Goal: Task Accomplishment & Management: Manage account settings

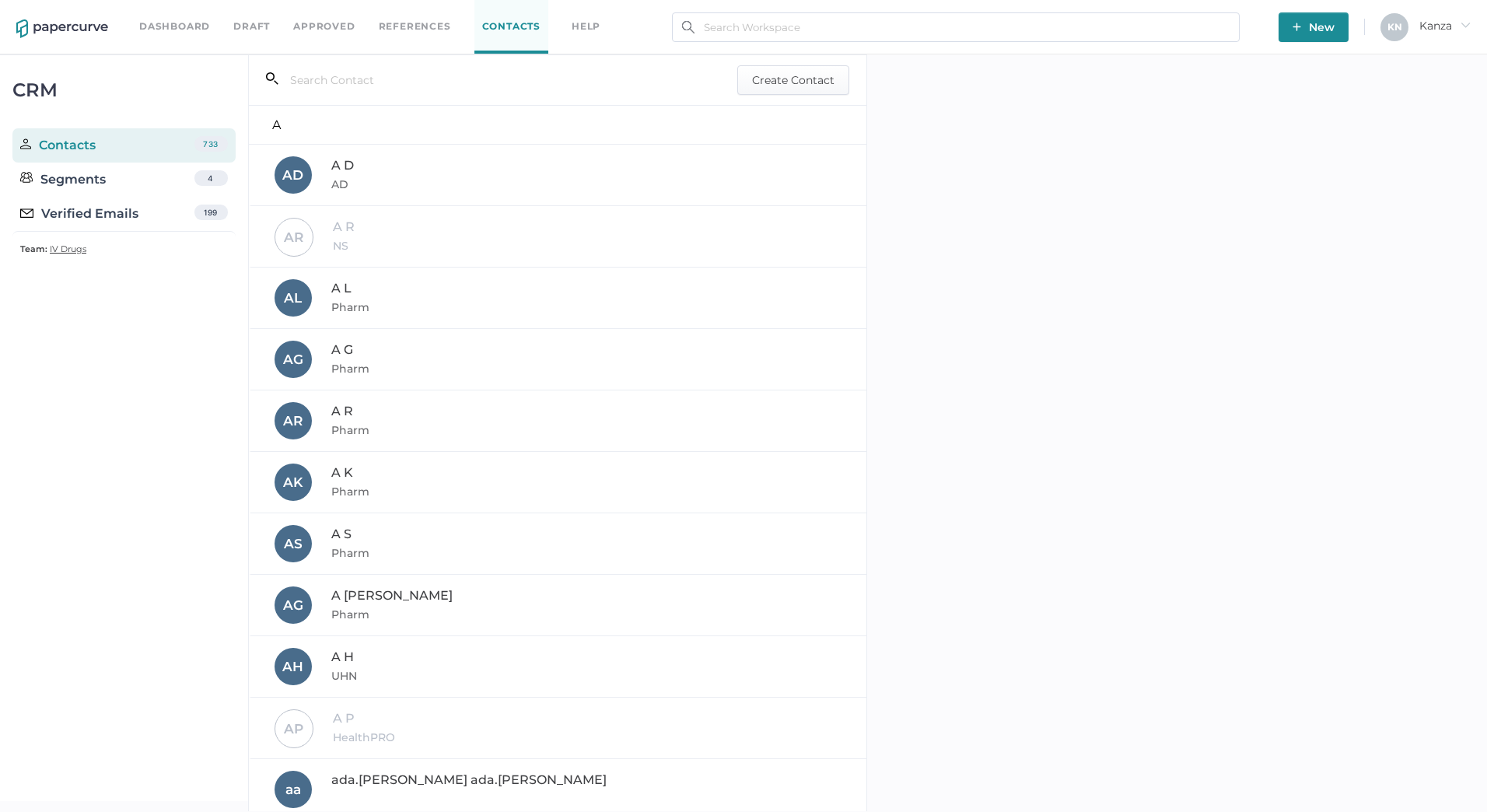
click at [69, 28] on img at bounding box center [62, 29] width 92 height 19
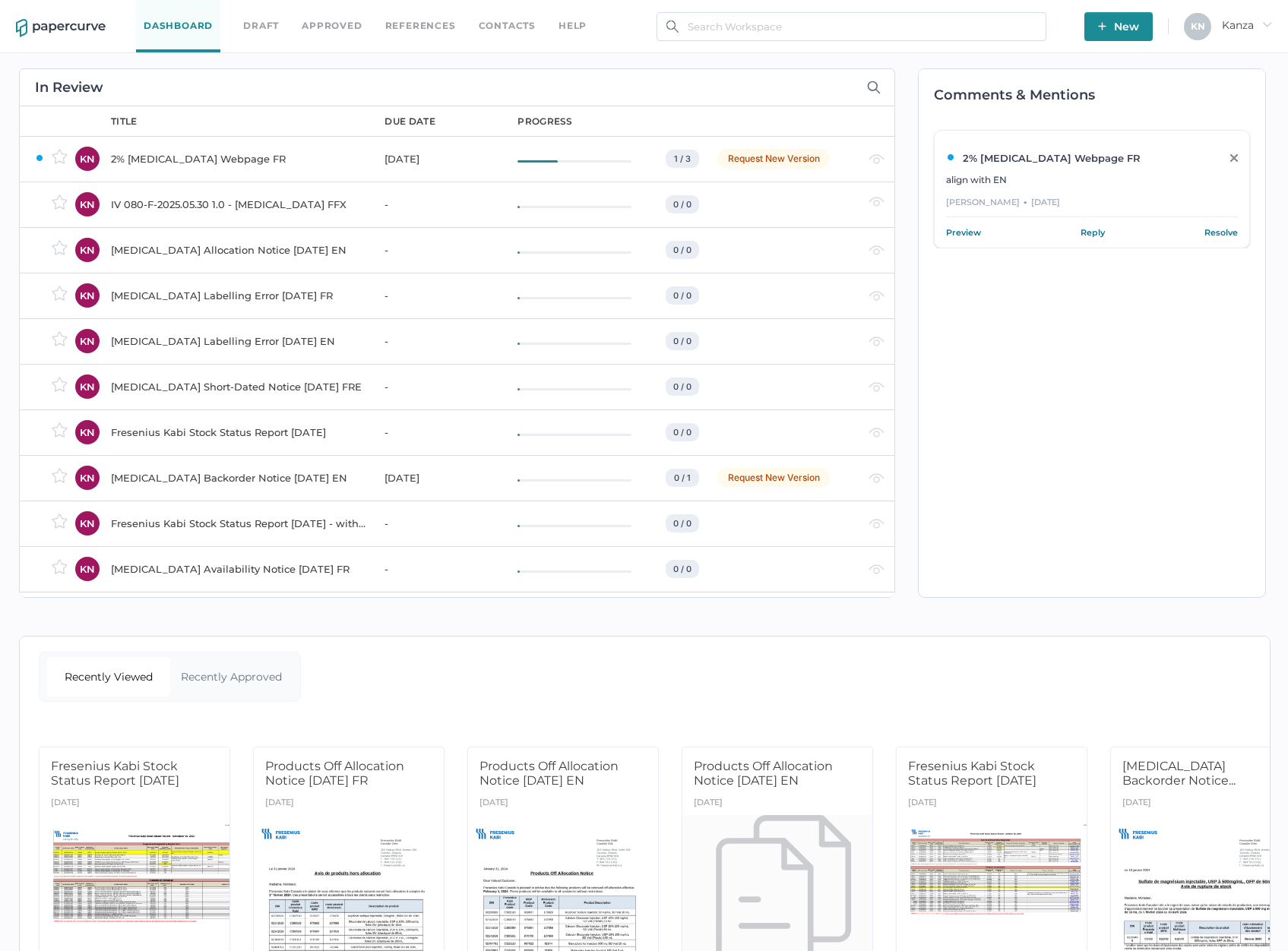
drag, startPoint x: 237, startPoint y: 207, endPoint x: 215, endPoint y: 208, distance: 22.0
click at [215, 208] on div "IV 080-F-2025.05.30 1.0 - [MEDICAL_DATA] FFX" at bounding box center [238, 204] width 255 height 18
click at [1098, 23] on img "button" at bounding box center [1101, 26] width 9 height 9
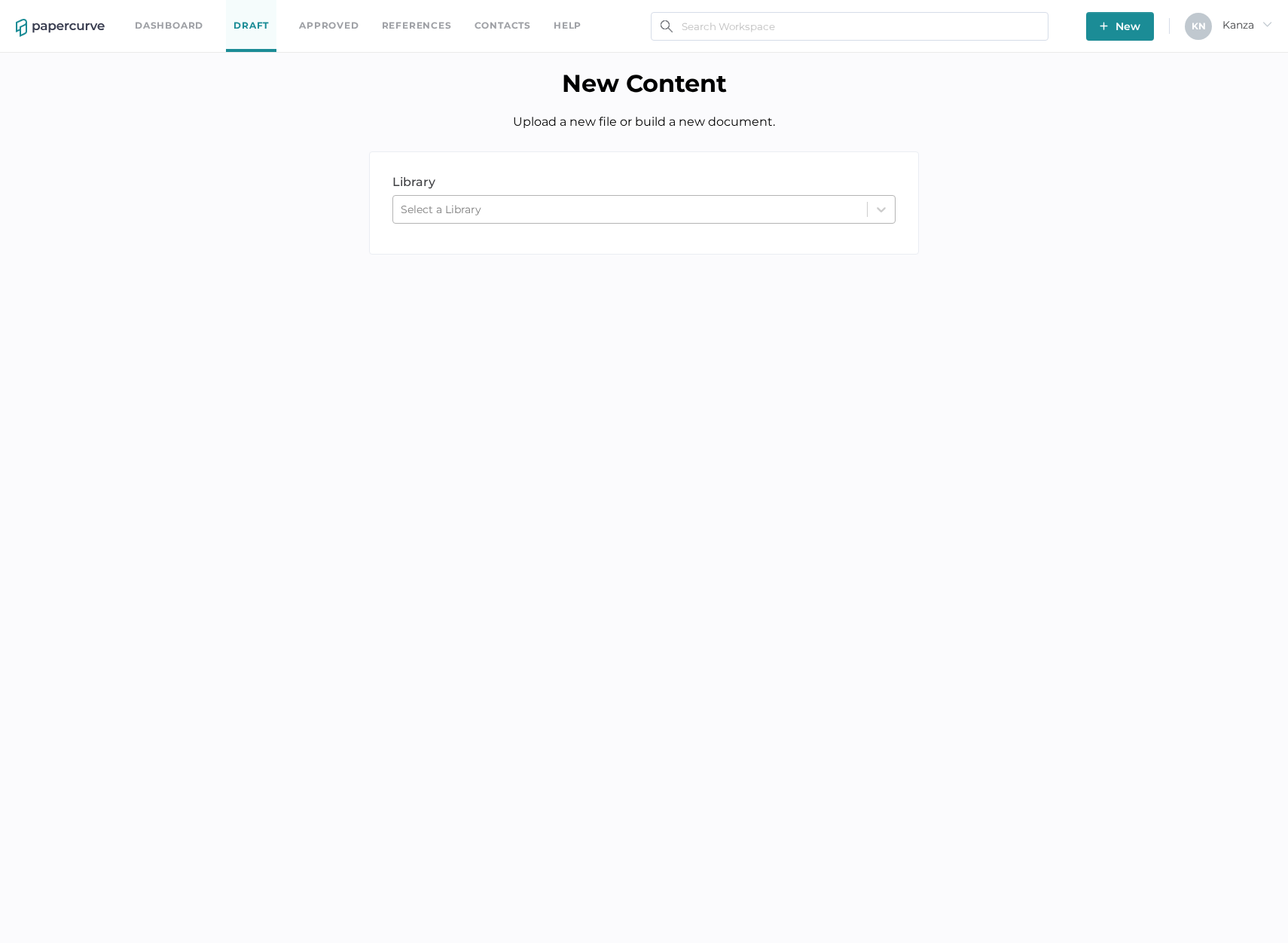
click at [658, 214] on div "Select a Library" at bounding box center [629, 210] width 474 height 23
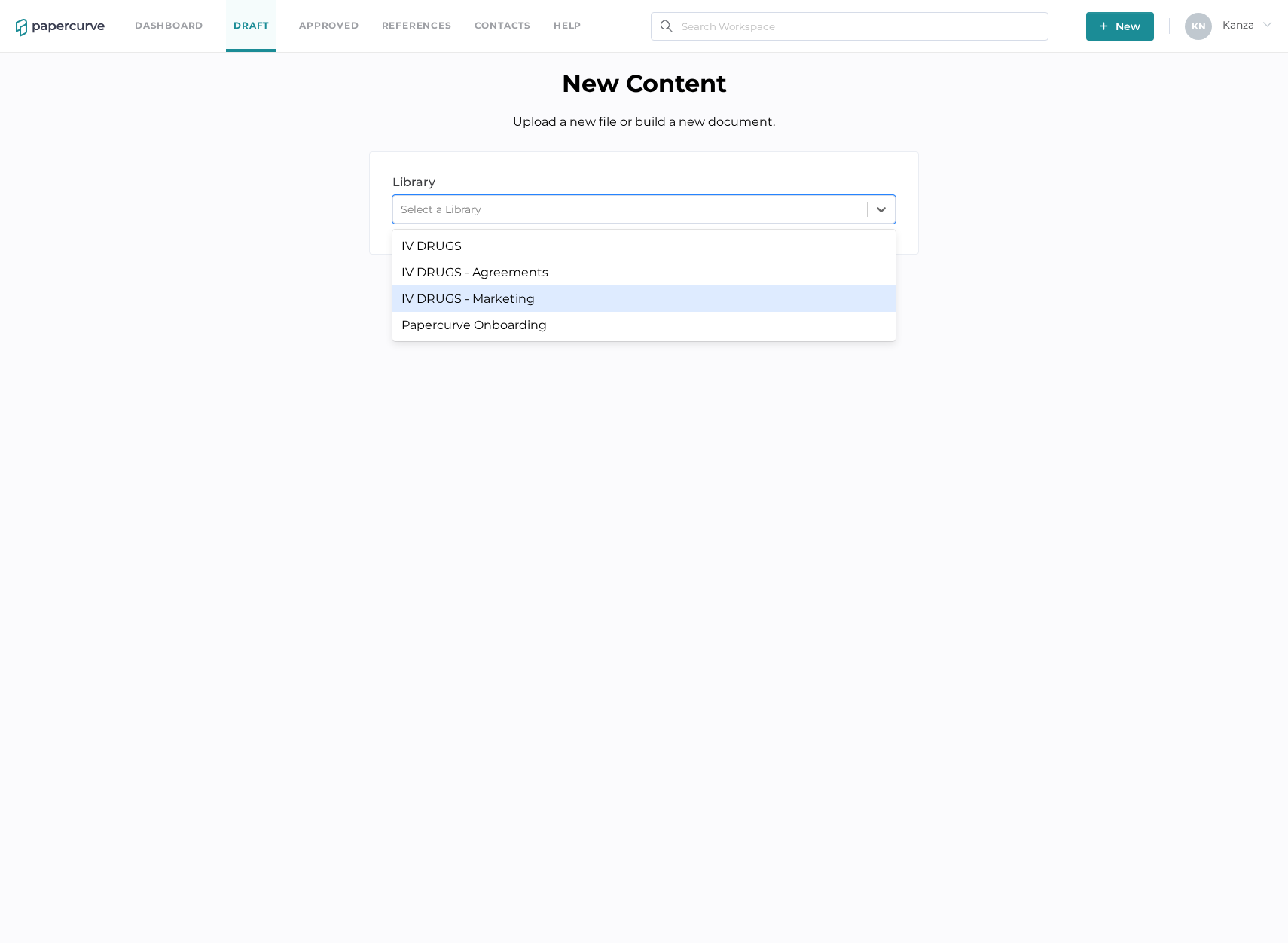
click at [606, 292] on div "IV DRUGS - Marketing" at bounding box center [644, 298] width 503 height 27
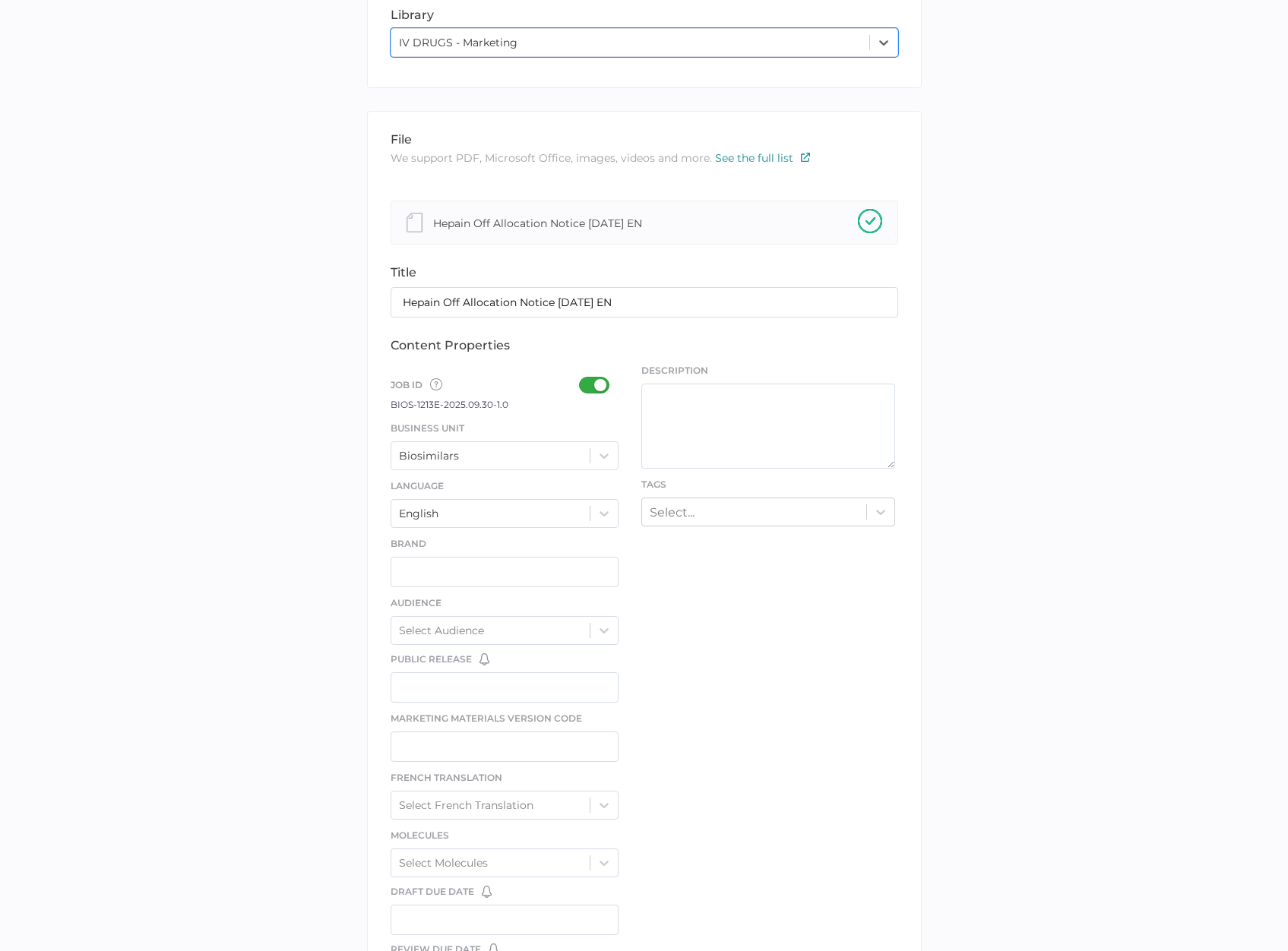
scroll to position [228, 0]
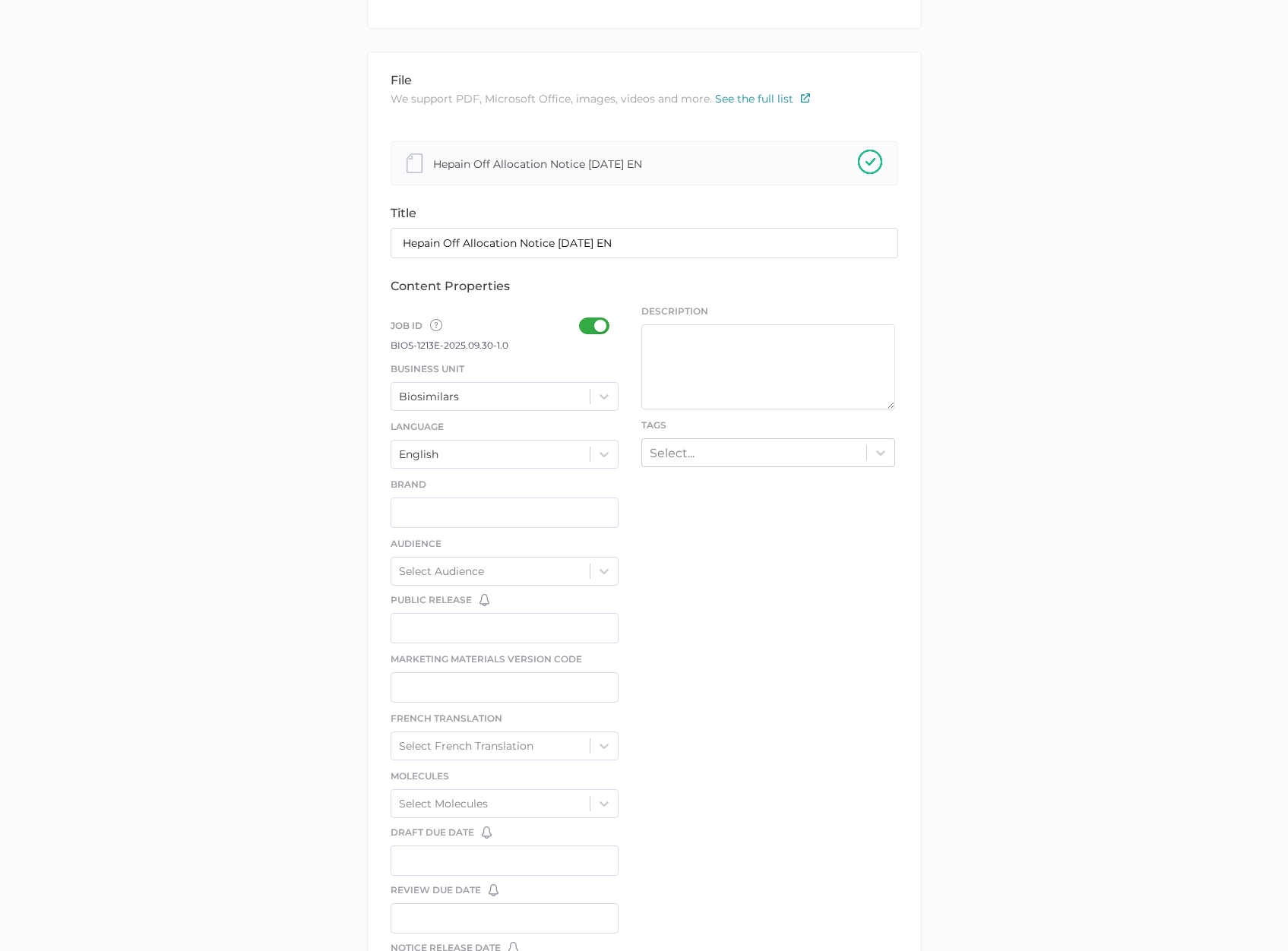
click at [588, 320] on div at bounding box center [598, 325] width 39 height 16
click at [582, 320] on input "checkbox" at bounding box center [582, 320] width 0 height 0
click at [608, 408] on div at bounding box center [604, 396] width 27 height 27
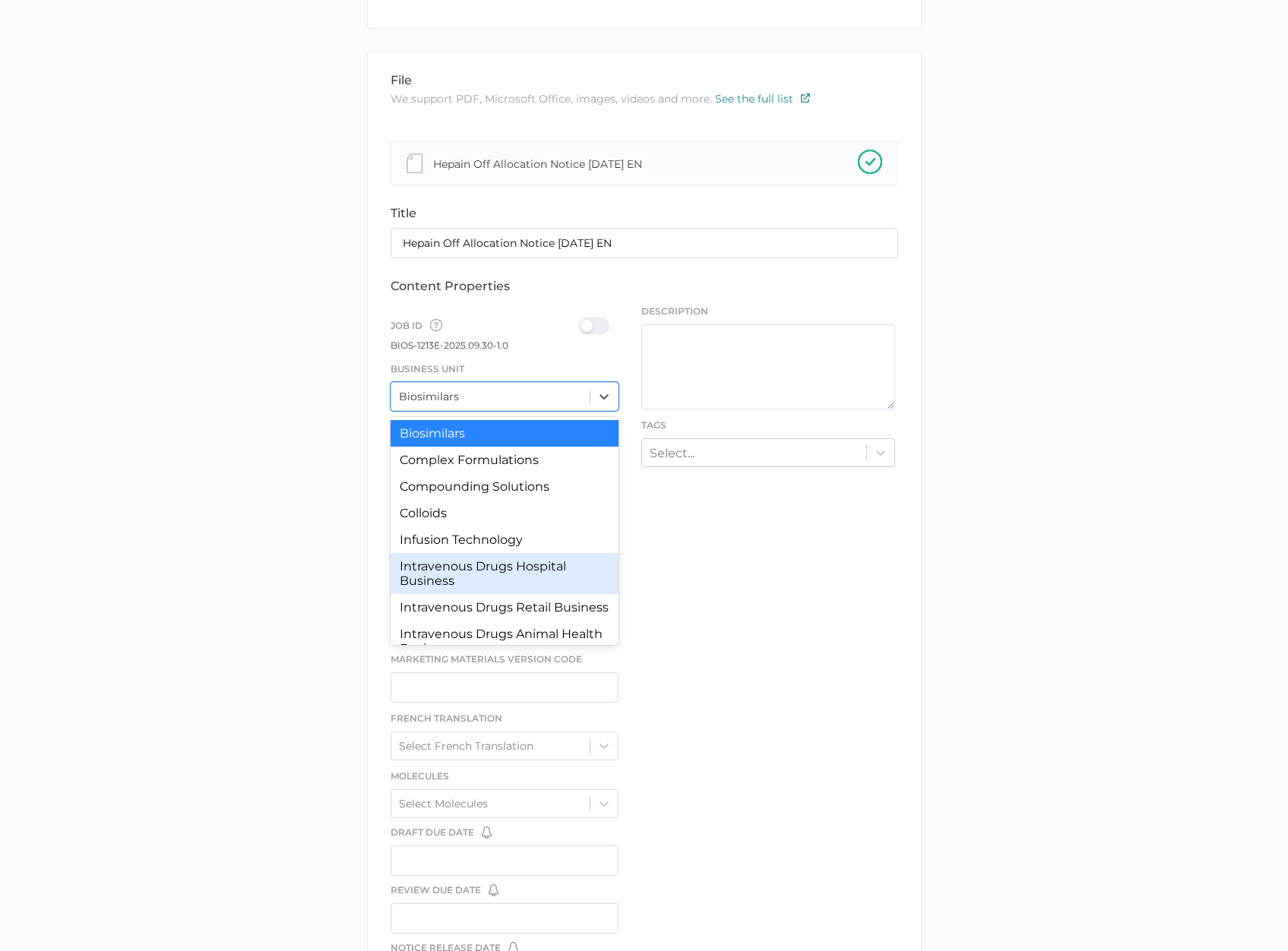
click at [508, 588] on div "Intravenous Drugs Hospital Business" at bounding box center [505, 573] width 229 height 41
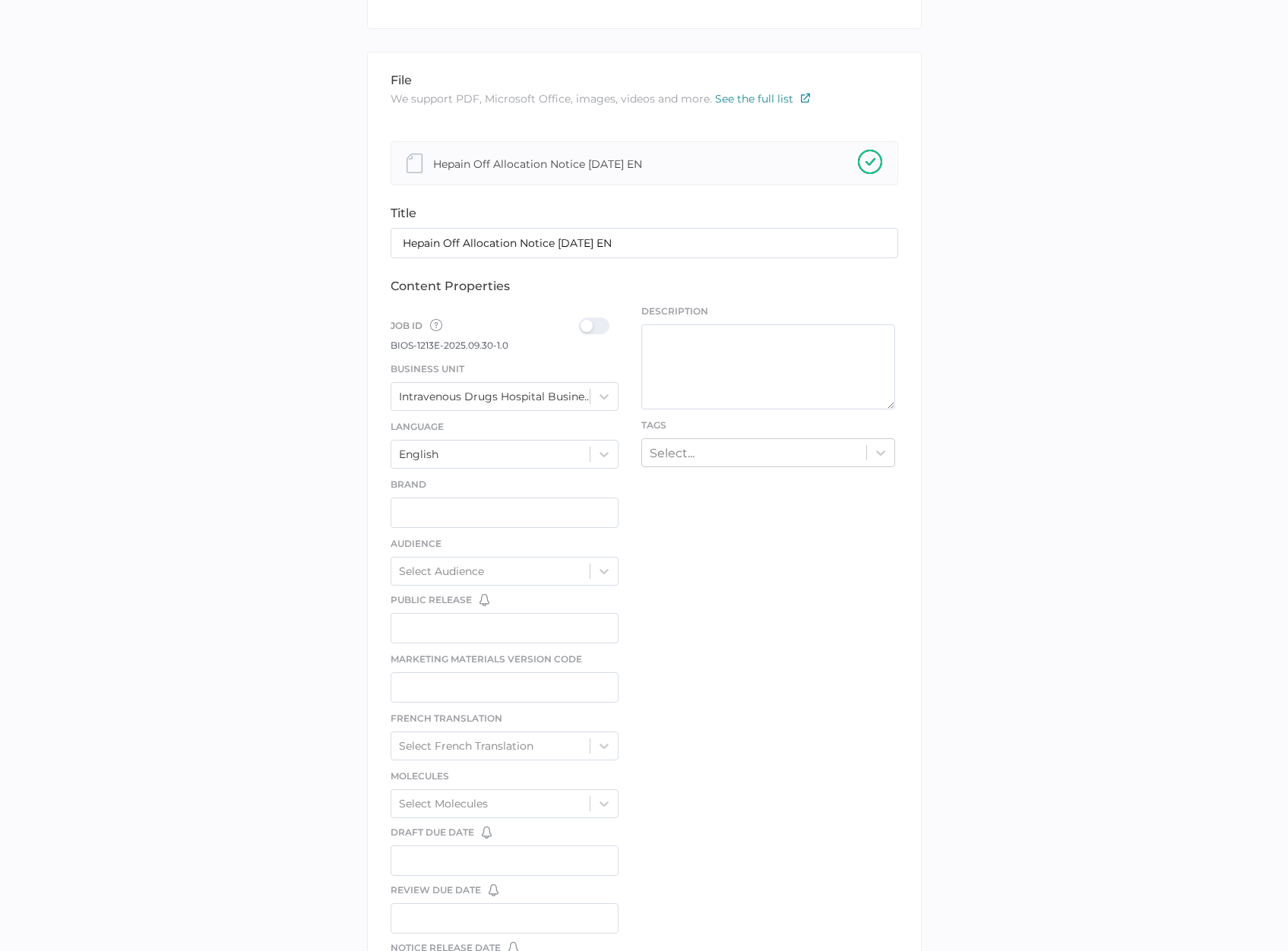
click at [590, 332] on div at bounding box center [598, 325] width 39 height 16
click at [582, 320] on input "checkbox" at bounding box center [582, 320] width 0 height 0
click at [690, 463] on div "Select..." at bounding box center [753, 452] width 224 height 23
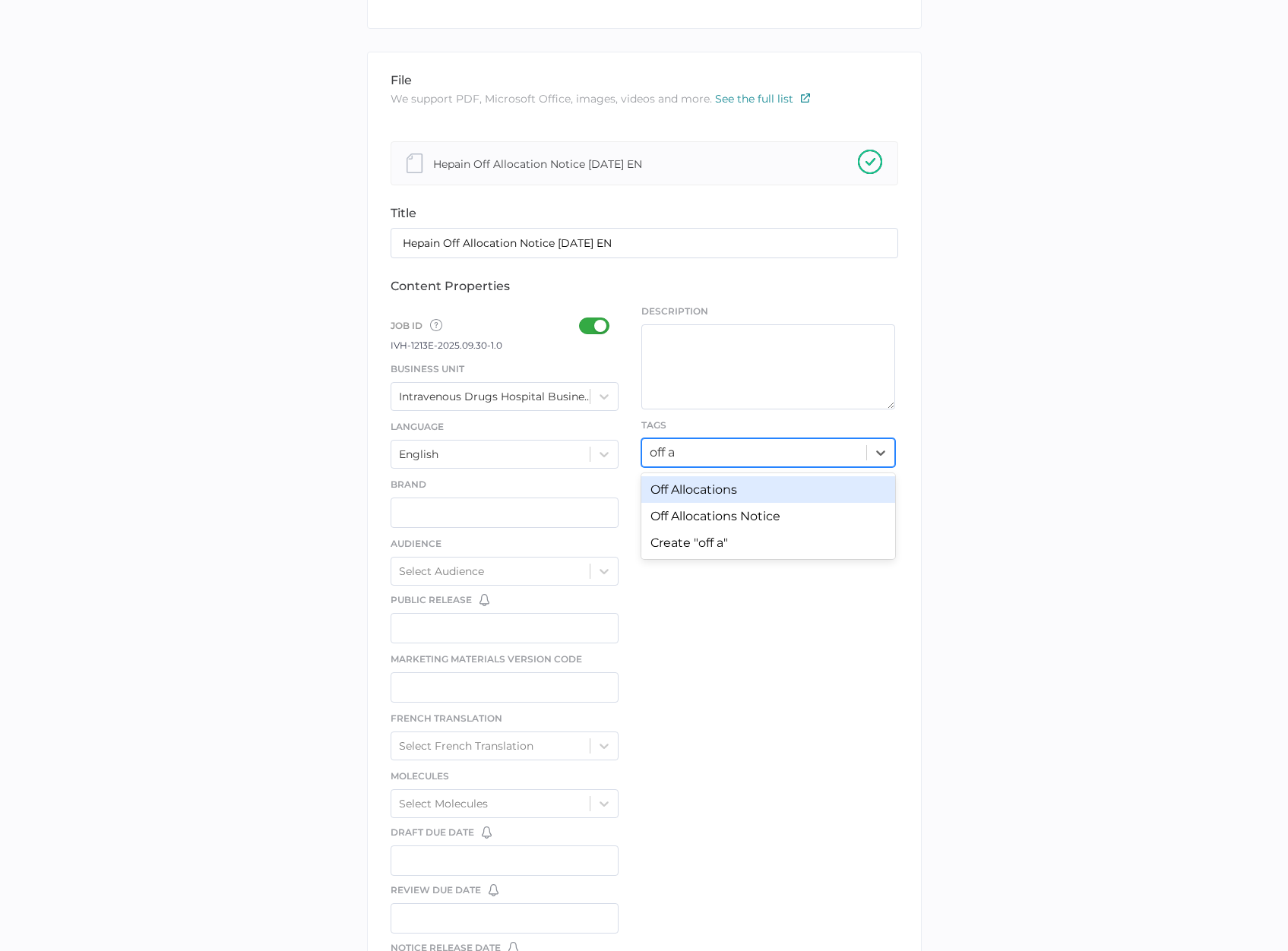
type input "off al"
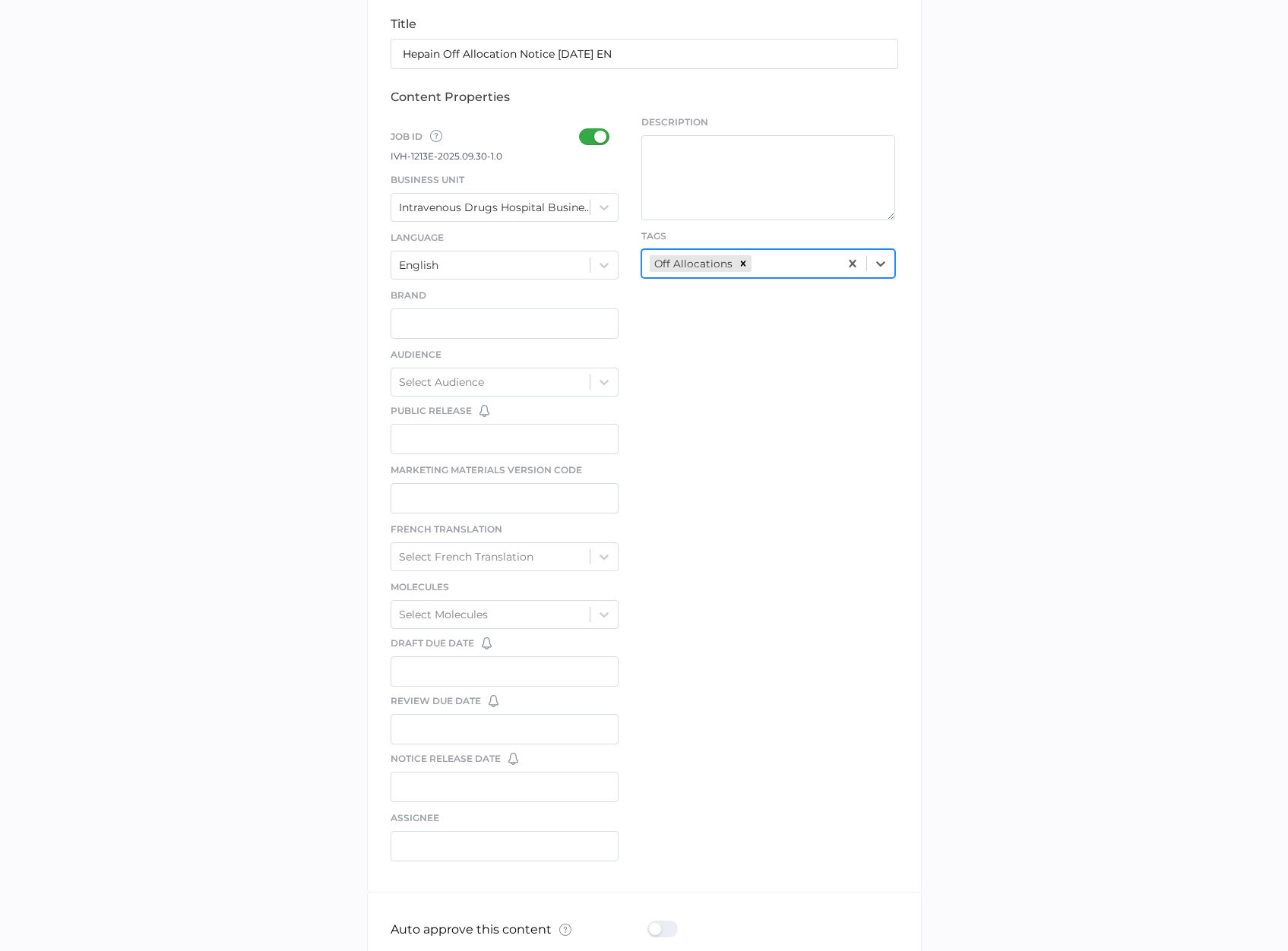
scroll to position [510, 0]
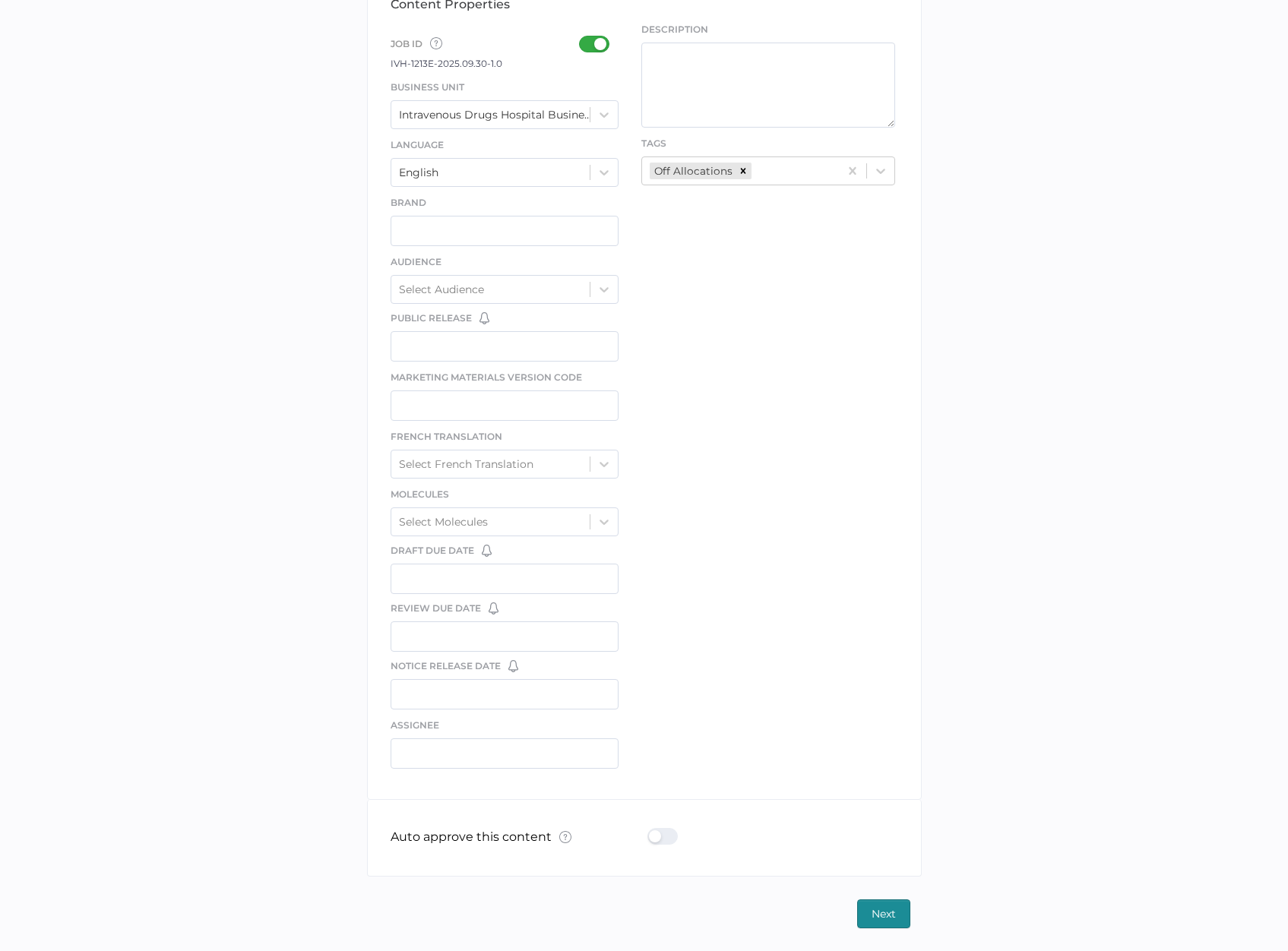
click at [655, 792] on div at bounding box center [667, 836] width 39 height 16
click at [650, 792] on input "checkbox" at bounding box center [650, 830] width 0 height 0
click at [890, 792] on span "Next" at bounding box center [883, 913] width 24 height 27
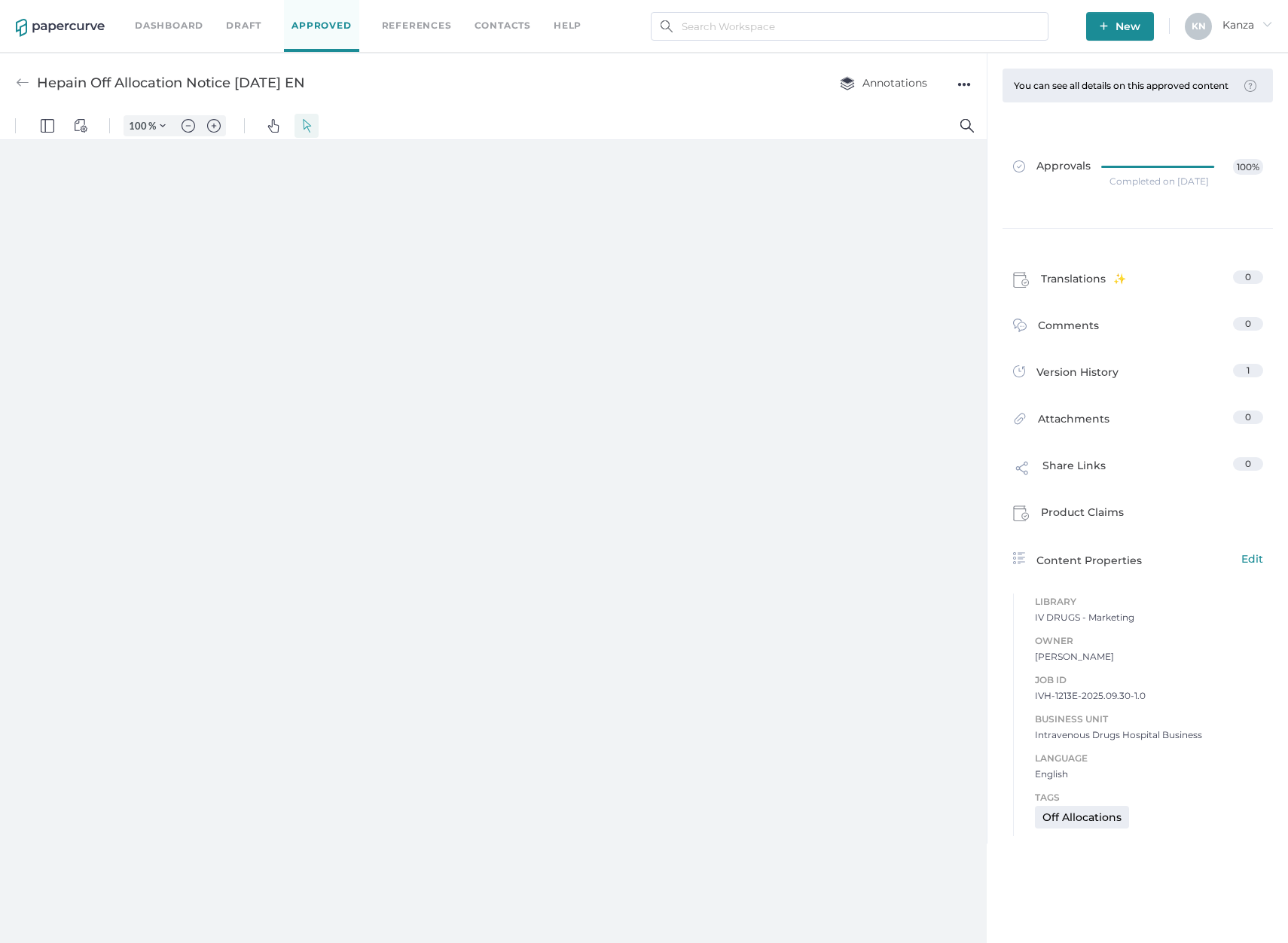
type input "82"
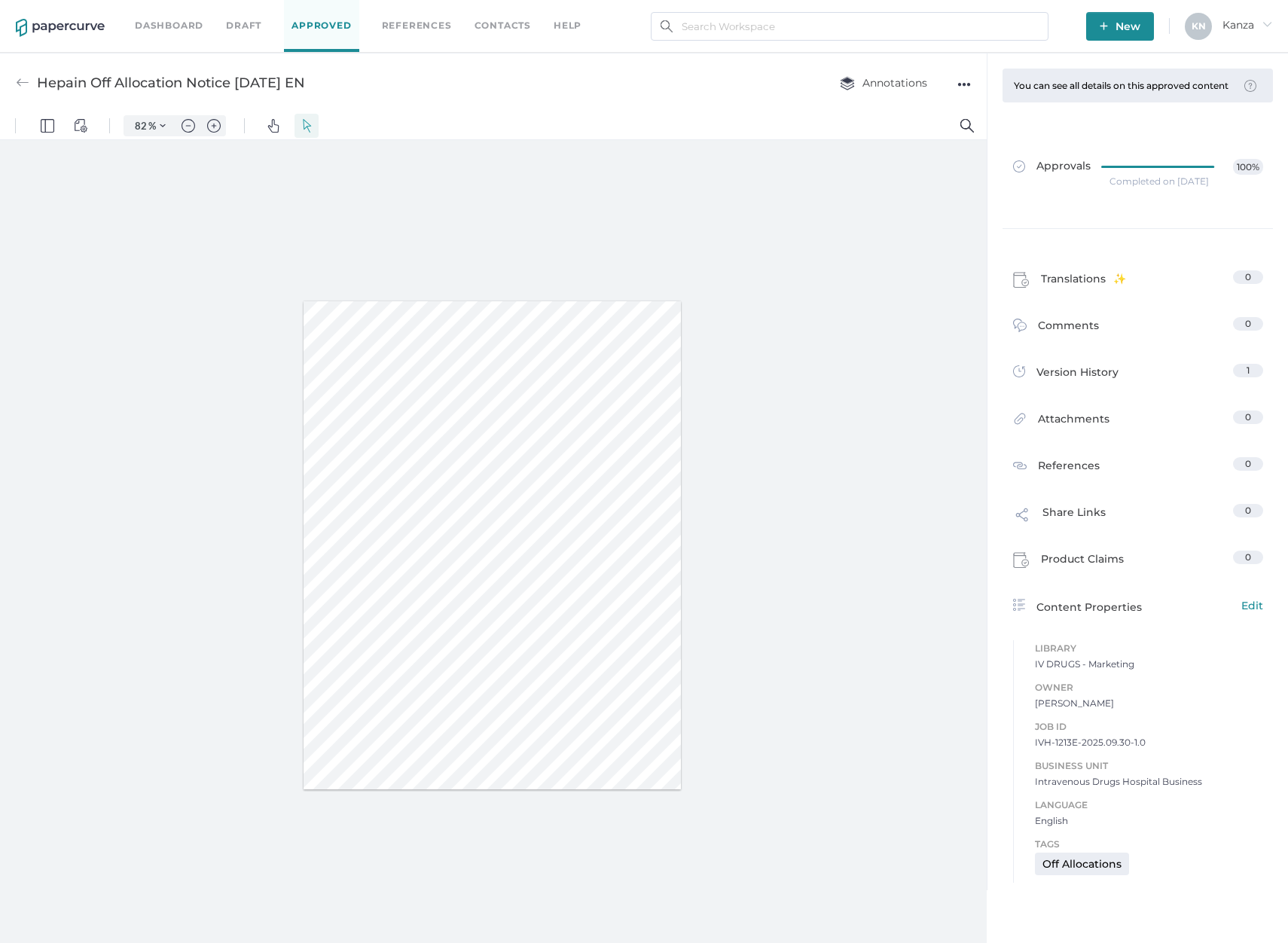
click at [1105, 31] on span "New" at bounding box center [1119, 27] width 41 height 29
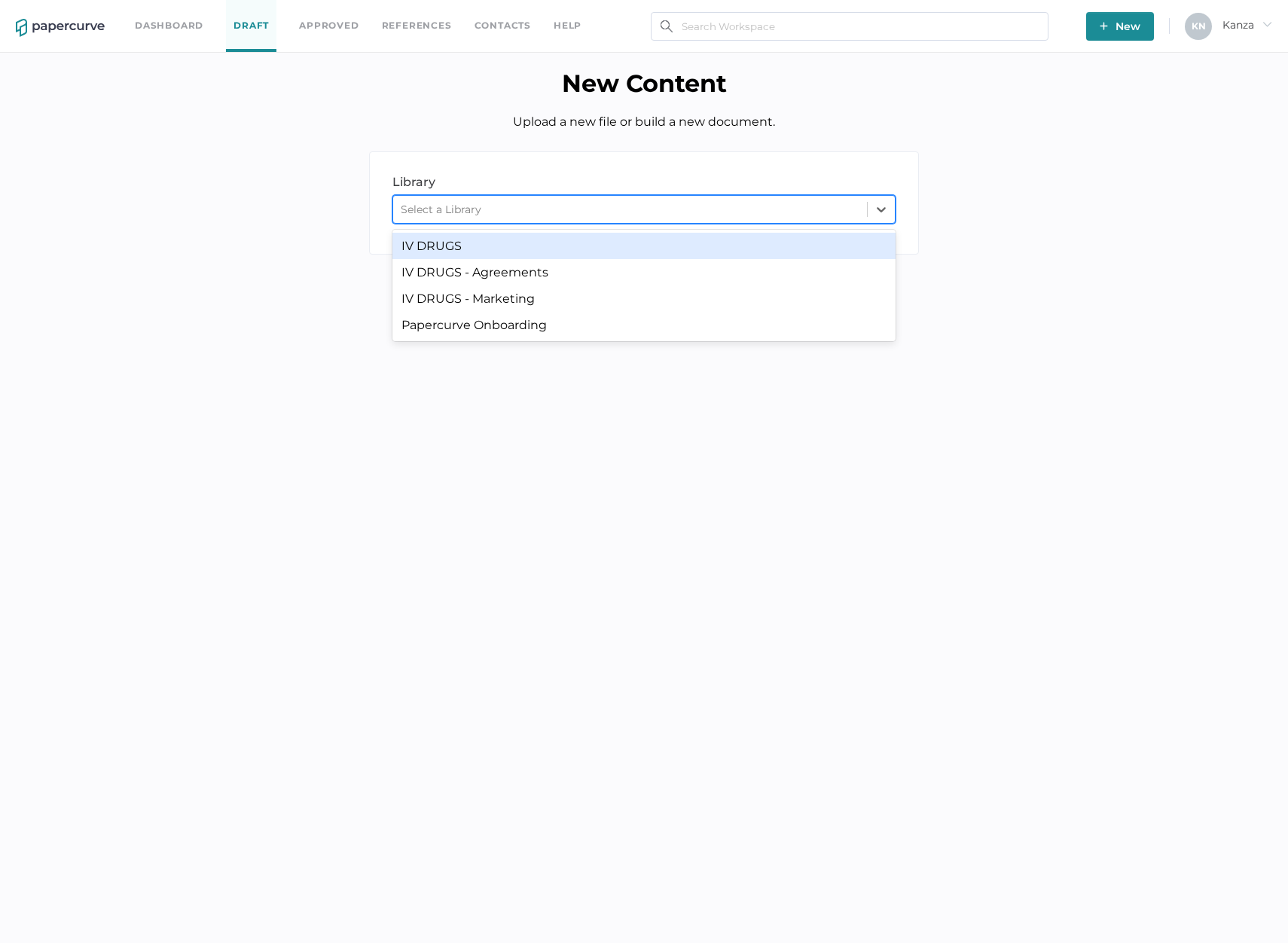
click at [631, 209] on div "Select a Library" at bounding box center [629, 210] width 474 height 23
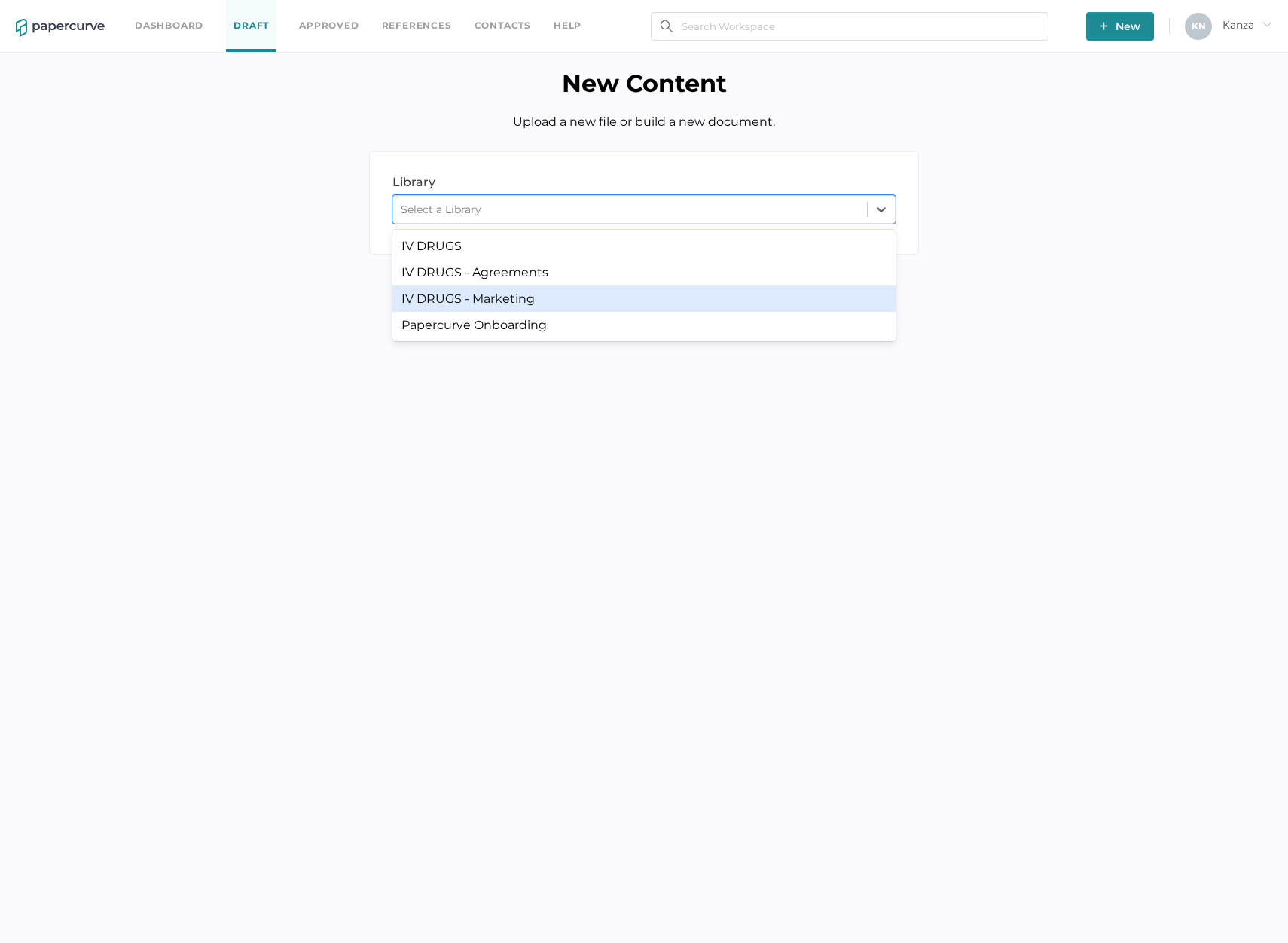
click at [573, 289] on div "IV DRUGS - Marketing" at bounding box center [644, 298] width 503 height 27
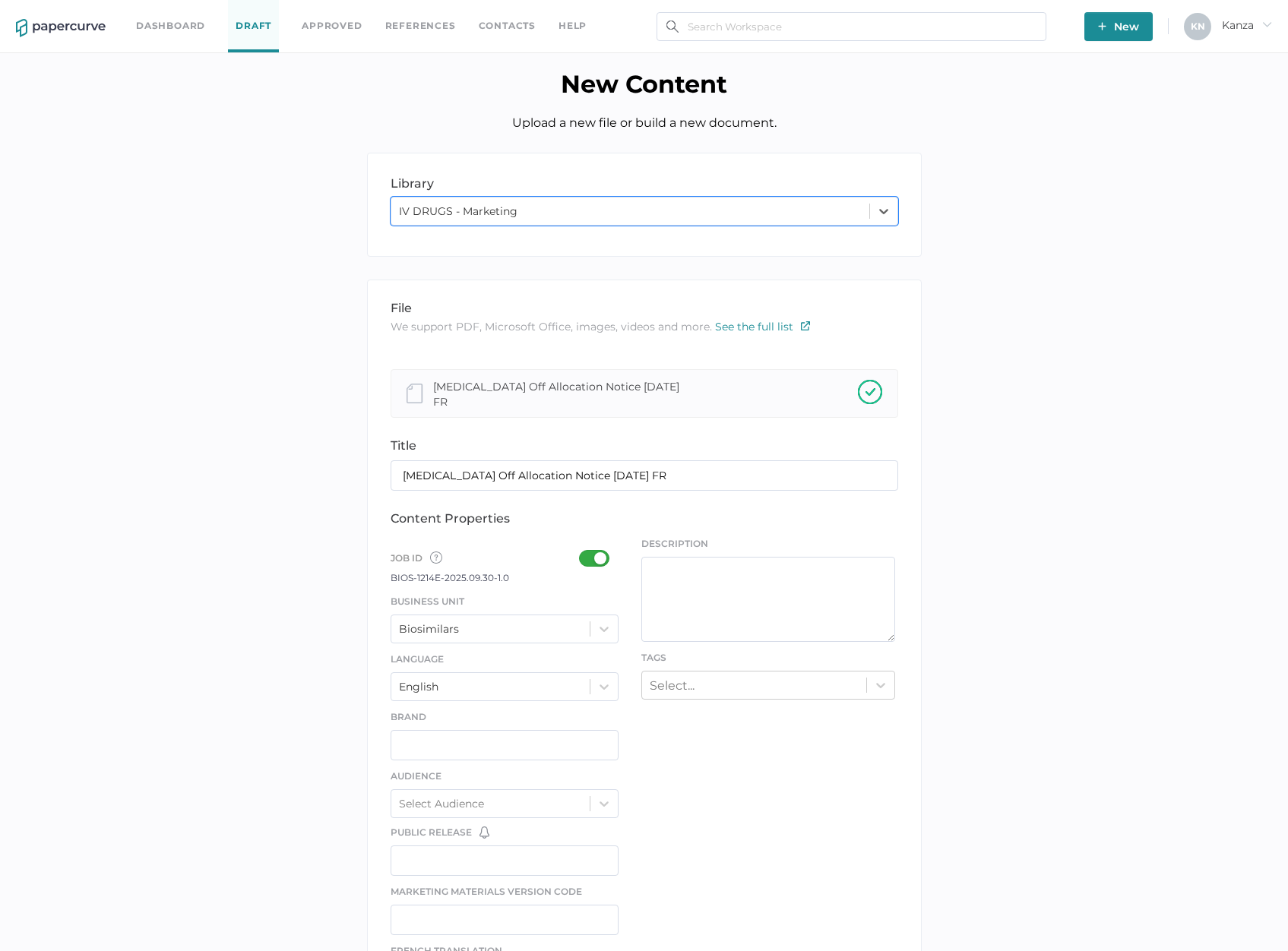
click at [602, 551] on div at bounding box center [598, 558] width 39 height 16
click at [582, 552] on input "checkbox" at bounding box center [582, 552] width 0 height 0
click at [595, 622] on div at bounding box center [604, 629] width 27 height 27
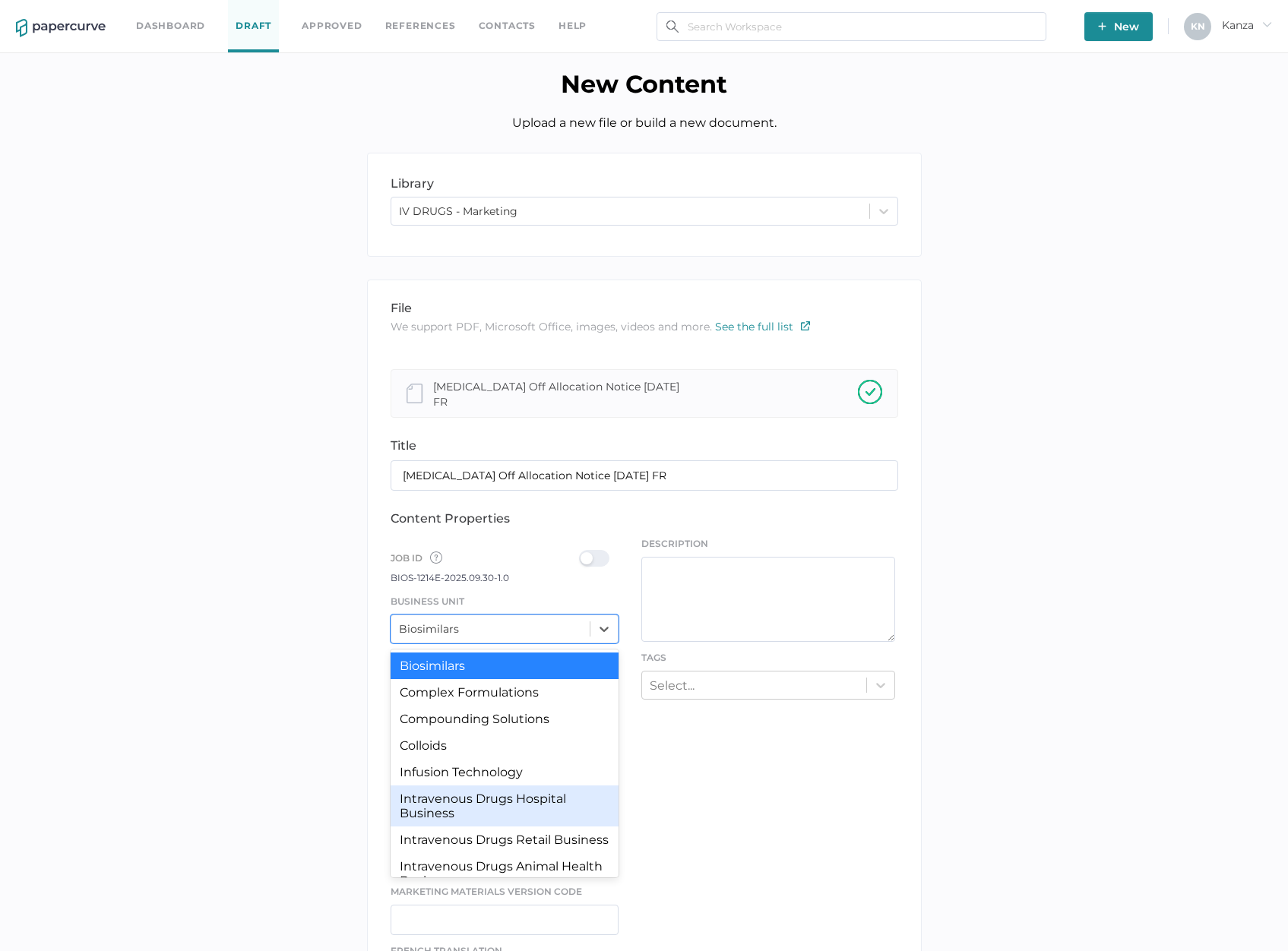
click at [494, 792] on div "Intravenous Drugs Hospital Business" at bounding box center [505, 806] width 229 height 41
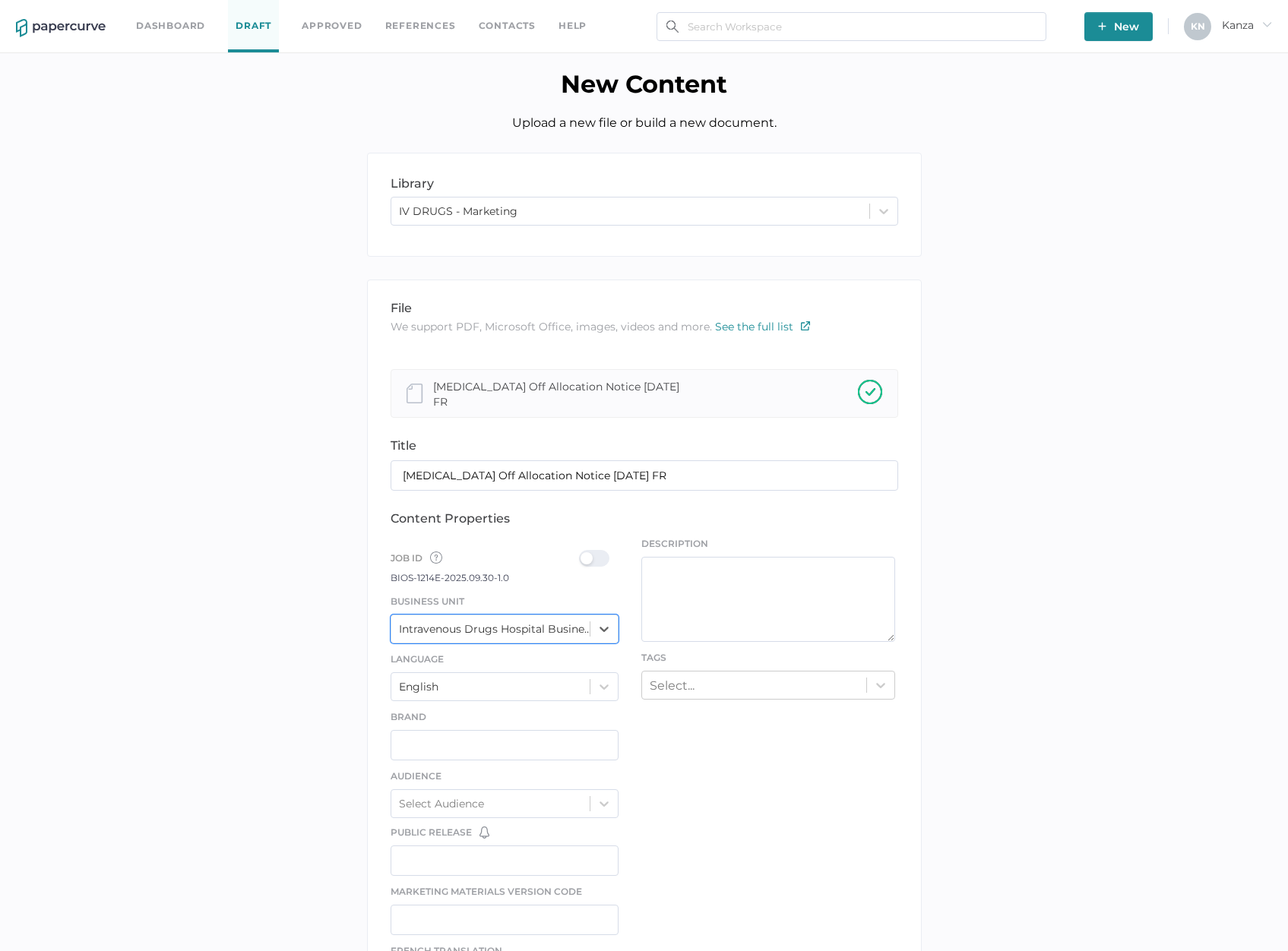
click at [606, 557] on div at bounding box center [598, 558] width 39 height 16
click at [582, 552] on input "checkbox" at bounding box center [582, 552] width 0 height 0
click at [687, 688] on div "Select..." at bounding box center [671, 685] width 45 height 14
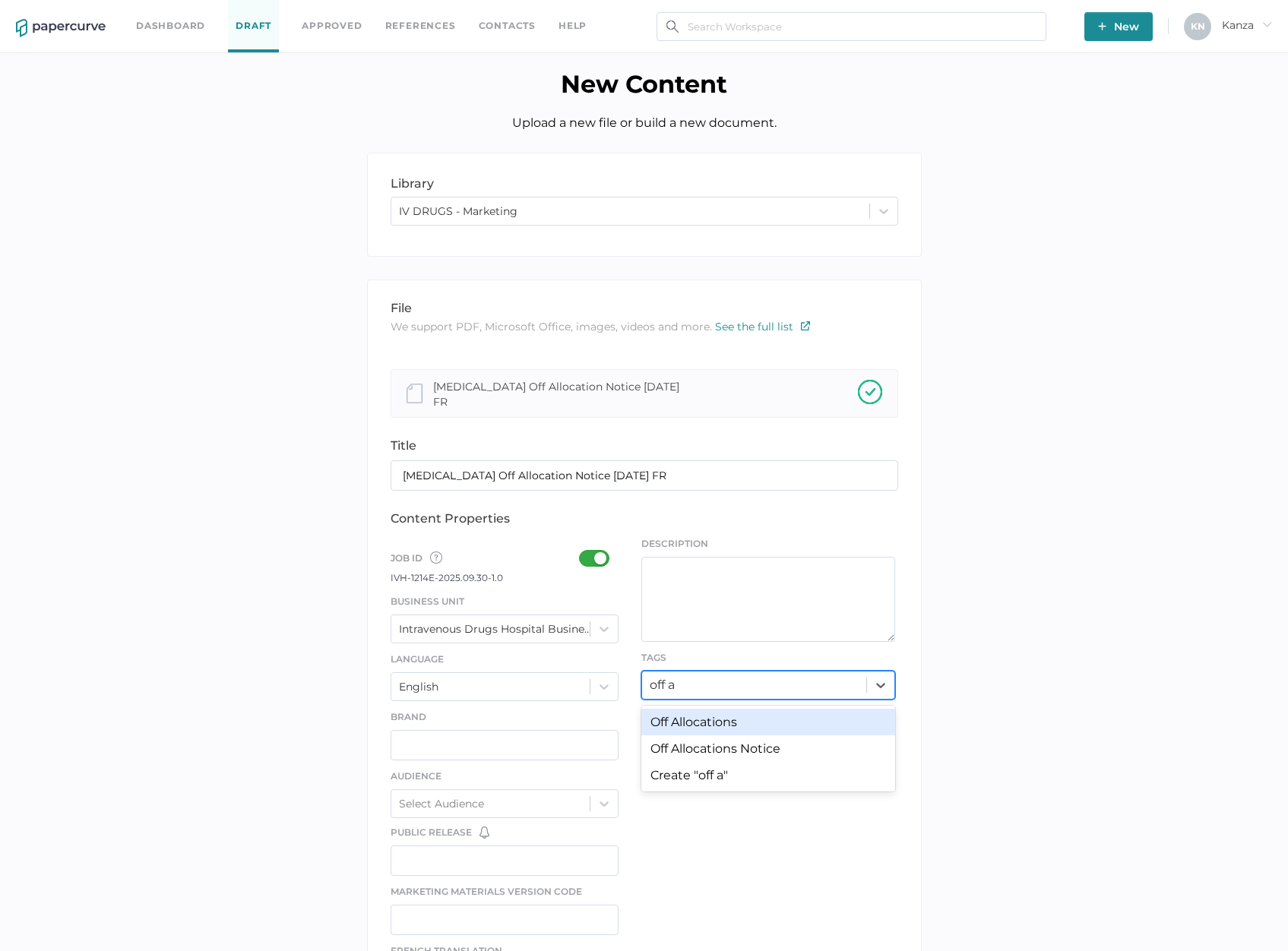
type input "off al"
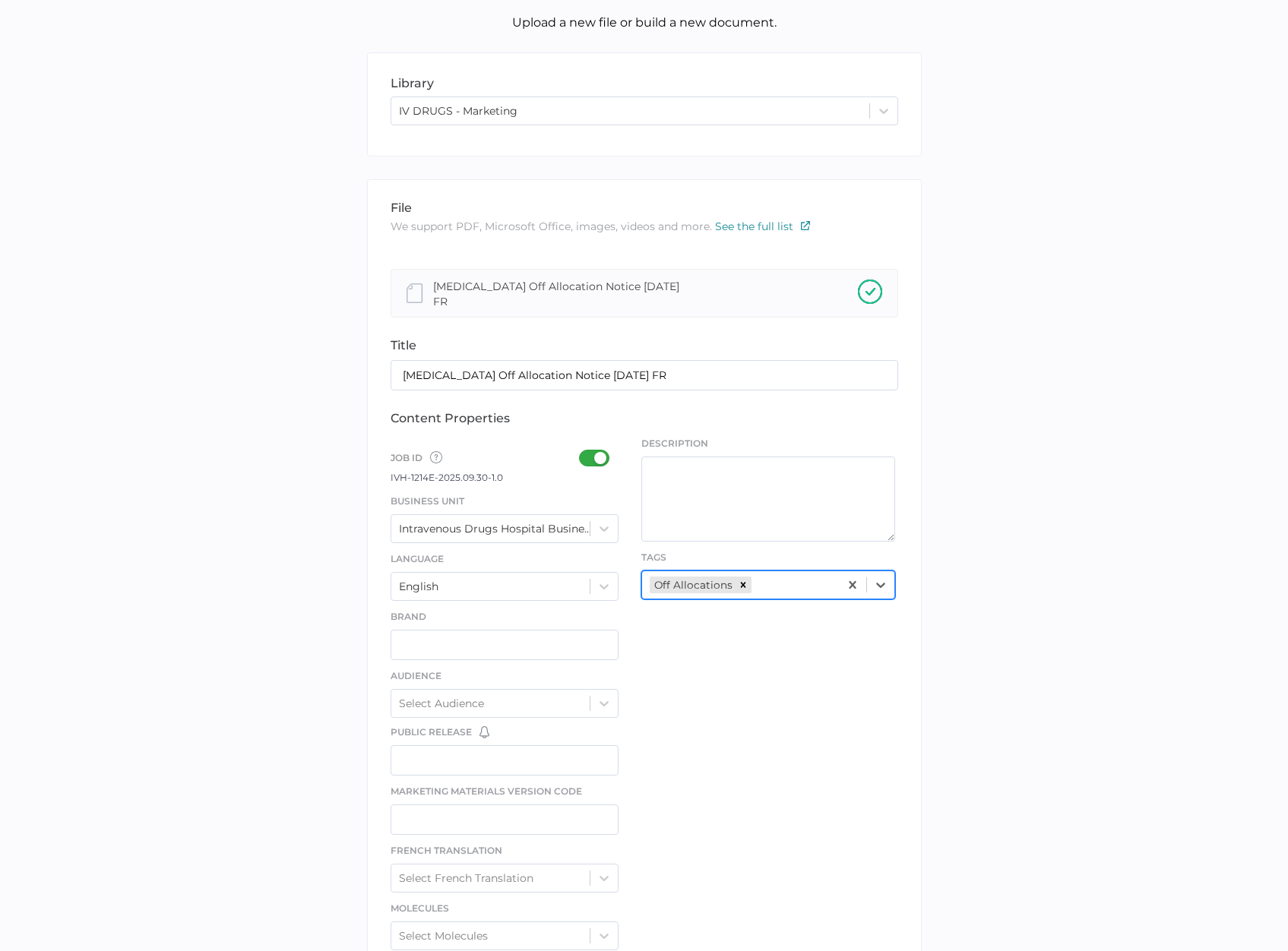
scroll to position [510, 0]
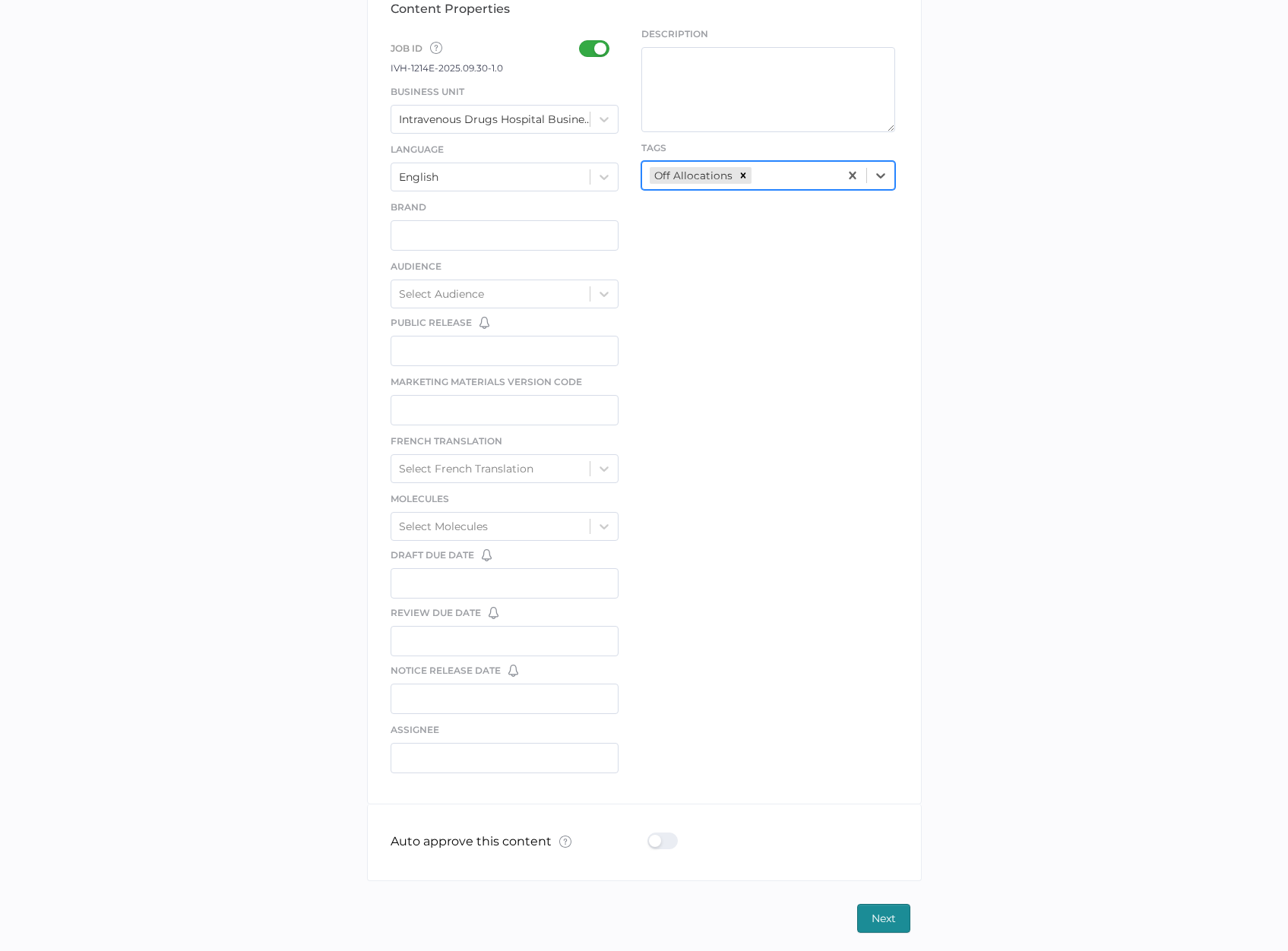
click at [654, 792] on div "Auto approve this content What is Auto Approve? × The auto approve feature lets…" at bounding box center [644, 841] width 508 height 76
click at [654, 792] on div at bounding box center [667, 840] width 39 height 16
click at [650, 792] on input "checkbox" at bounding box center [650, 835] width 0 height 0
click at [890, 792] on span "Next" at bounding box center [883, 918] width 24 height 27
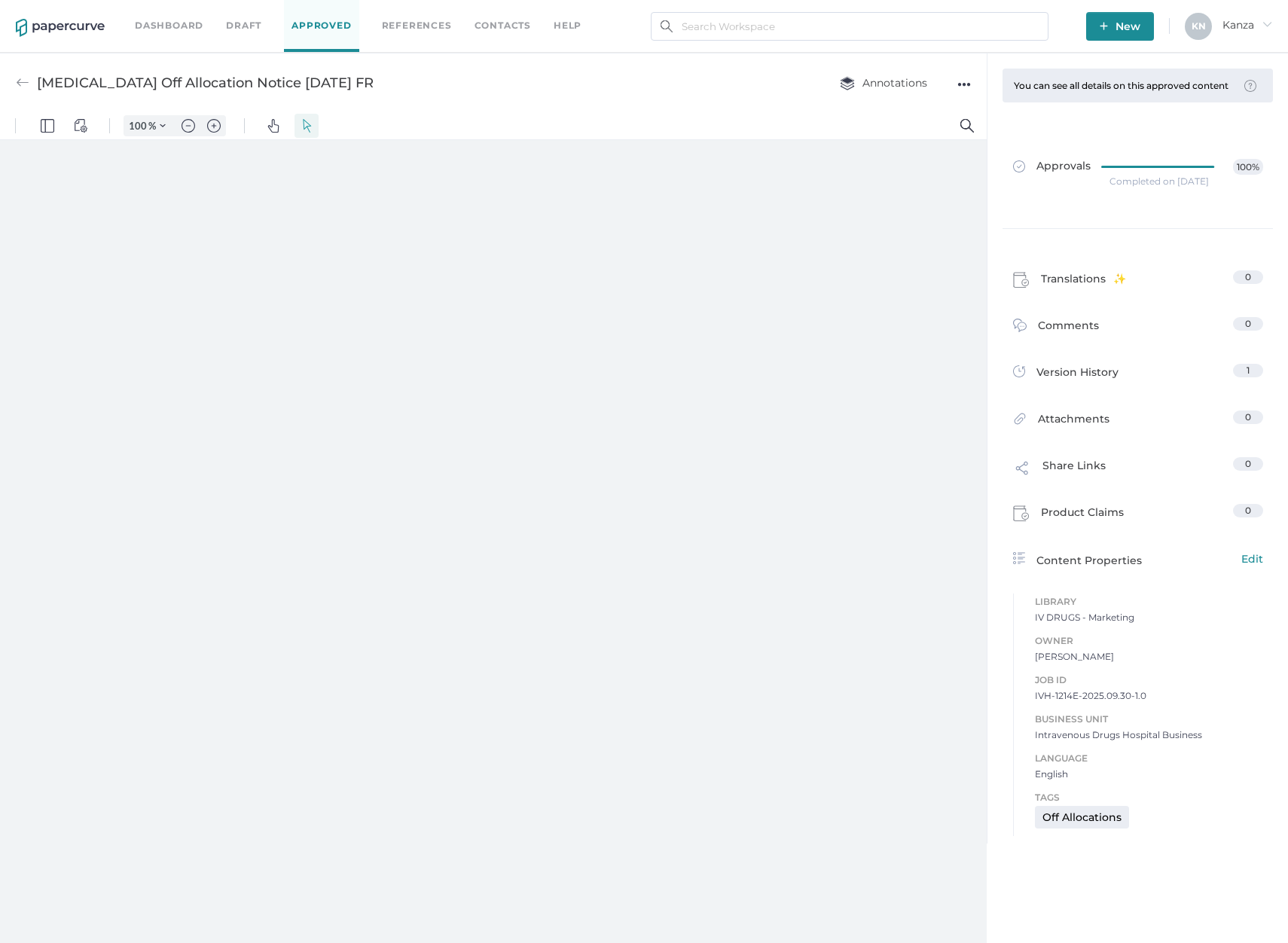
type input "82"
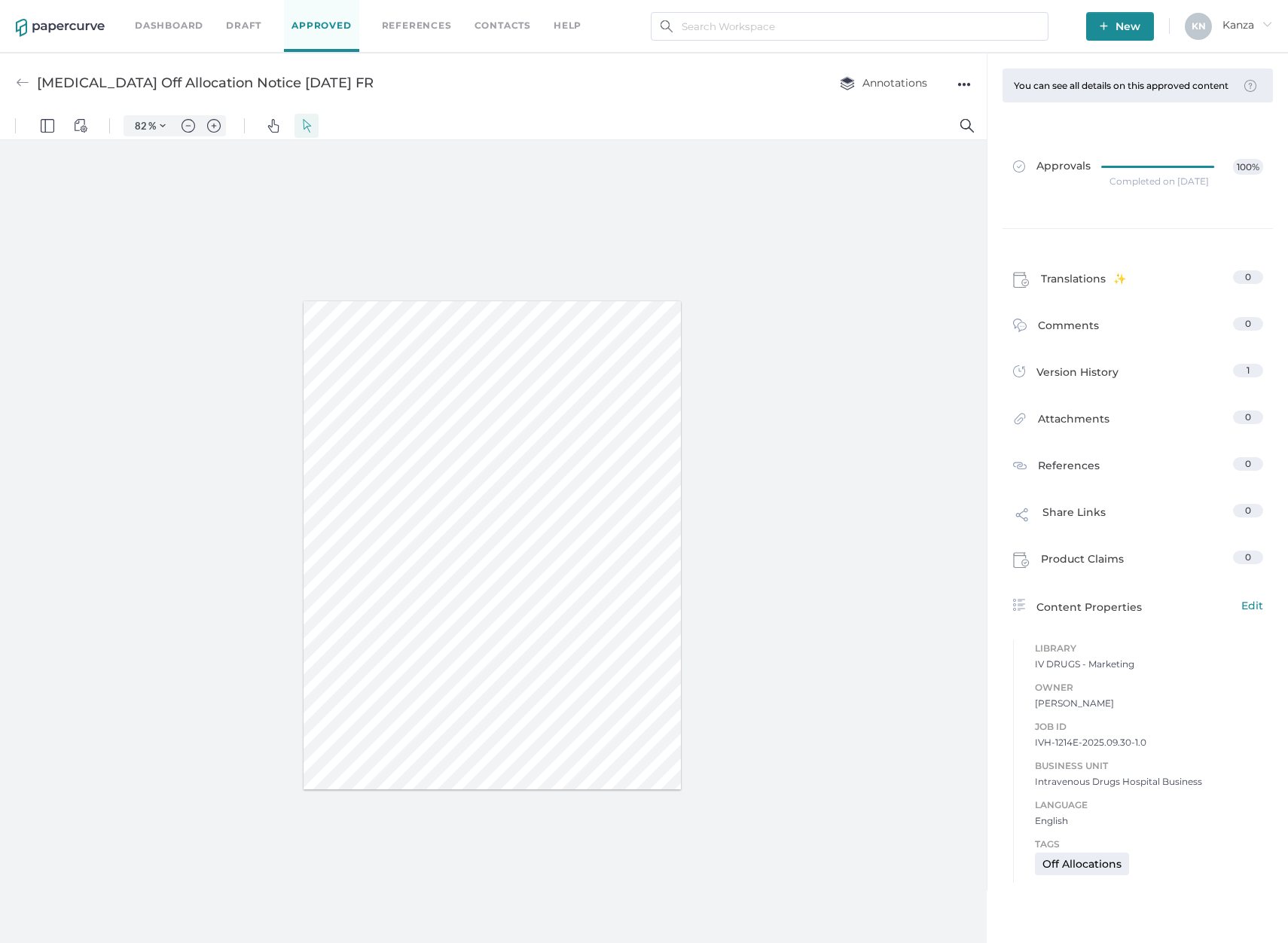
click at [488, 24] on link "Contacts" at bounding box center [502, 25] width 56 height 16
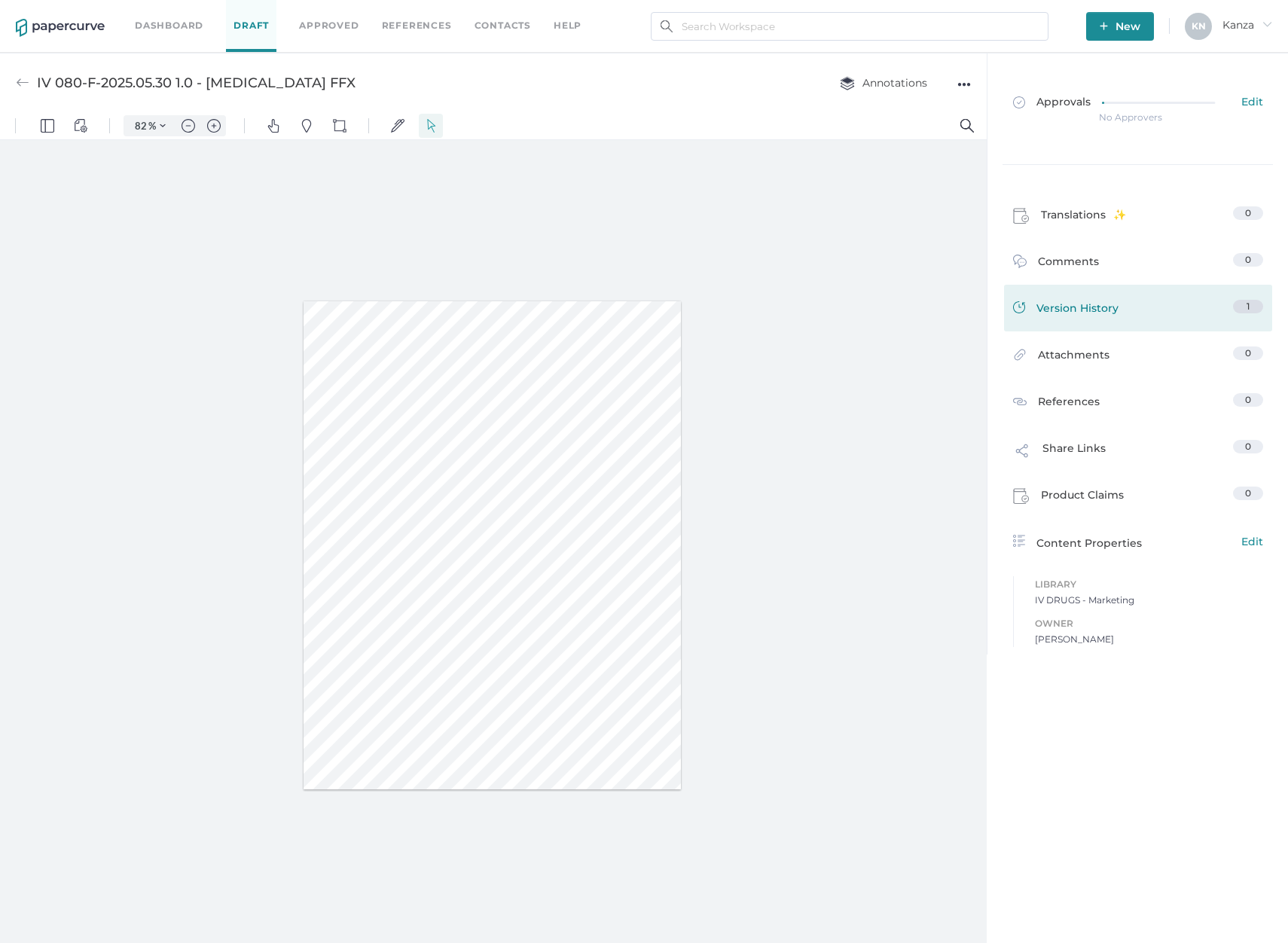
click at [1124, 310] on link "Version History 1" at bounding box center [1137, 310] width 250 height 21
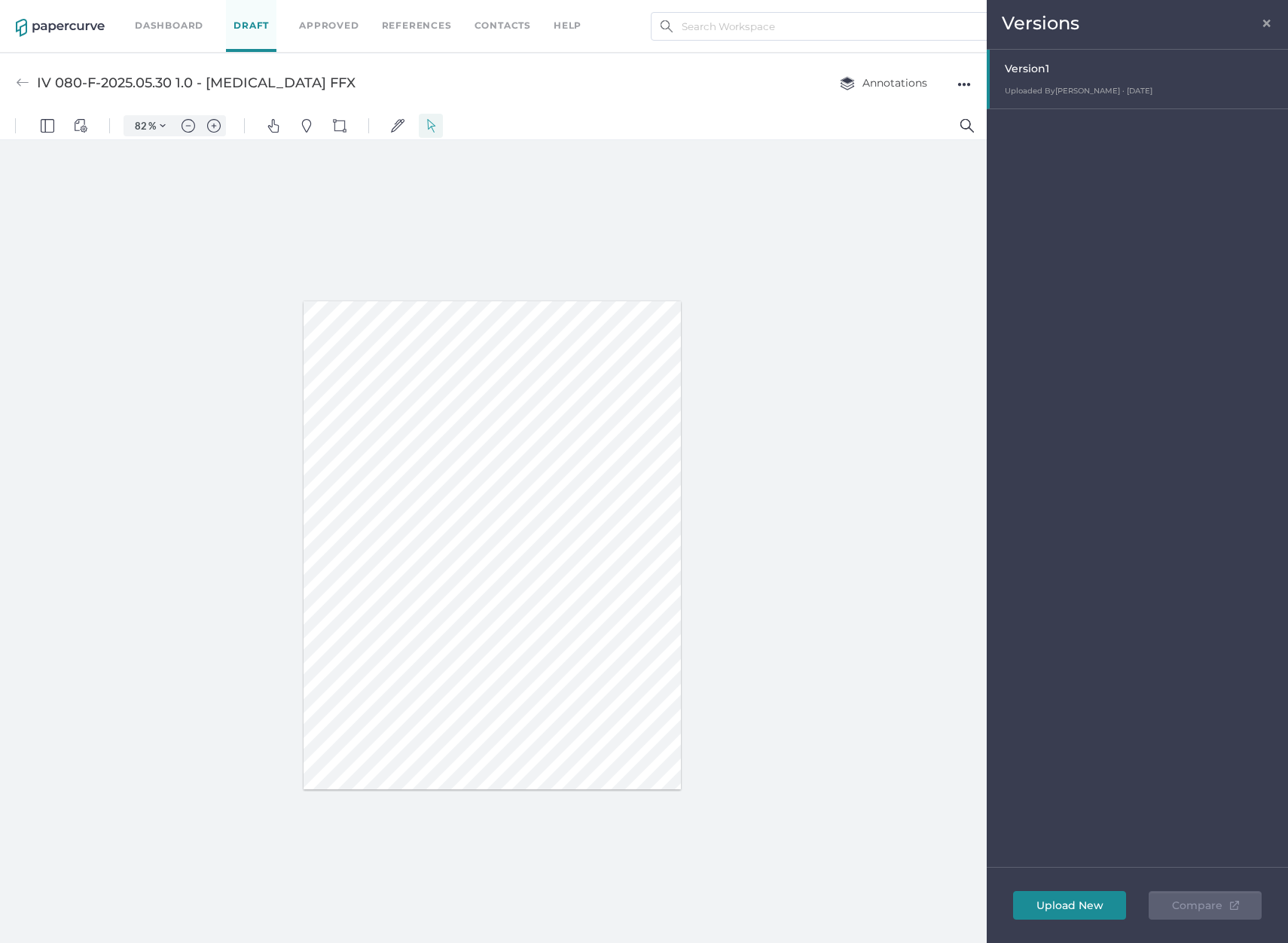
click at [1267, 19] on span "×" at bounding box center [1266, 21] width 12 height 12
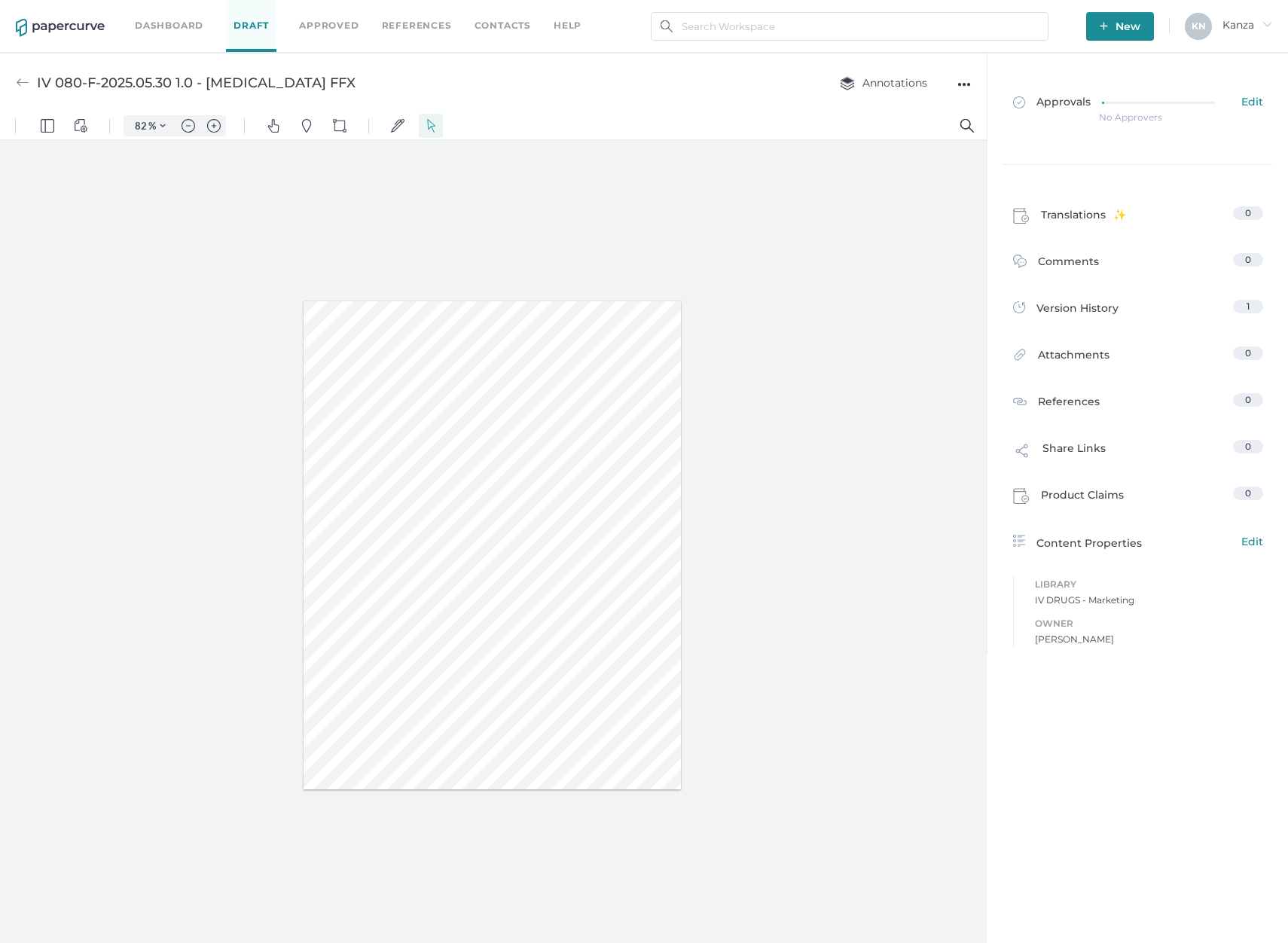
click at [959, 89] on div "●●●" at bounding box center [964, 84] width 13 height 21
click at [471, 89] on div "IV 080-F-2025.05.30 1.0 - Calcium Gluconate FFX Annotations ●●● Download Delete…" at bounding box center [493, 82] width 987 height 59
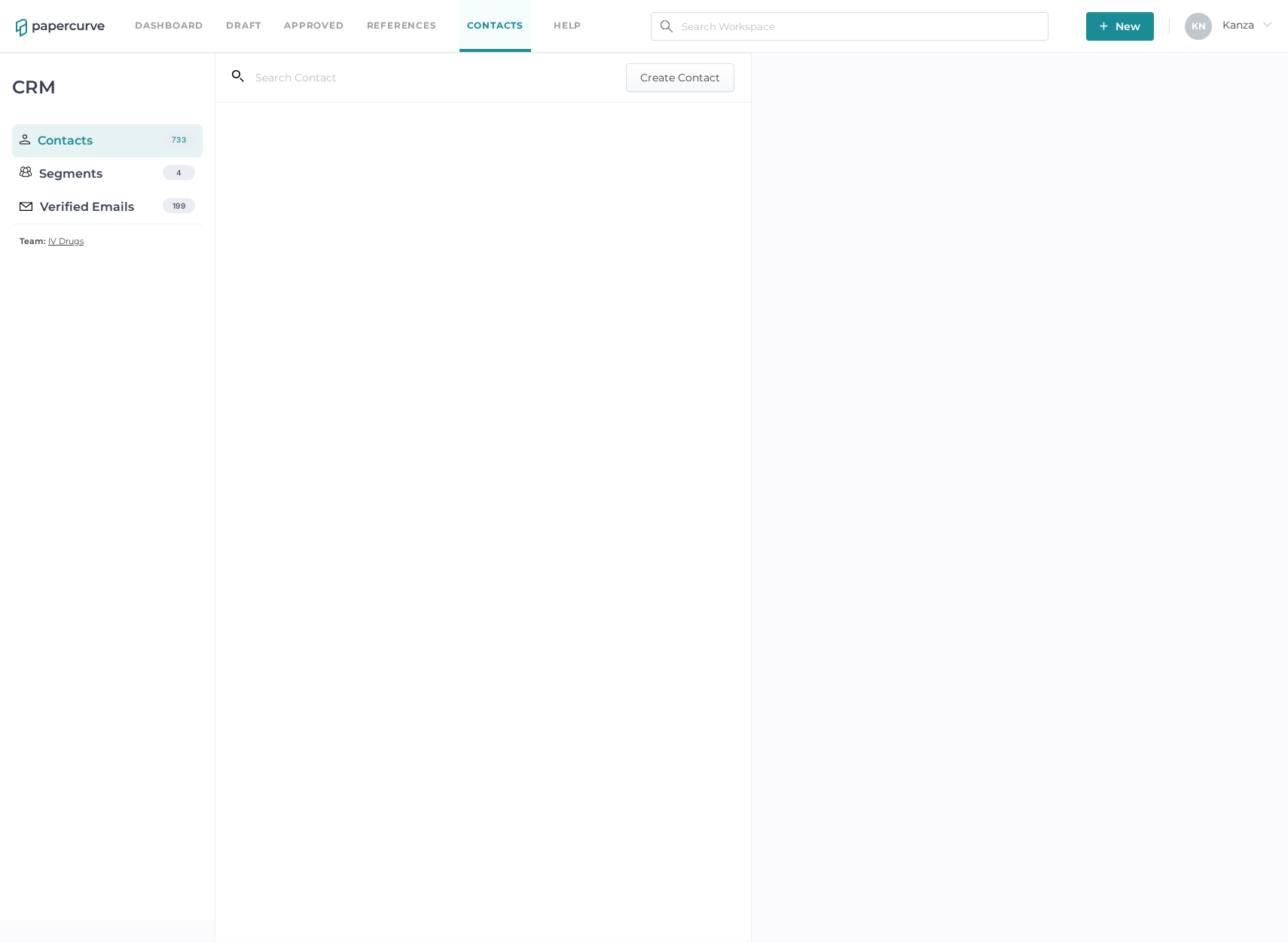
click at [116, 202] on div "Verified Emails" at bounding box center [77, 207] width 114 height 18
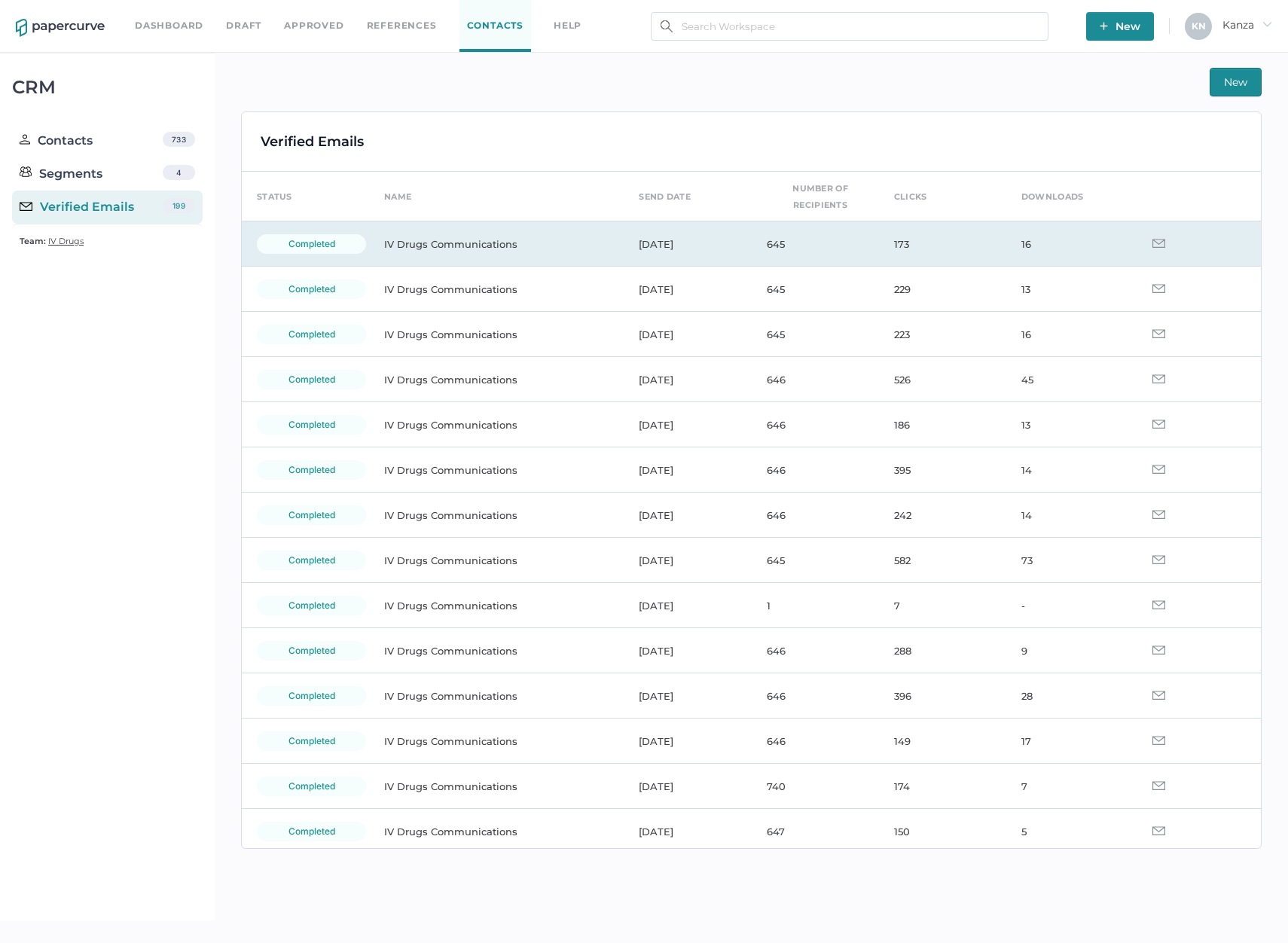
click at [457, 232] on td "IV Drugs Communications" at bounding box center [496, 243] width 255 height 45
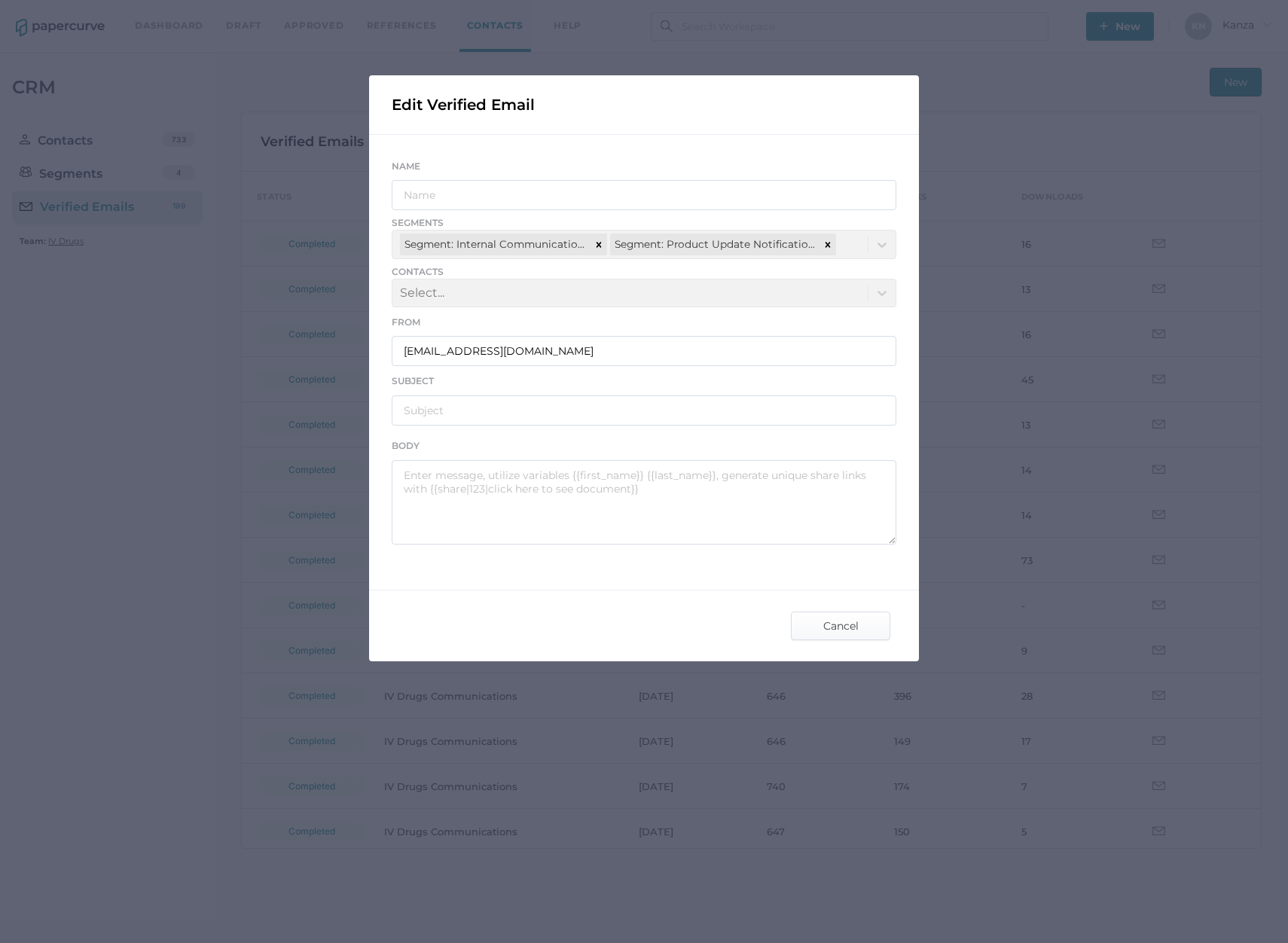
type input "IV Drugs Communications"
type input "Fresenius Kabi Product Notifications - 09.26.2025"
type textarea "Good afternoon, Please see the links below for the most recent announcements fr…"
click at [842, 625] on span "Cancel" at bounding box center [840, 625] width 71 height 27
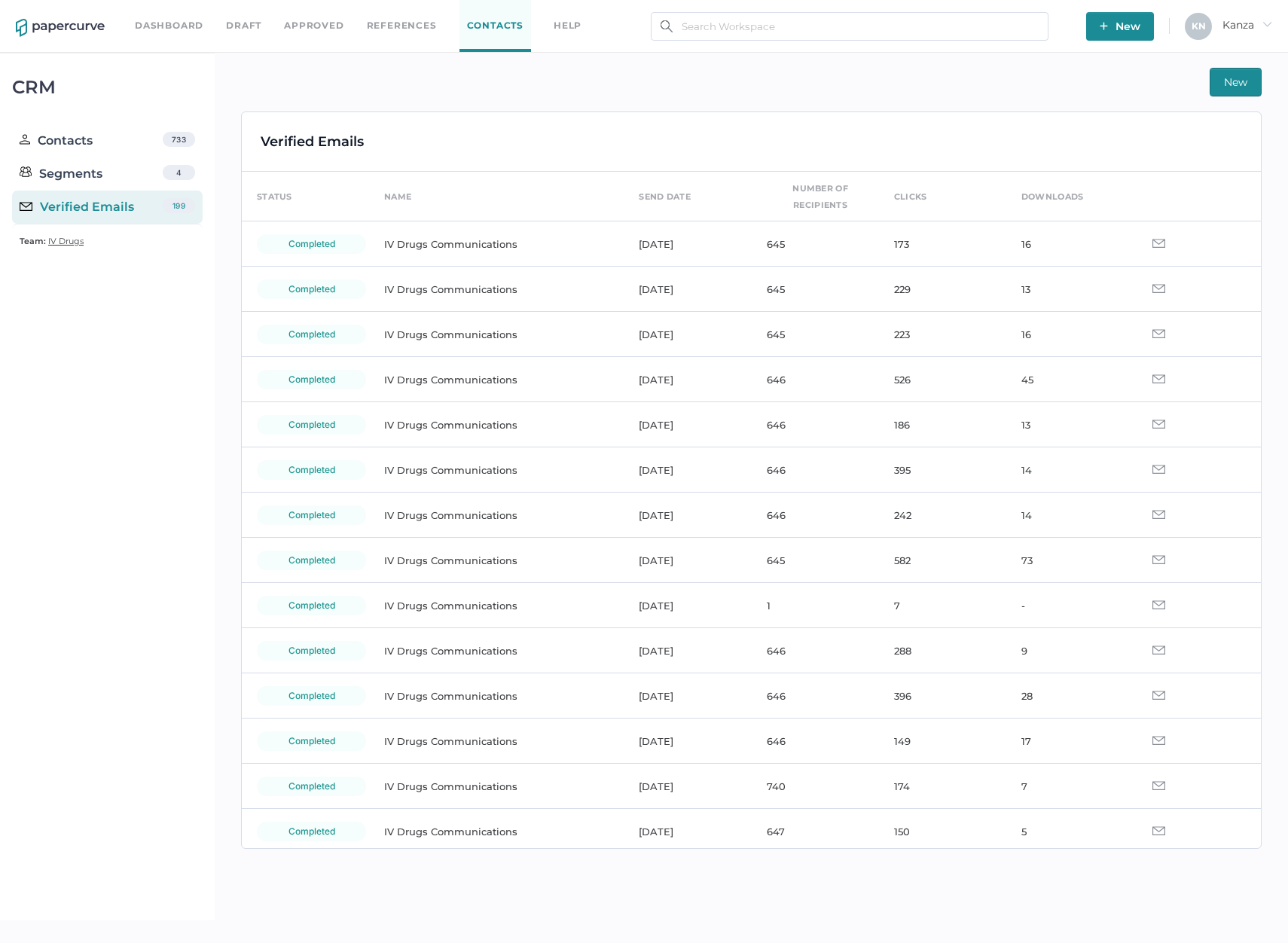
click at [1220, 79] on button "New" at bounding box center [1235, 82] width 51 height 29
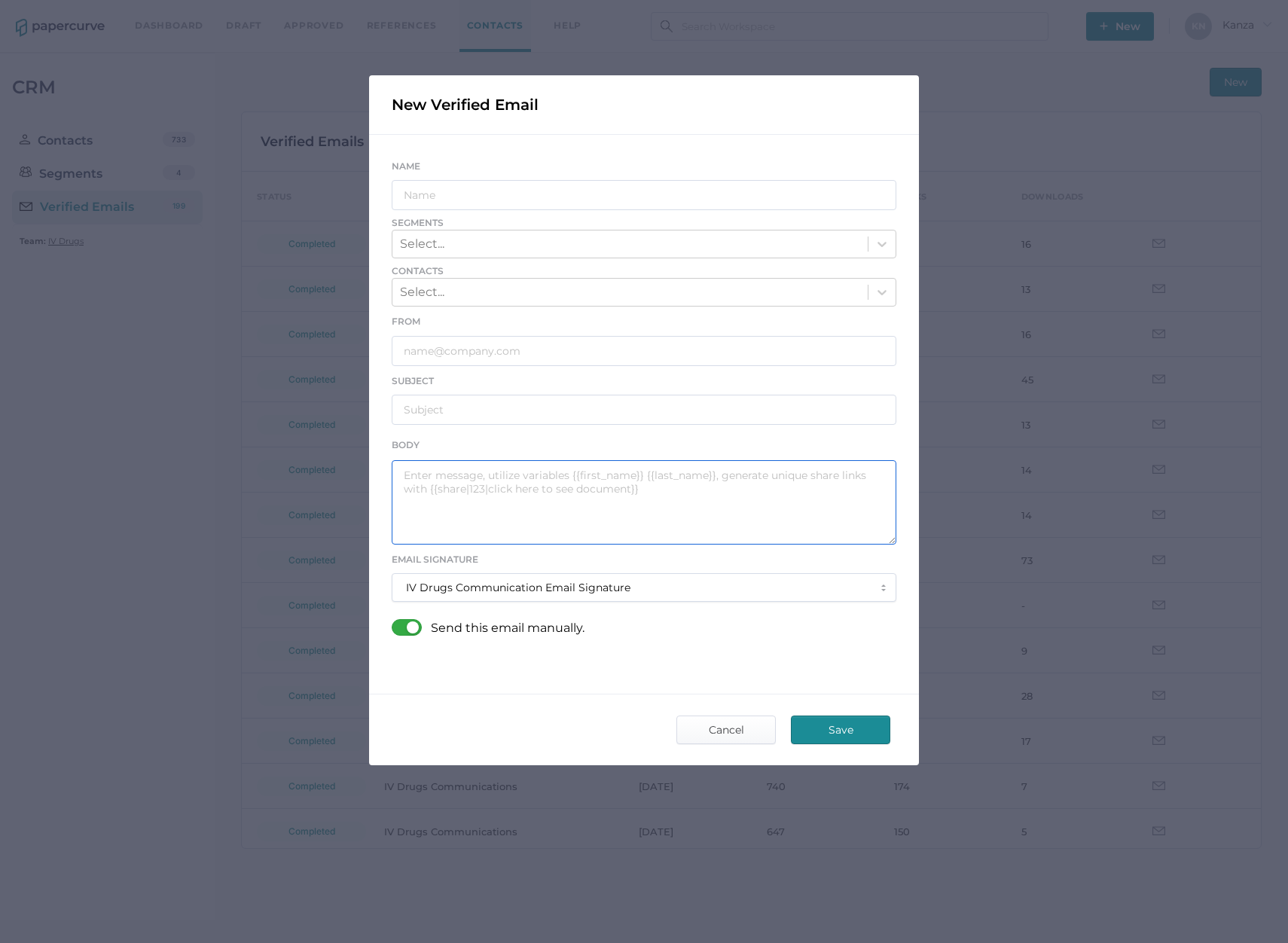
click at [476, 500] on textarea at bounding box center [644, 502] width 504 height 84
paste textarea "Good afternoon, Please see the links below for the most recent announcements fr…"
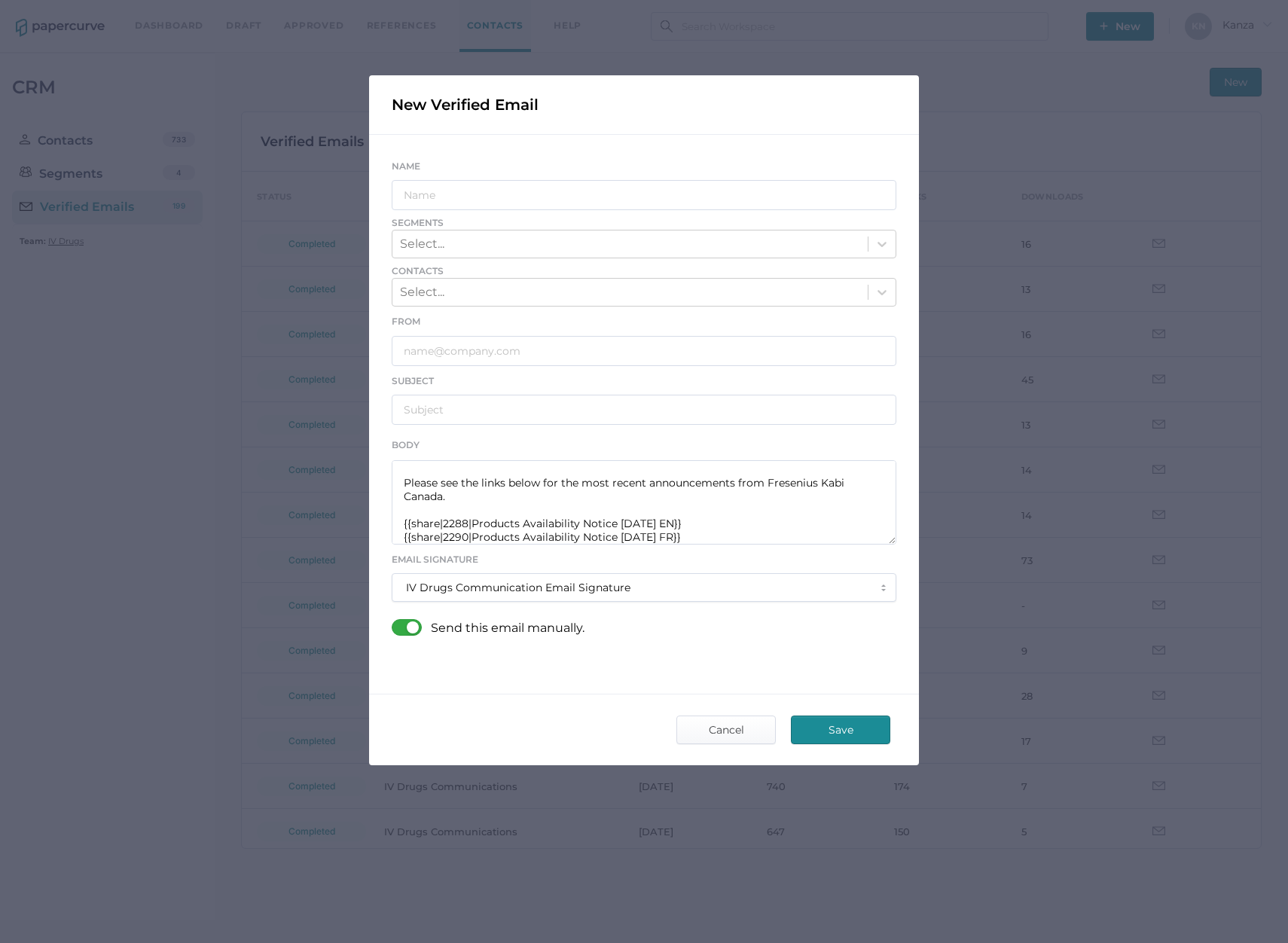
click at [410, 627] on div at bounding box center [411, 626] width 39 height 16
click at [395, 622] on input "checkbox" at bounding box center [395, 622] width 0 height 0
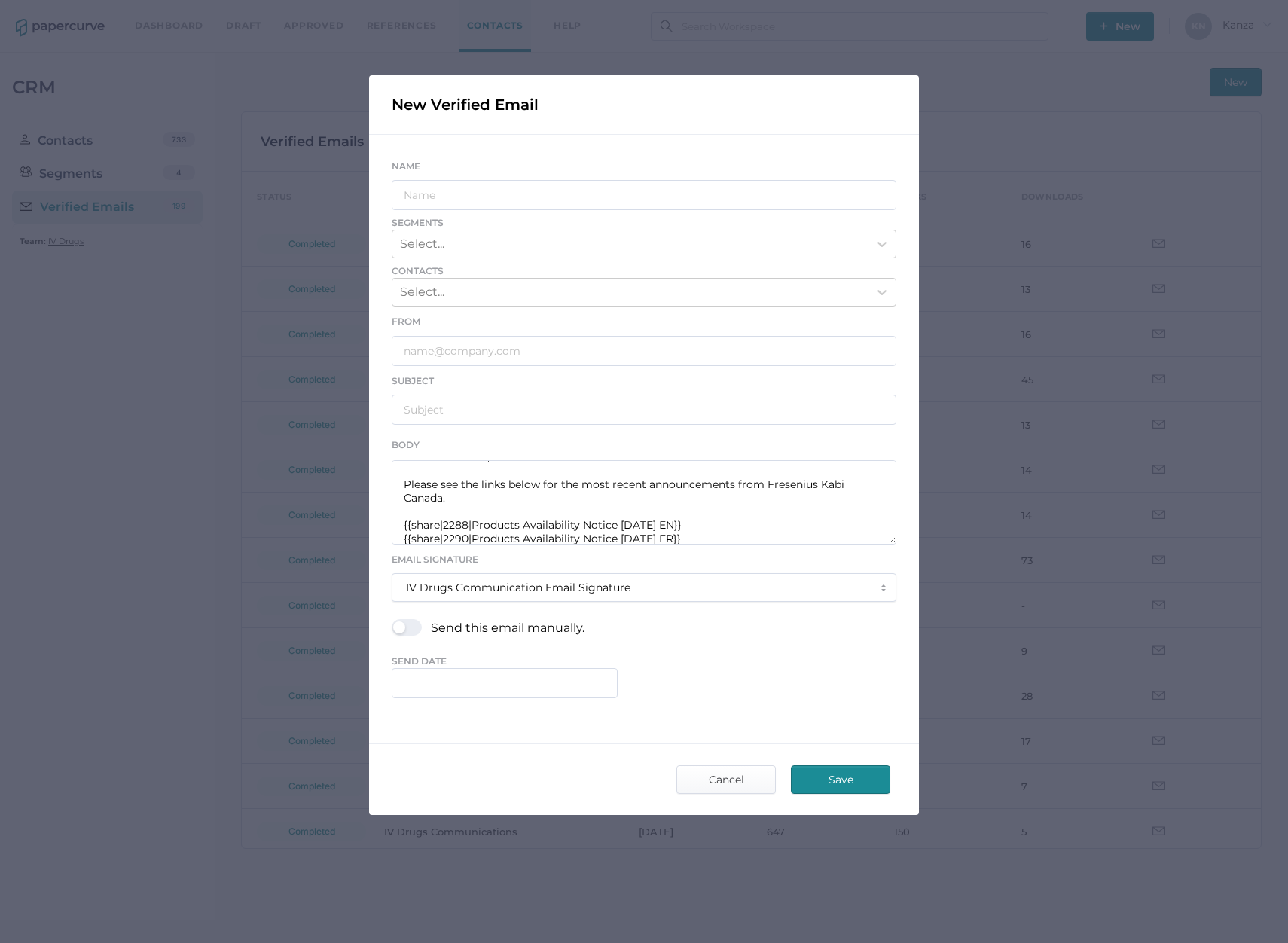
scroll to position [27, 0]
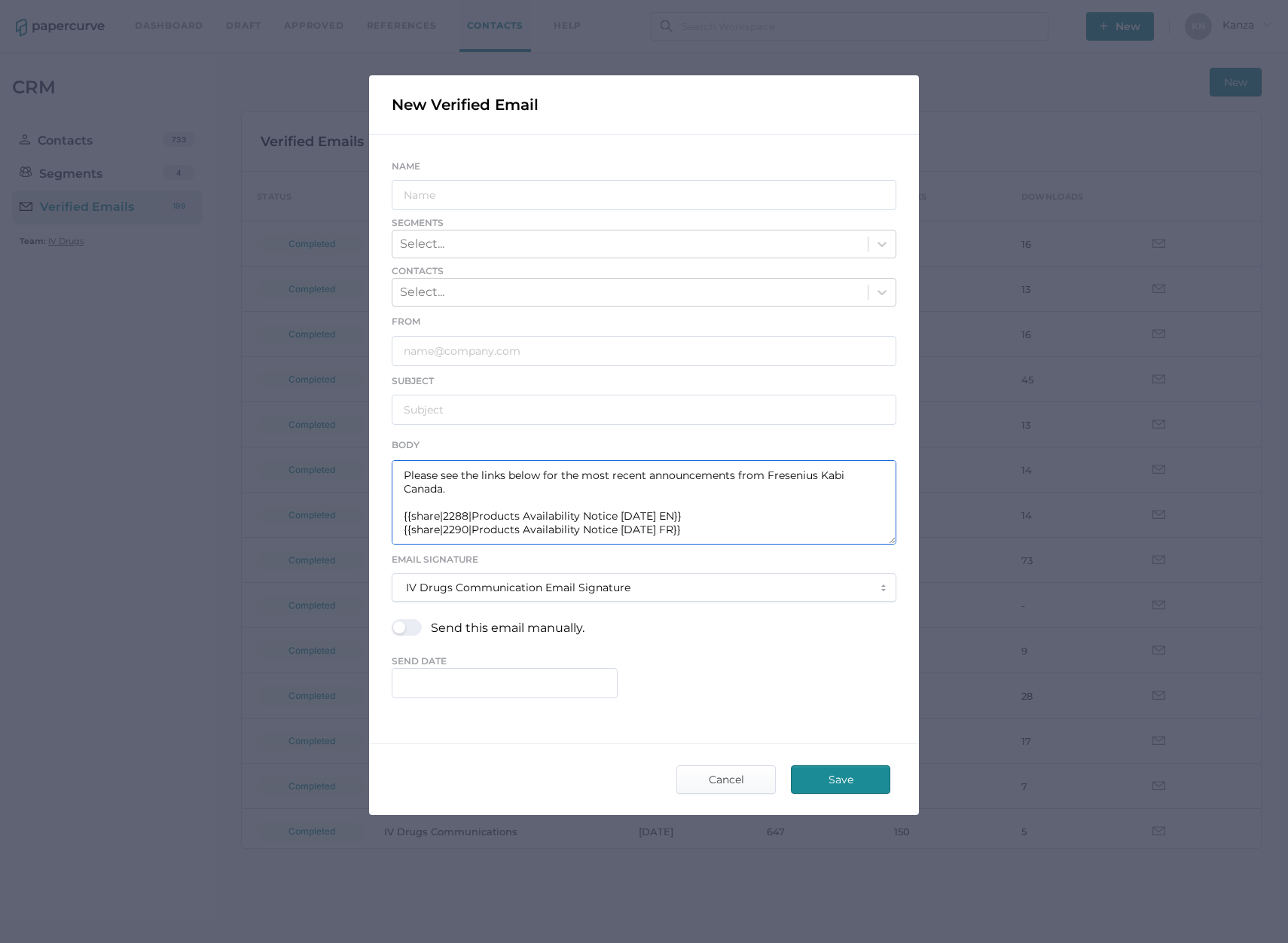
drag, startPoint x: 617, startPoint y: 517, endPoint x: 471, endPoint y: 515, distance: 146.0
click at [471, 515] on textarea "Good afternoon, Please see the links below for the most recent announcements fr…" at bounding box center [644, 502] width 504 height 84
drag, startPoint x: 683, startPoint y: 520, endPoint x: 466, endPoint y: 520, distance: 217.0
click at [466, 520] on textarea "Good afternoon, Please see the links below for the most recent announcements fr…" at bounding box center [644, 502] width 504 height 84
drag, startPoint x: 672, startPoint y: 530, endPoint x: 471, endPoint y: 527, distance: 201.0
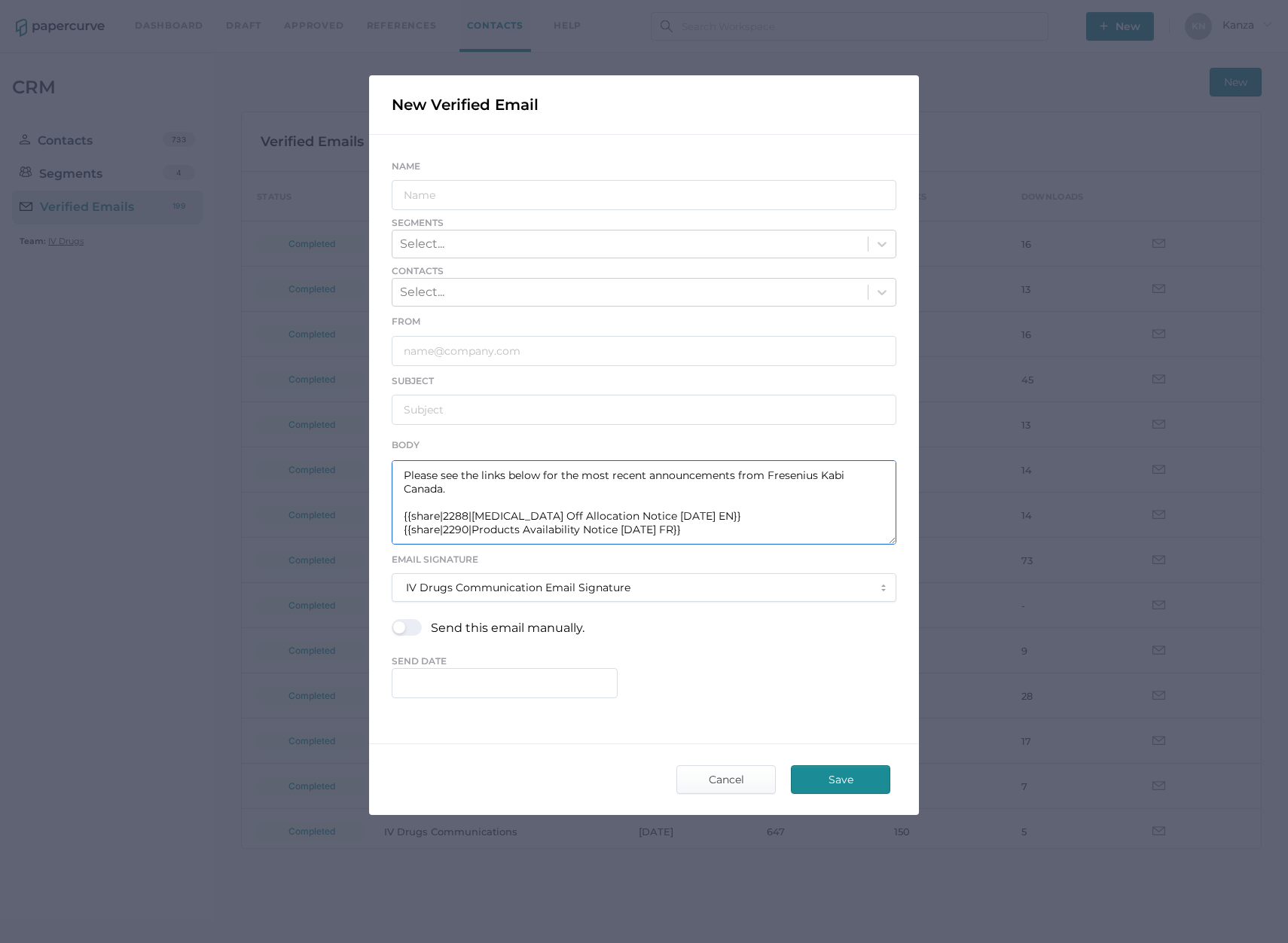
click at [471, 527] on textarea "Good afternoon, Please see the links below for the most recent announcements fr…" at bounding box center [644, 502] width 504 height 84
paste textarea "Heparin Off Allocation Notice 09.30"
click at [467, 518] on textarea "Good afternoon, Please see the links below for the most recent announcements fr…" at bounding box center [644, 502] width 504 height 84
type textarea "Good afternoon, Please see the links below for the most recent announcements fr…"
click at [512, 186] on input "text" at bounding box center [644, 195] width 504 height 31
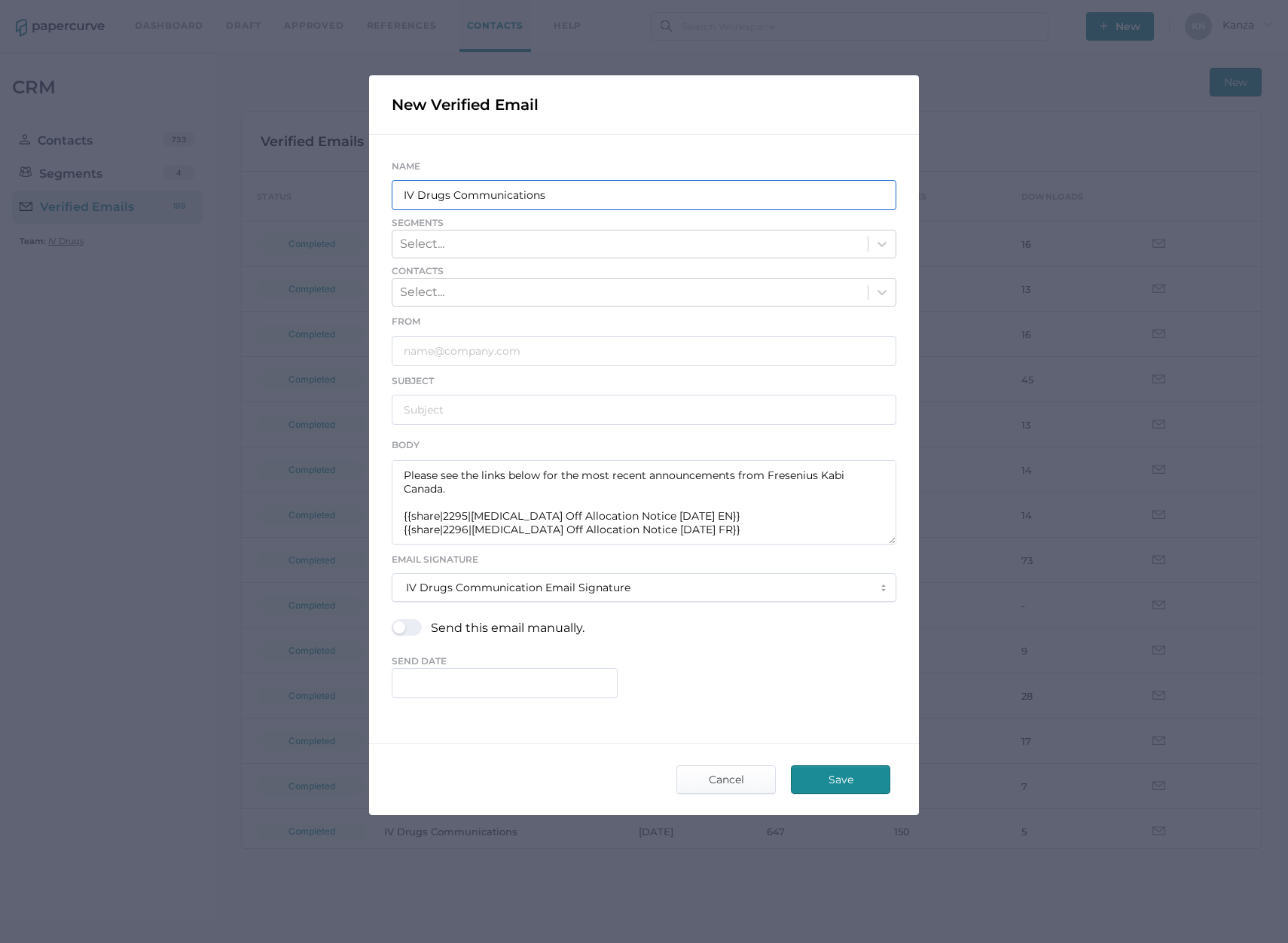
type input "IV Drugs Communications"
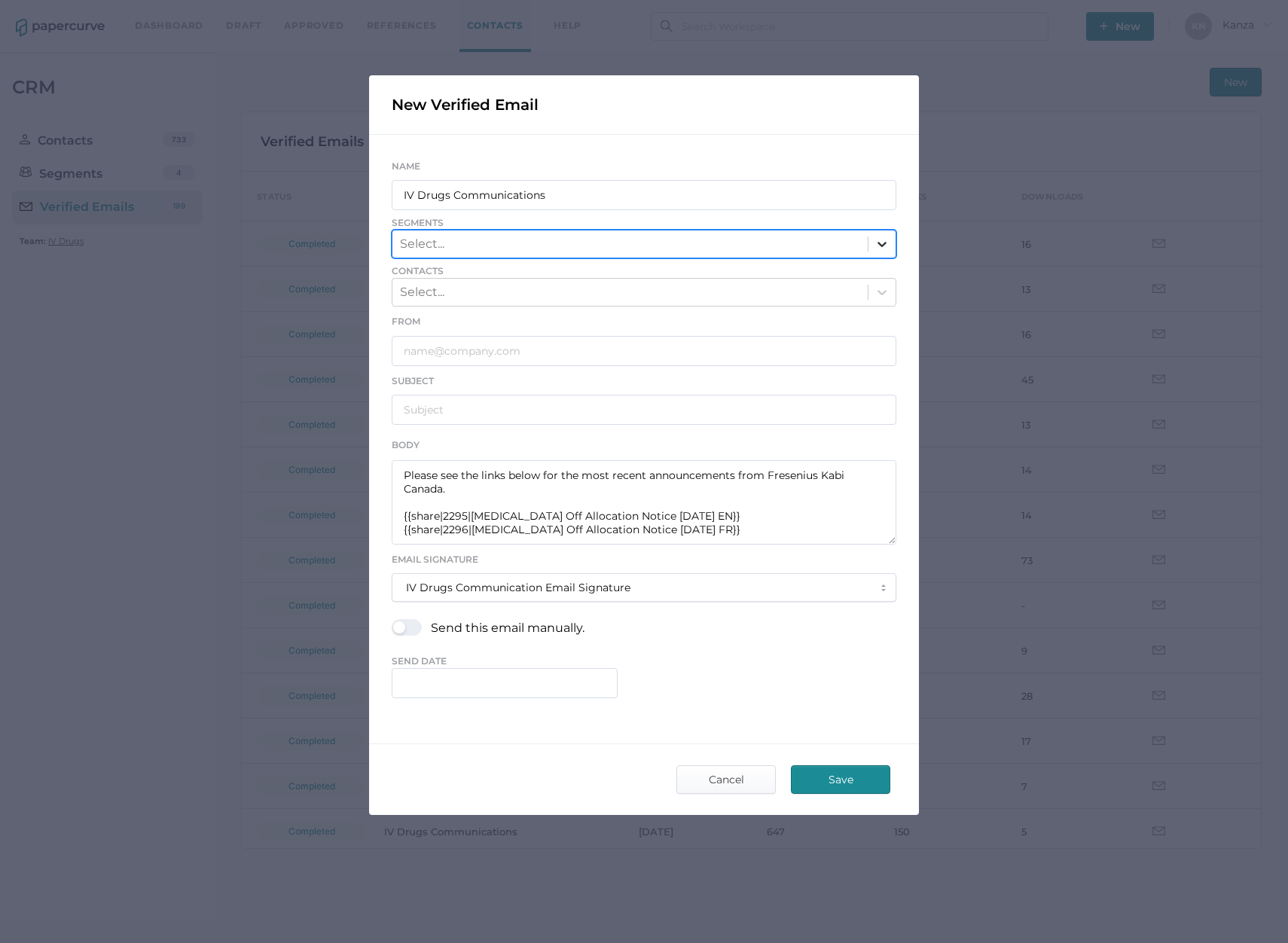
click at [878, 250] on icon at bounding box center [882, 244] width 15 height 15
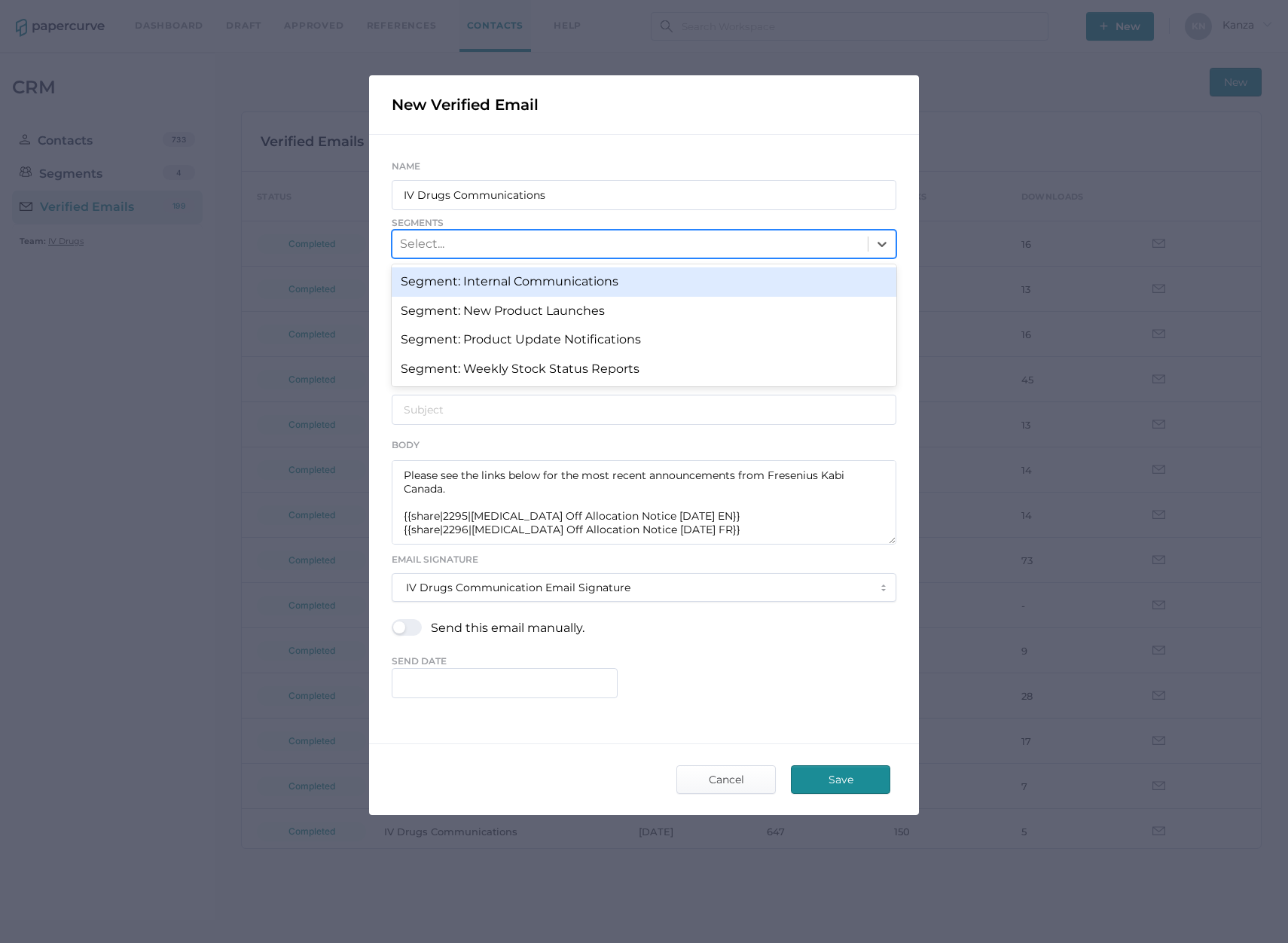
click at [808, 281] on div "Segment: Internal Communications" at bounding box center [644, 281] width 504 height 29
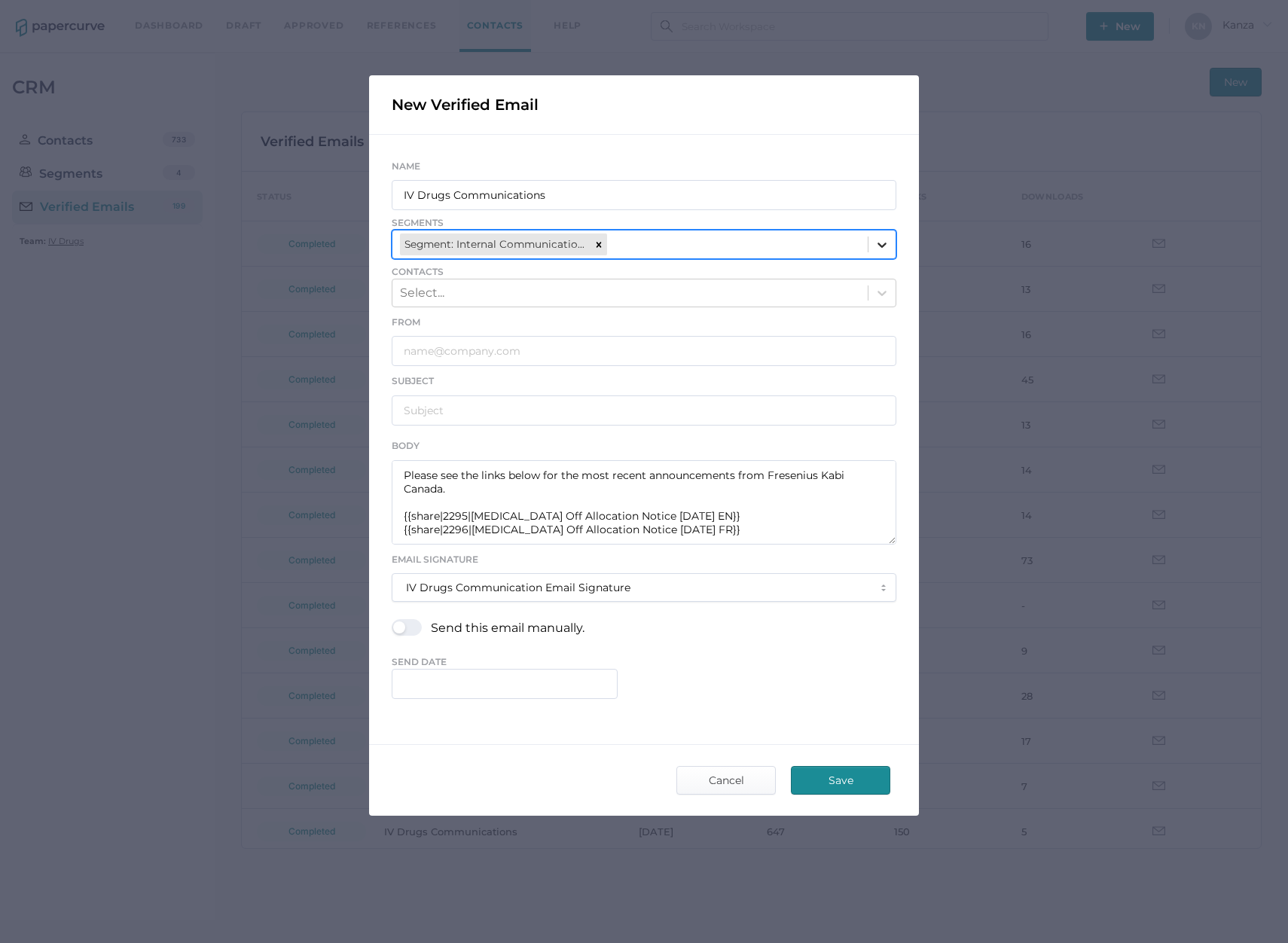
click at [887, 245] on icon at bounding box center [882, 245] width 15 height 15
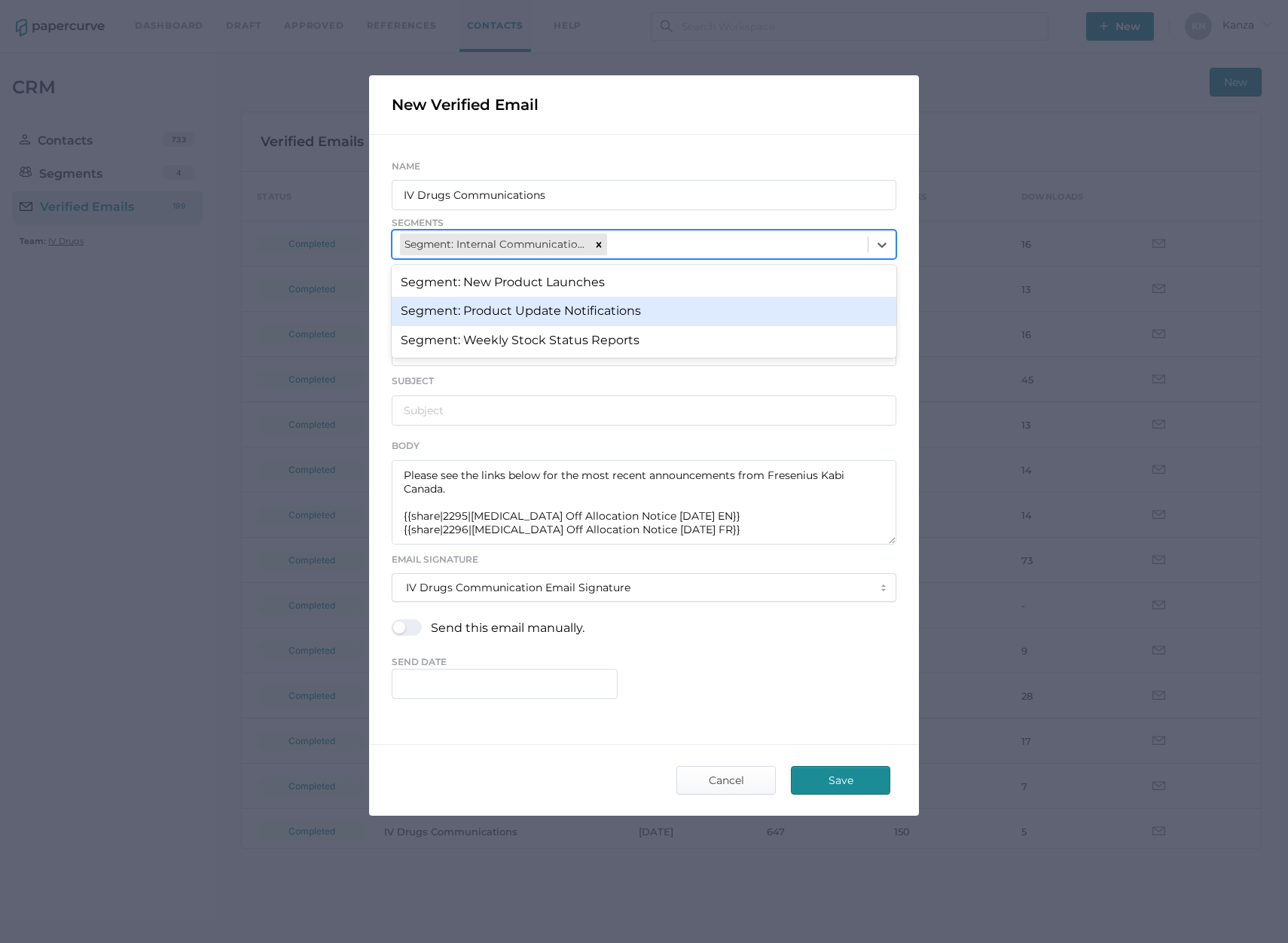
click at [793, 307] on div "Segment: Product Update Notifications" at bounding box center [644, 311] width 504 height 29
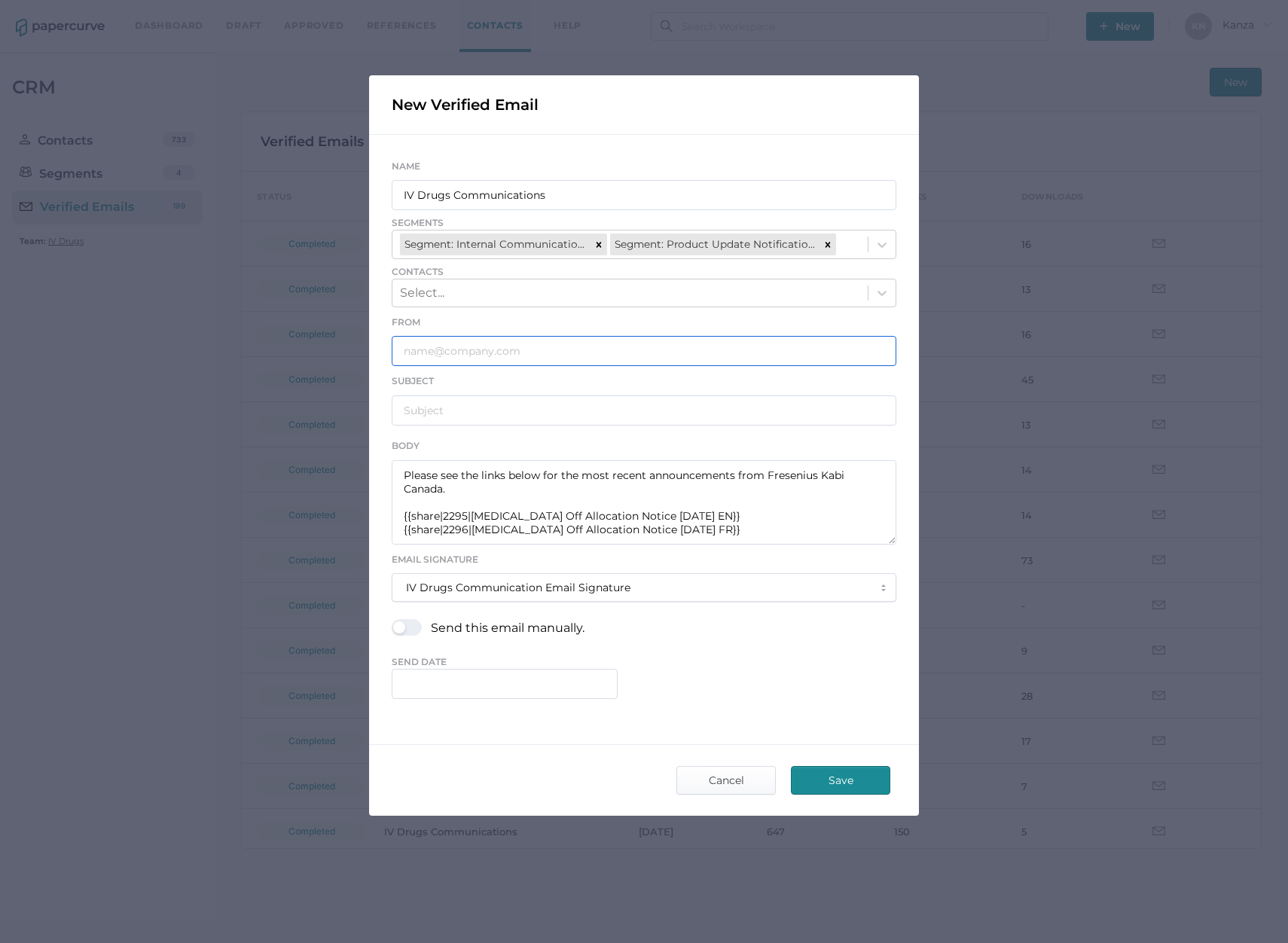
click at [500, 355] on input "text" at bounding box center [644, 351] width 504 height 31
type input "IVDrugsCommunications@fresenius-kabi.com"
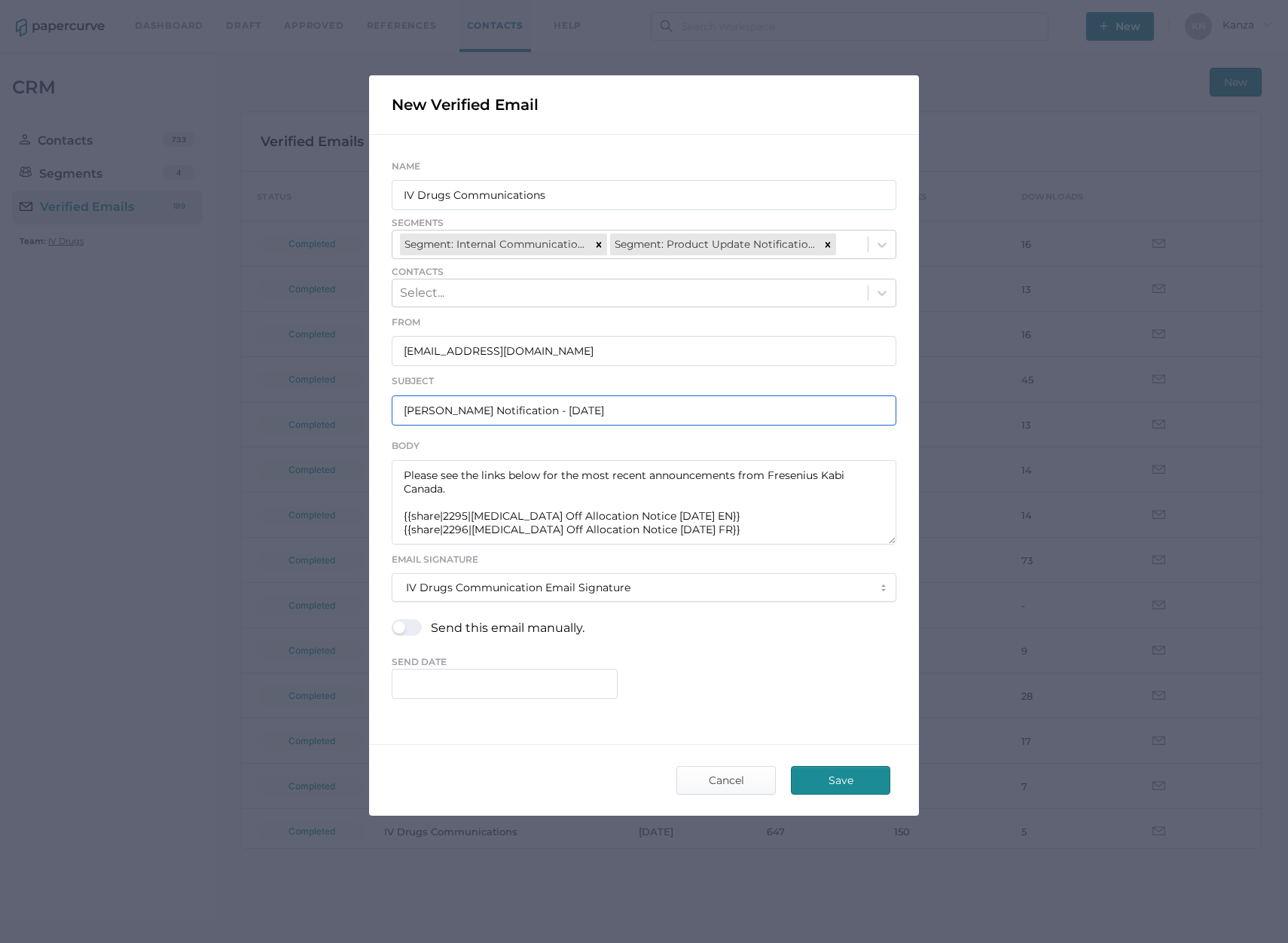
click at [579, 409] on input "Fresenius Kabi Notification - 09.26.2025" at bounding box center [644, 411] width 504 height 31
click at [483, 418] on input "Fresenius Kabi Notification - 09.30.2025" at bounding box center [644, 411] width 504 height 31
type input "Fresenius Kabi Product Notification - 09.30.2025"
click at [449, 686] on input "text" at bounding box center [504, 684] width 226 height 31
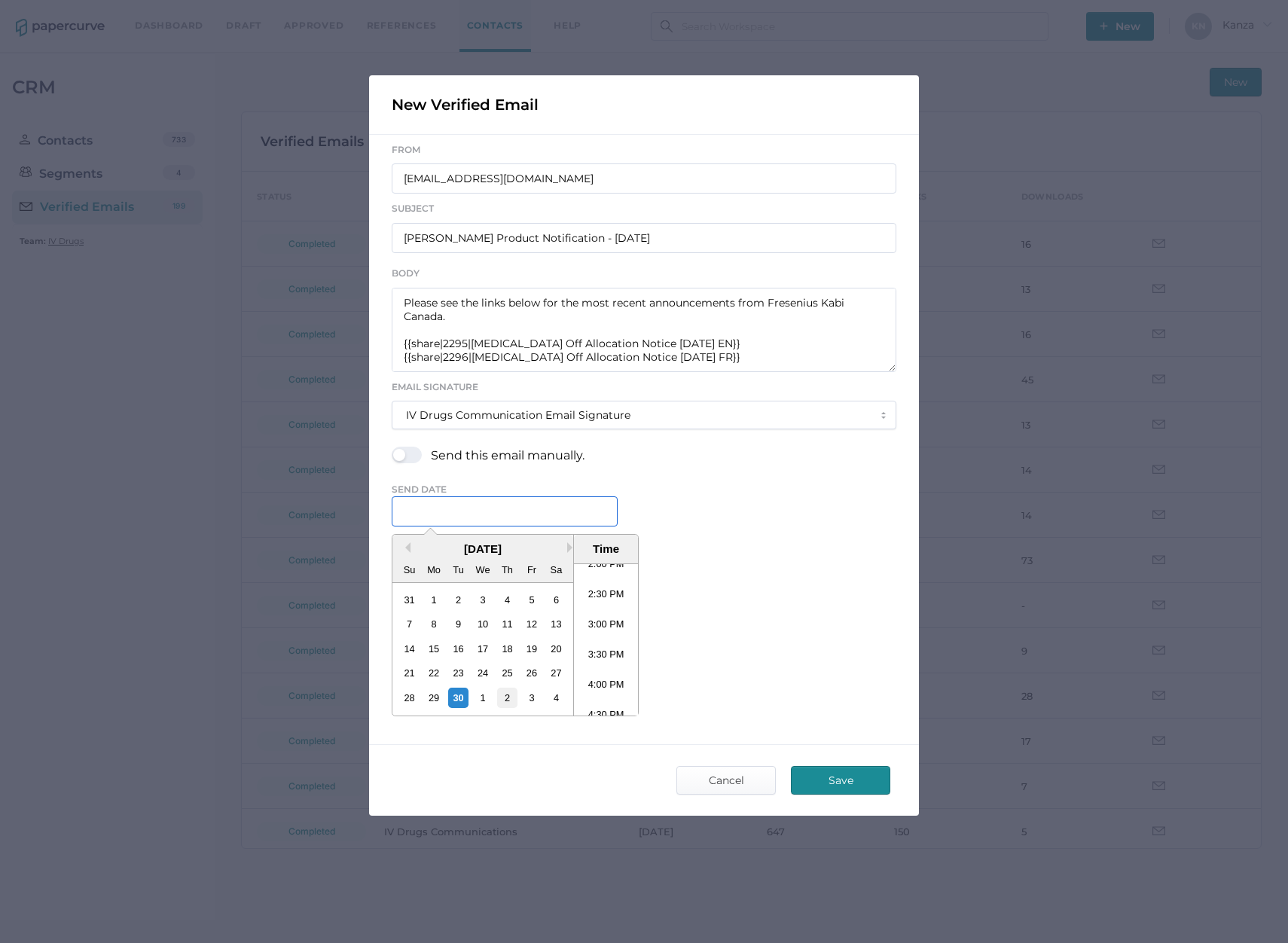
scroll to position [829, 0]
click at [601, 706] on li "4:00 PM" at bounding box center [605, 715] width 64 height 31
type input "September 30, 2025 4:00 PM"
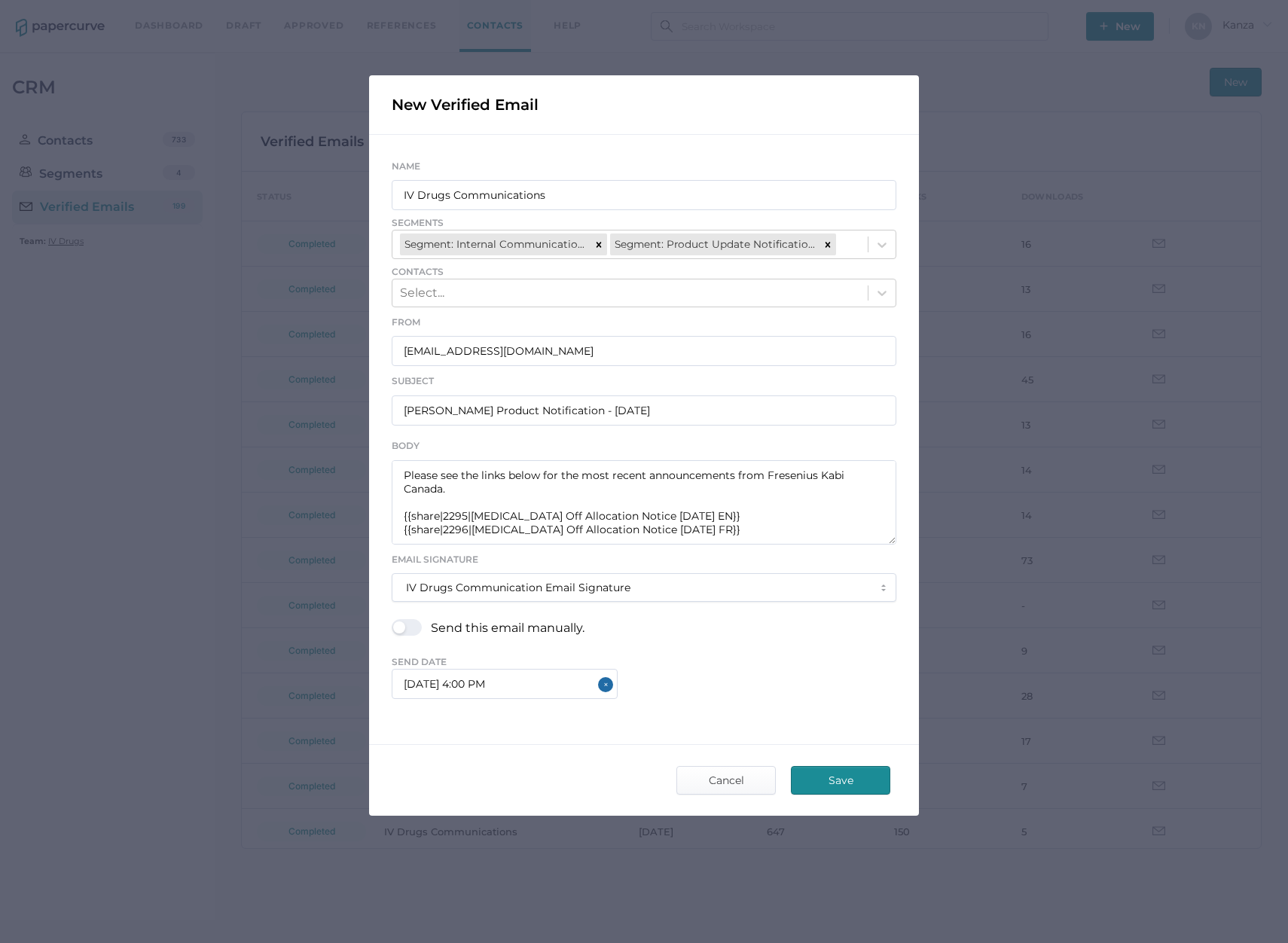
scroll to position [0, 0]
click at [747, 655] on span "Send Date" at bounding box center [644, 662] width 504 height 13
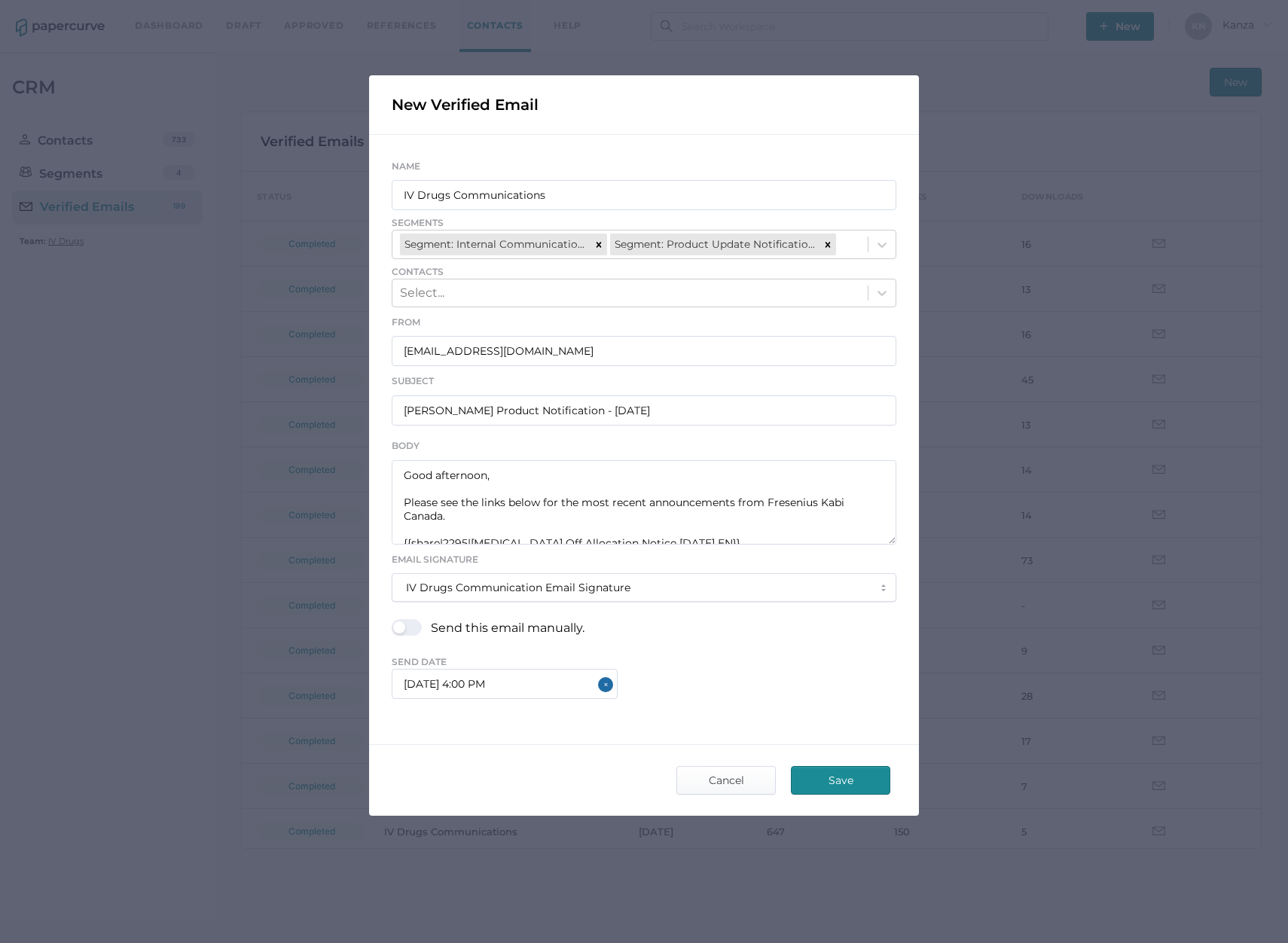
click at [838, 782] on span "Save" at bounding box center [840, 780] width 71 height 27
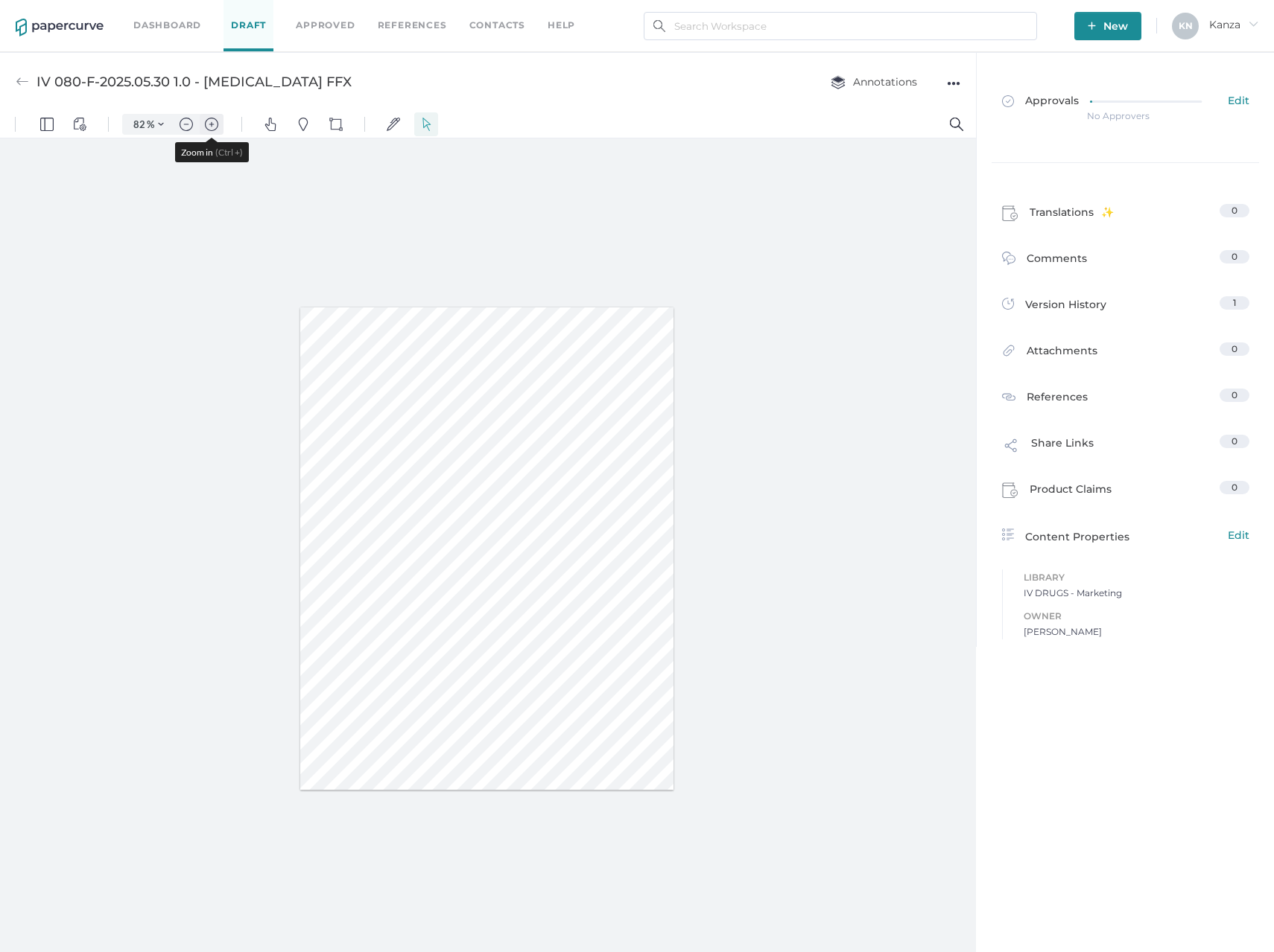
click at [208, 123] on img "Zoom in" at bounding box center [211, 124] width 13 height 13
click at [210, 123] on img "Zoom in" at bounding box center [211, 124] width 13 height 13
type input "157"
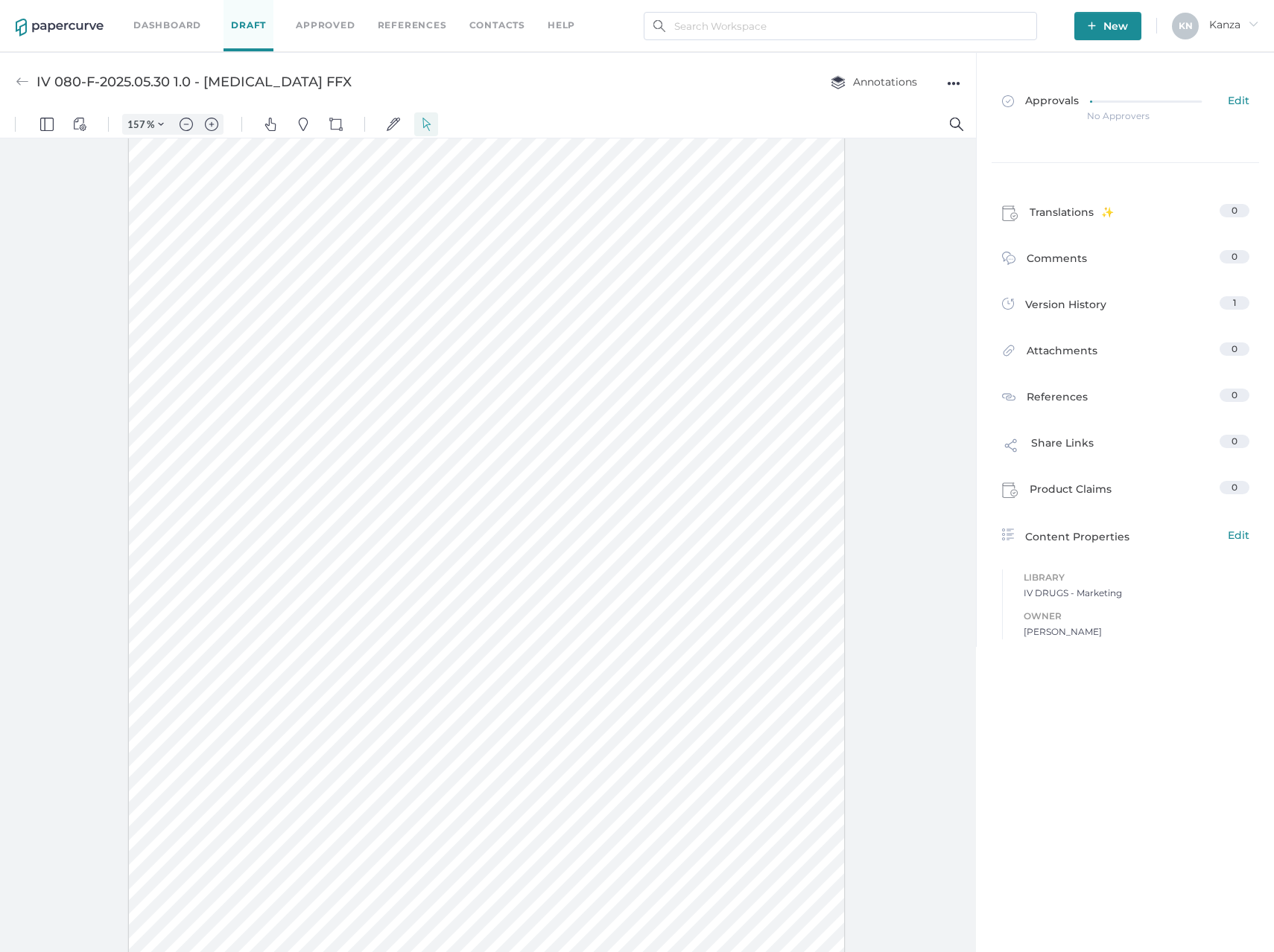
click at [157, 31] on link "Dashboard" at bounding box center [167, 25] width 68 height 16
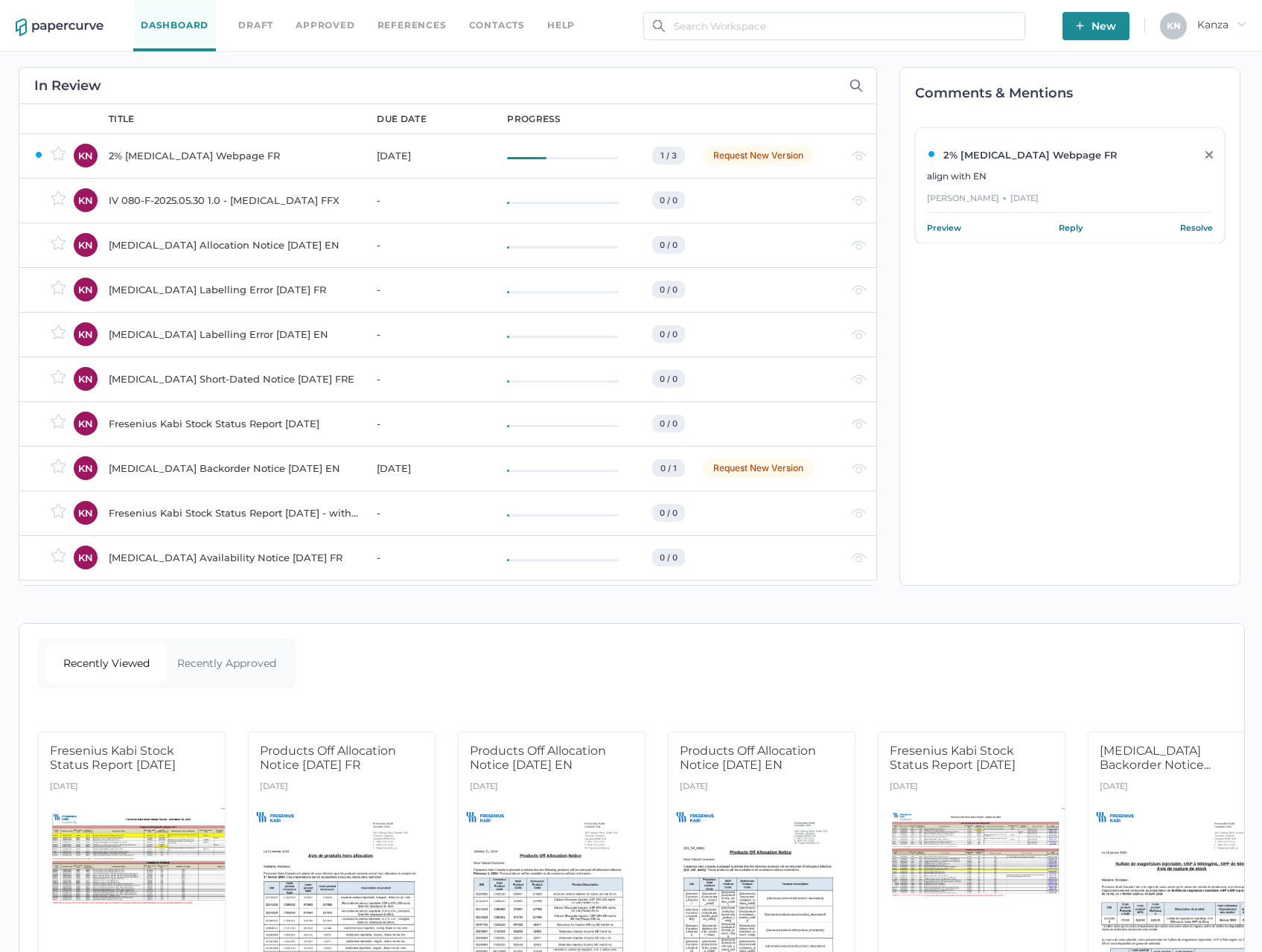
click at [287, 205] on div "IV 080-F-2025.05.30 1.0 - [MEDICAL_DATA] FFX" at bounding box center [233, 200] width 250 height 18
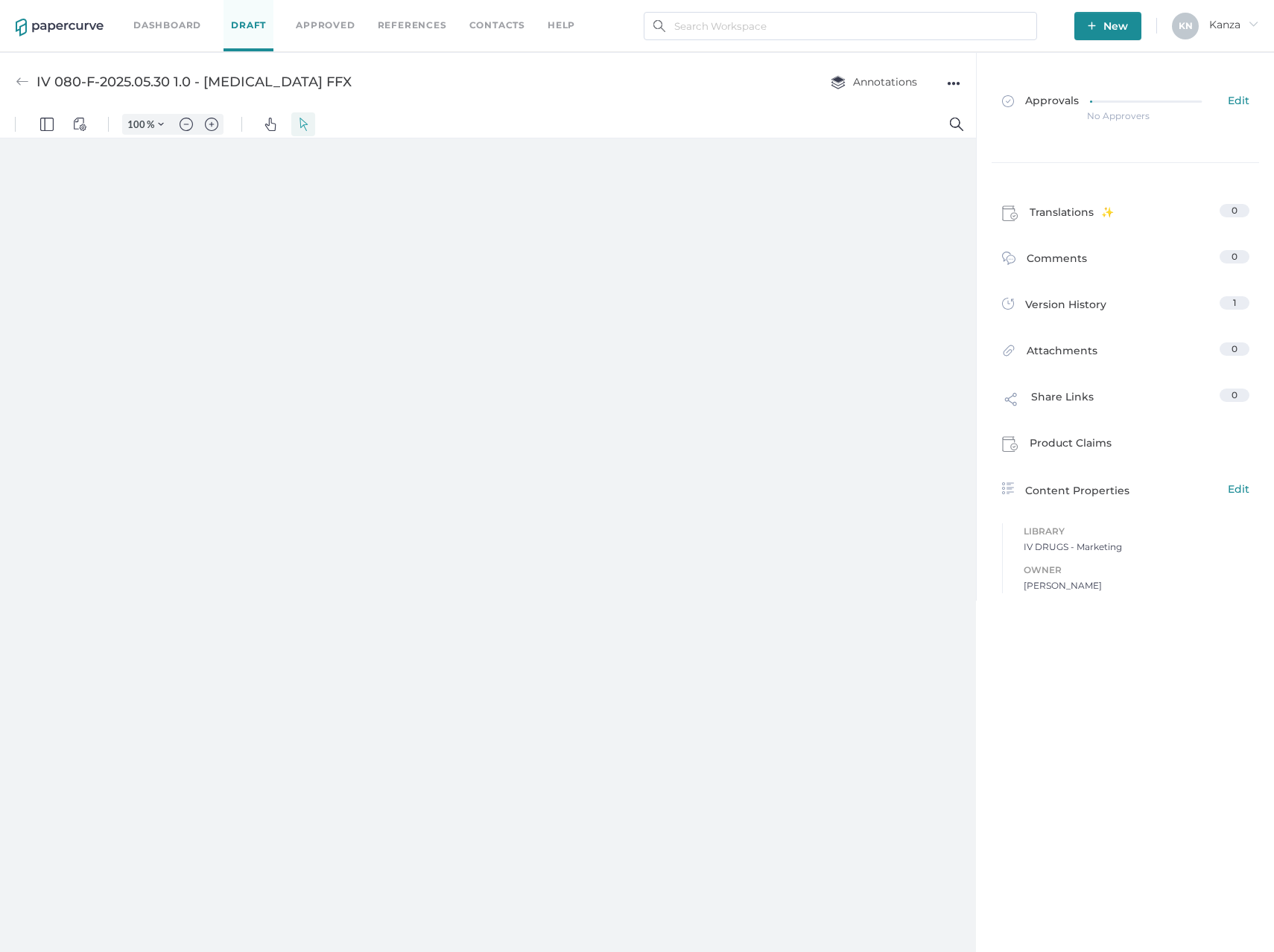
type input "157"
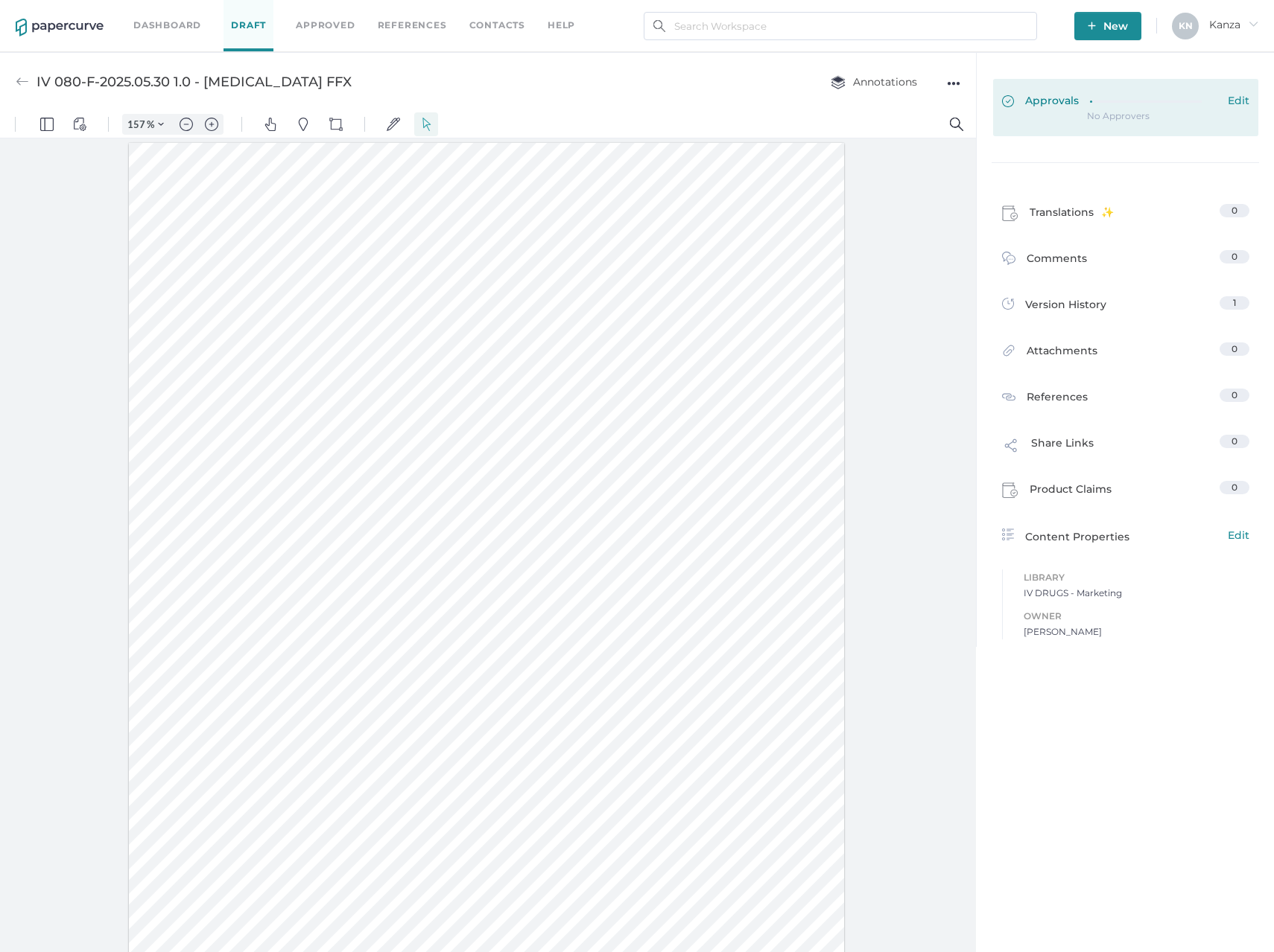
click at [1064, 122] on link "Approvals Edit" at bounding box center [1125, 107] width 265 height 57
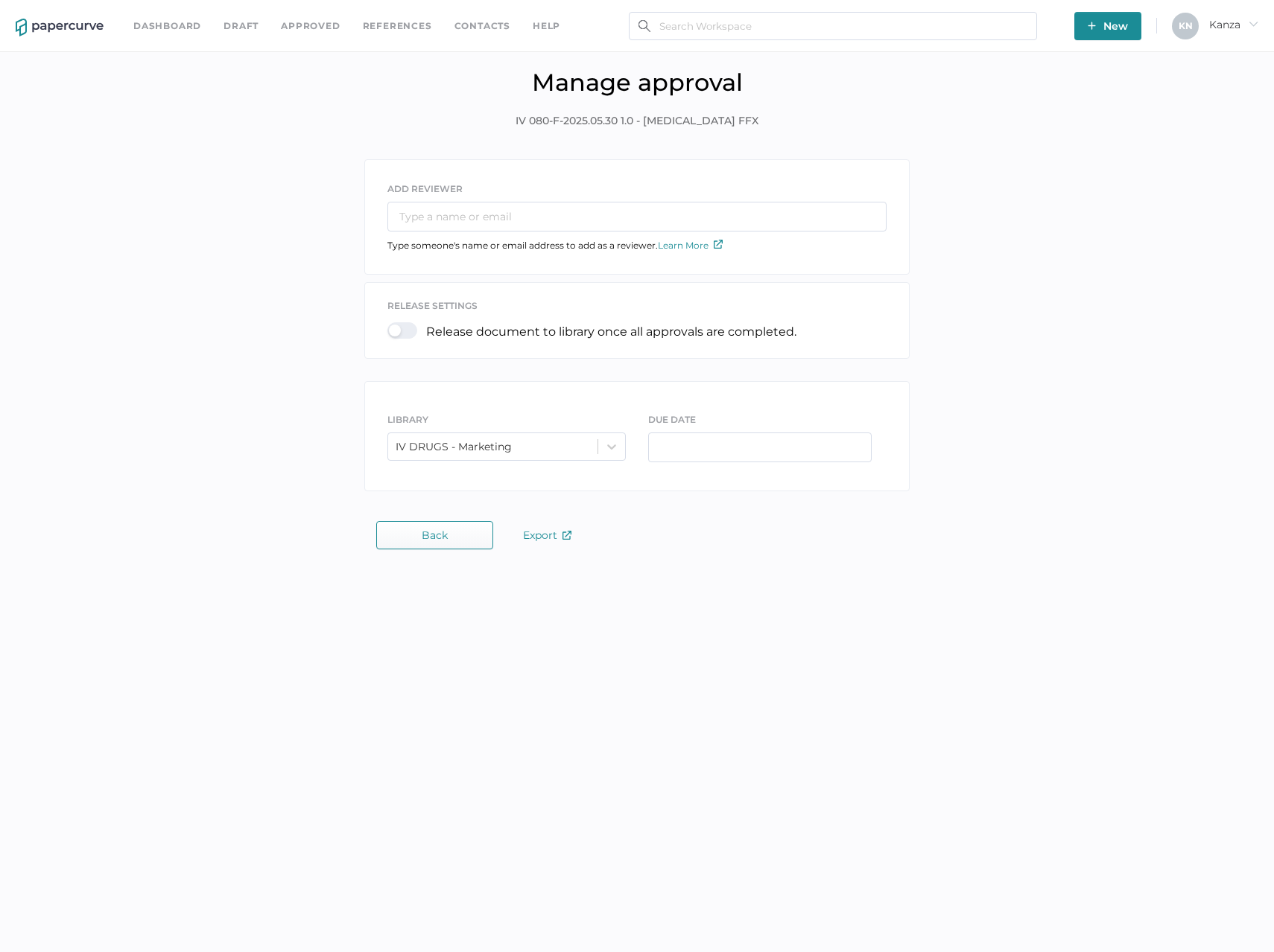
click at [476, 463] on div "LIBRARY IV DRUGS - Marketing" at bounding box center [506, 440] width 260 height 57
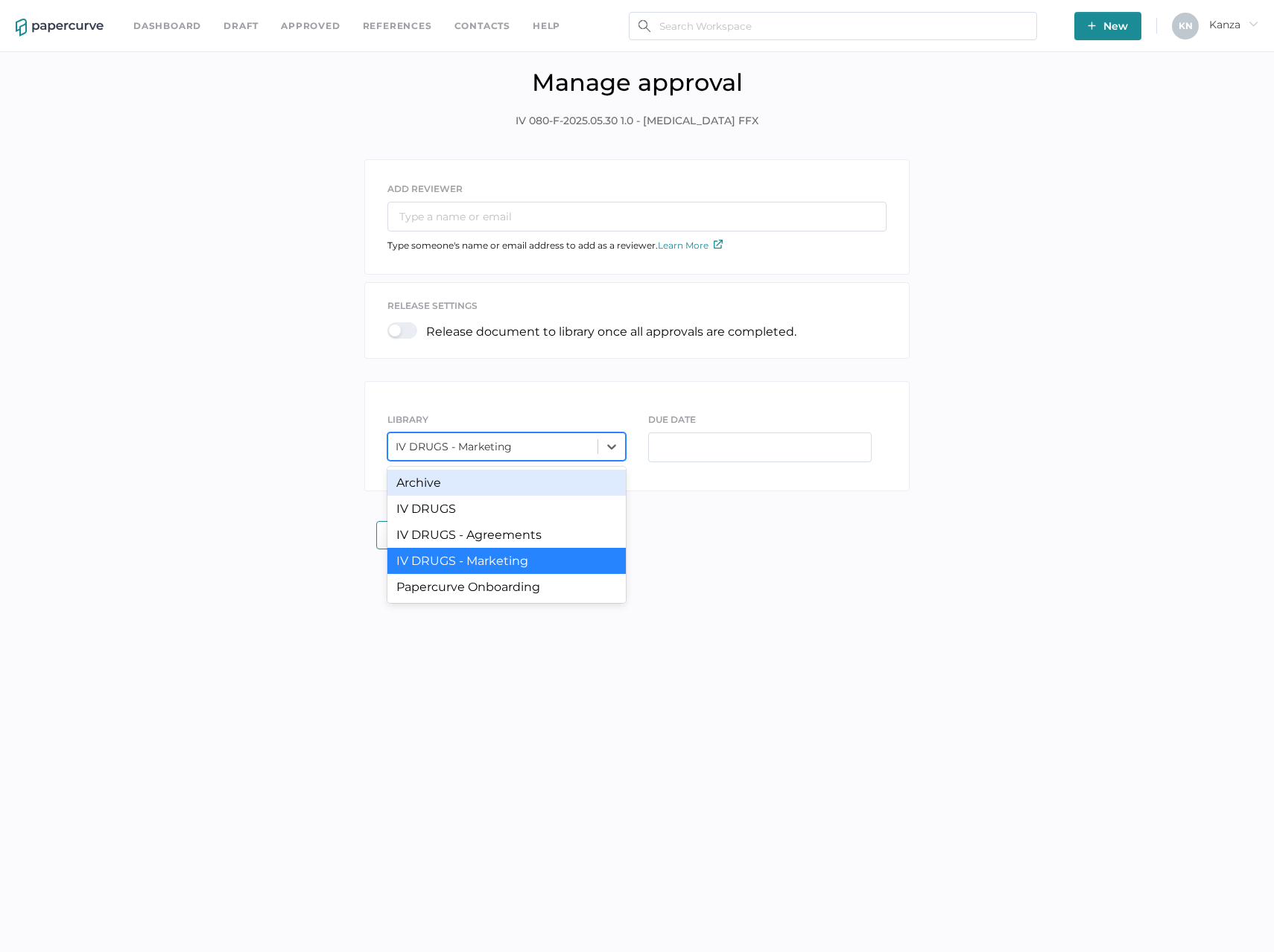
click at [482, 448] on div "IV DRUGS - Marketing" at bounding box center [453, 447] width 116 height 13
click at [477, 484] on div "Archive" at bounding box center [506, 483] width 239 height 26
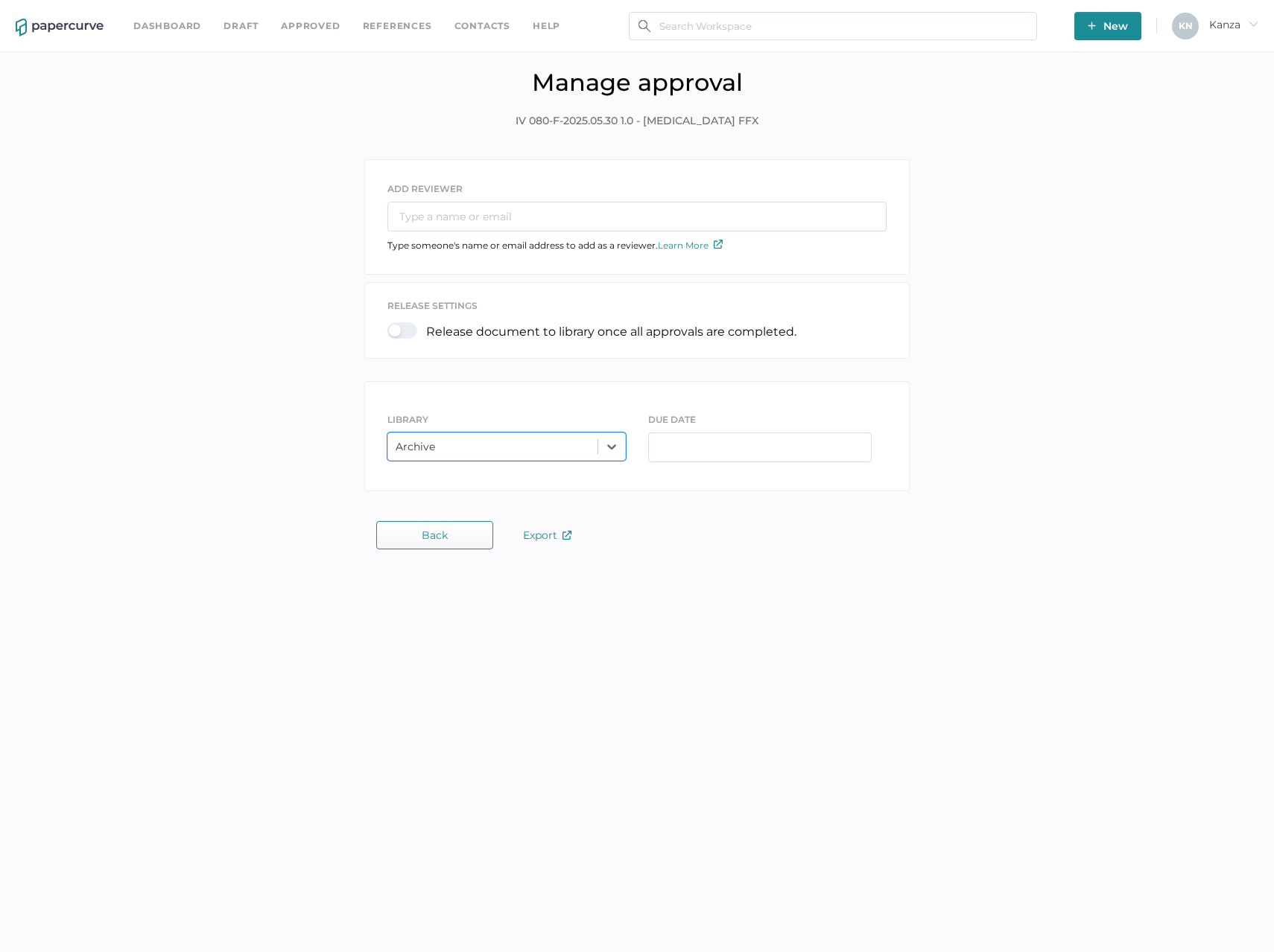
click at [706, 548] on div "Back Export Leaving without sending? You have started to add approvers but have…" at bounding box center [637, 535] width 544 height 28
click at [403, 332] on div at bounding box center [406, 330] width 39 height 16
click at [390, 324] on input "checkbox" at bounding box center [390, 324] width 0 height 0
click at [403, 333] on div at bounding box center [406, 330] width 39 height 16
click at [390, 324] on input "checkbox" at bounding box center [390, 324] width 0 height 0
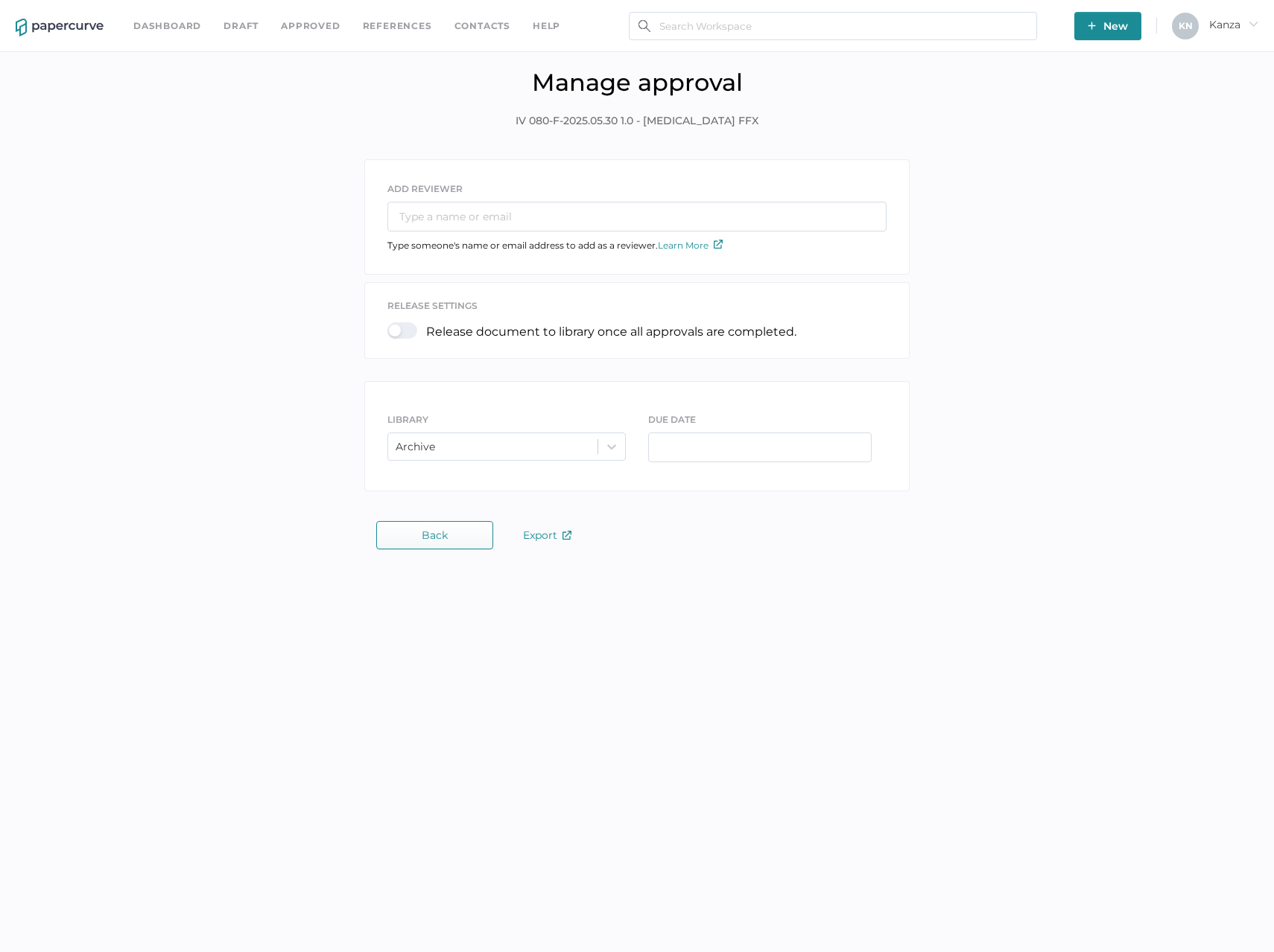
click at [403, 330] on div at bounding box center [406, 330] width 39 height 16
click at [390, 324] on input "checkbox" at bounding box center [390, 324] width 0 height 0
click at [313, 356] on div "ADD REVIEWER Type someone's name or email address to add as a reviewer. Learn M…" at bounding box center [637, 329] width 1251 height 339
click at [424, 539] on span "Back" at bounding box center [435, 535] width 26 height 12
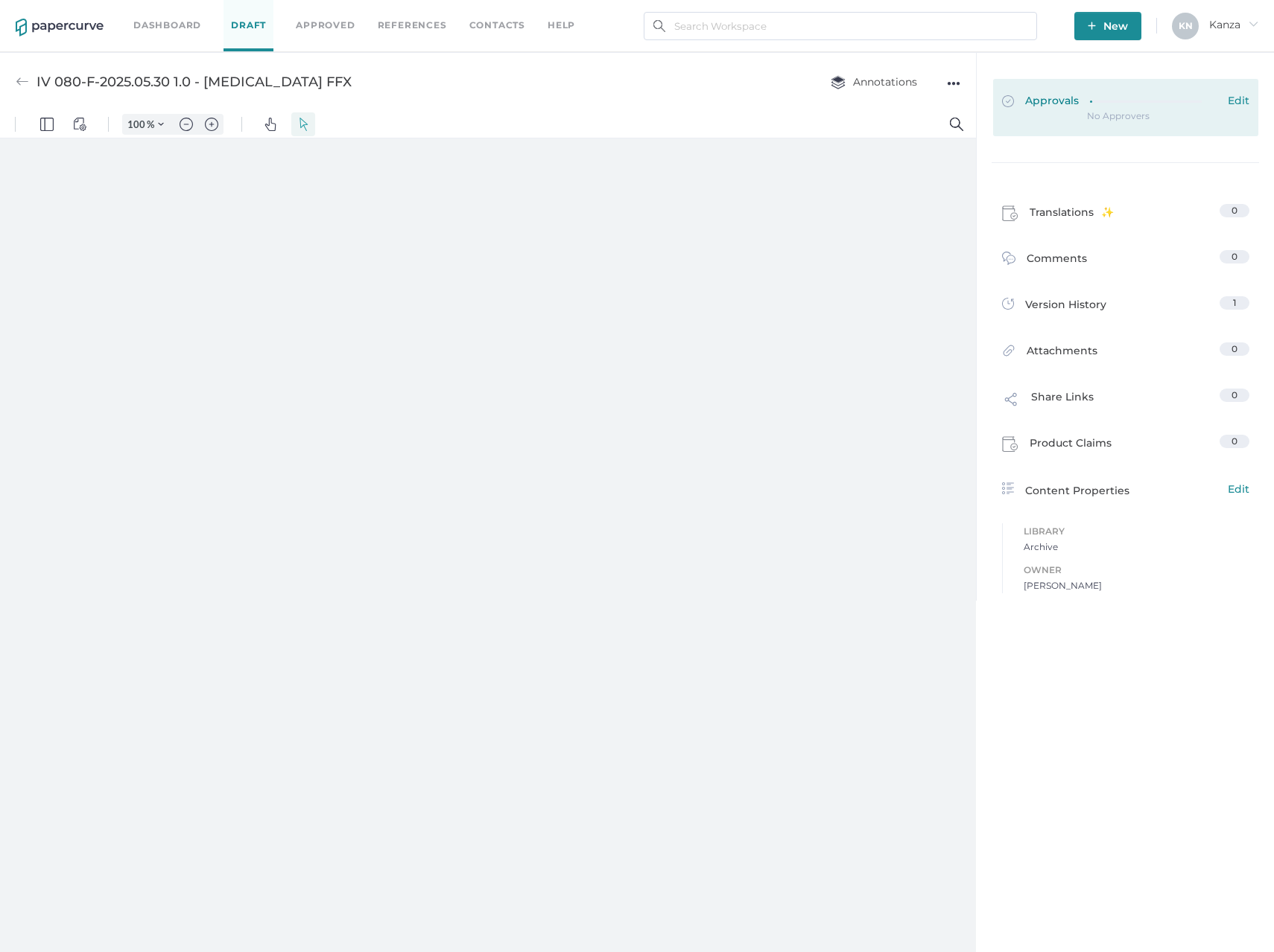
type input "157"
click at [1150, 116] on link "Approvals Edit" at bounding box center [1125, 107] width 265 height 57
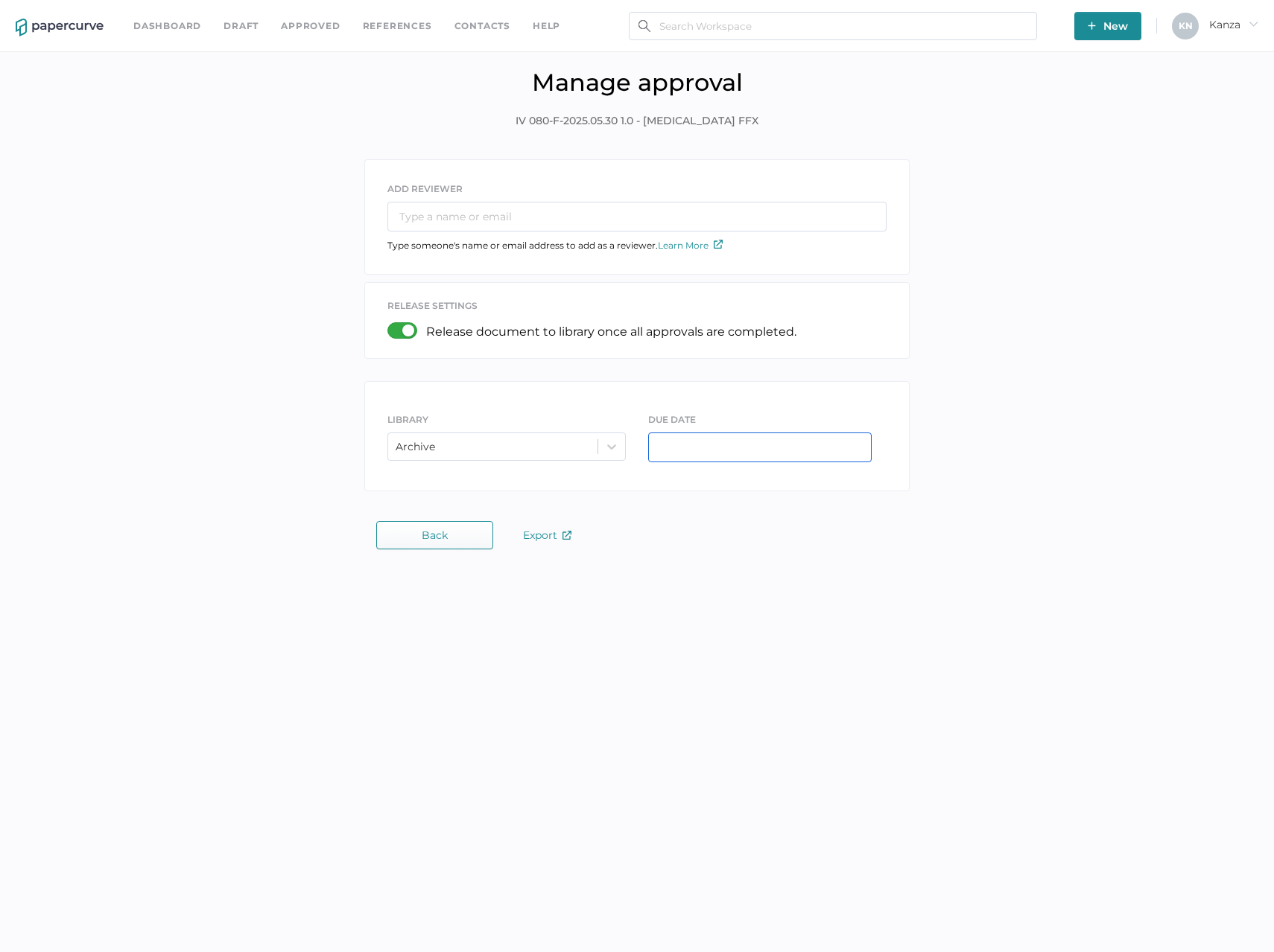
click at [703, 447] on input "text" at bounding box center [759, 448] width 223 height 30
click at [1062, 439] on div "ADD REVIEWER Type someone's name or email address to add as a reviewer. Learn M…" at bounding box center [637, 329] width 1251 height 339
click at [522, 217] on input "text" at bounding box center [637, 217] width 499 height 30
click at [1104, 359] on div "ADD REVIEWER Type someone's name or email address to add as a reviewer. Learn M…" at bounding box center [637, 329] width 1251 height 339
click at [472, 232] on div "ADD REVIEWER Type someone's name or email address to add as a reviewer. Learn M…" at bounding box center [637, 221] width 544 height 90
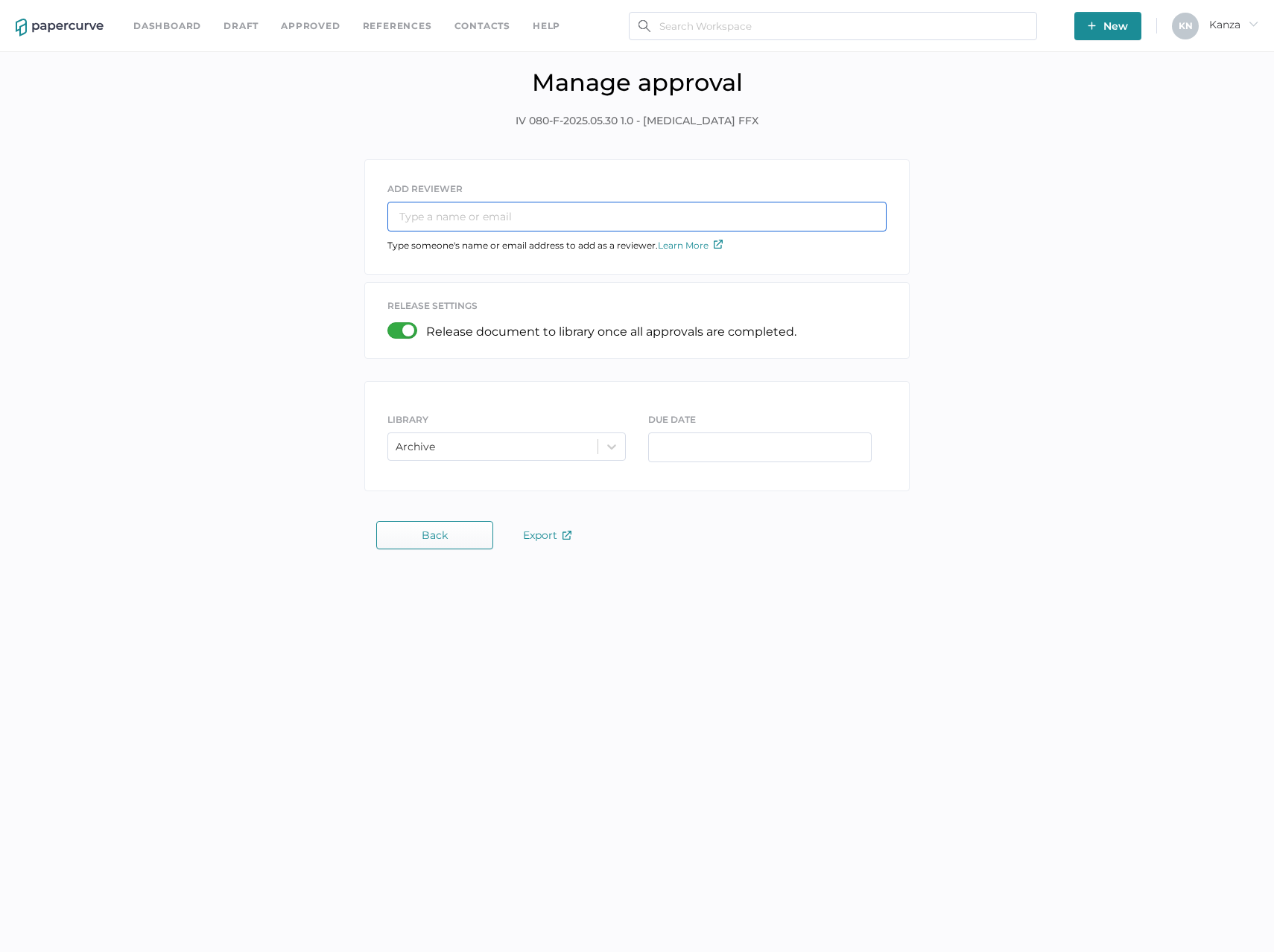
click at [477, 216] on input "text" at bounding box center [637, 217] width 499 height 30
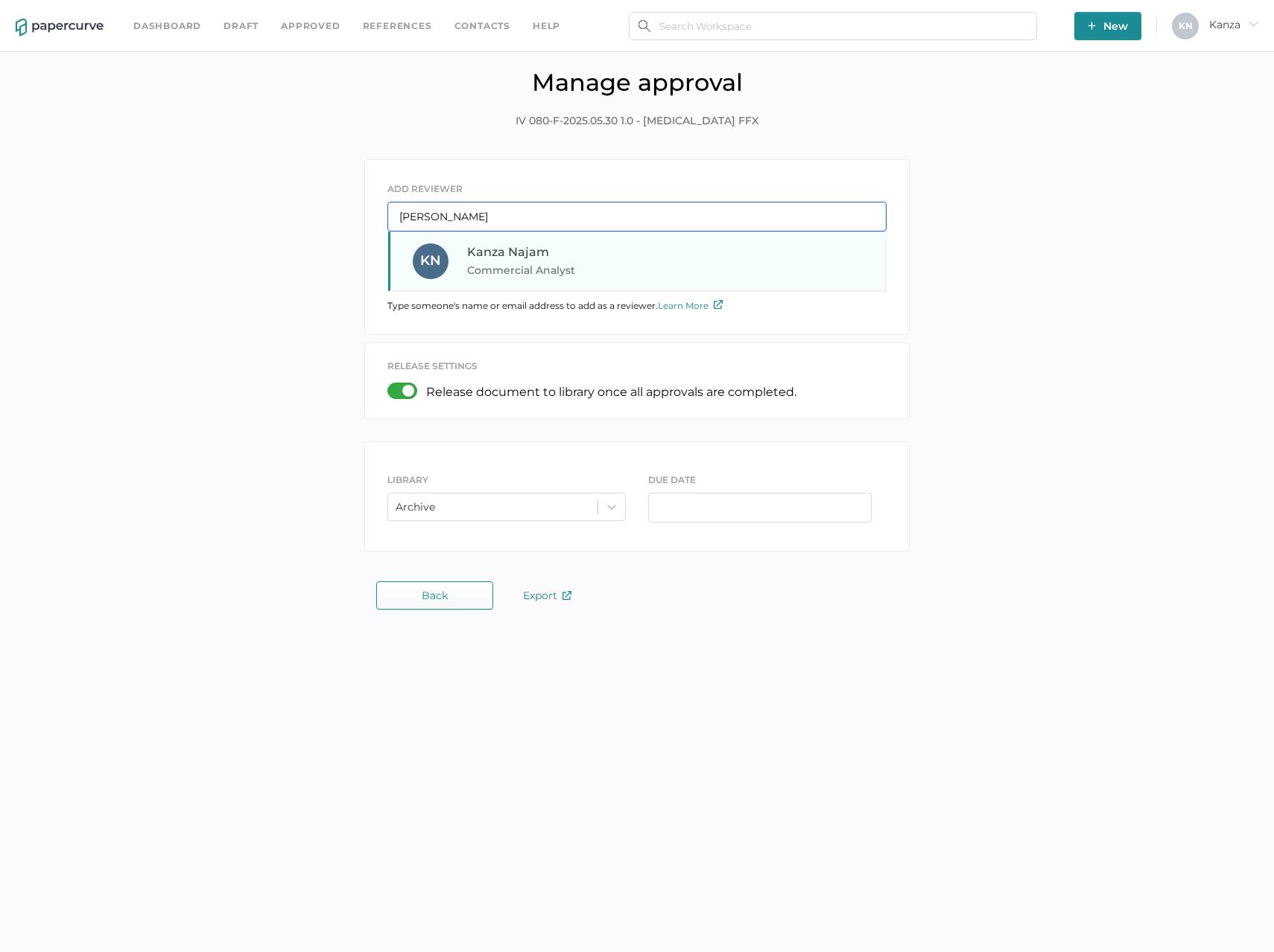
type input "kanz"
click at [587, 252] on div "Kanza Najam Commercial Analyst" at bounding box center [568, 261] width 202 height 36
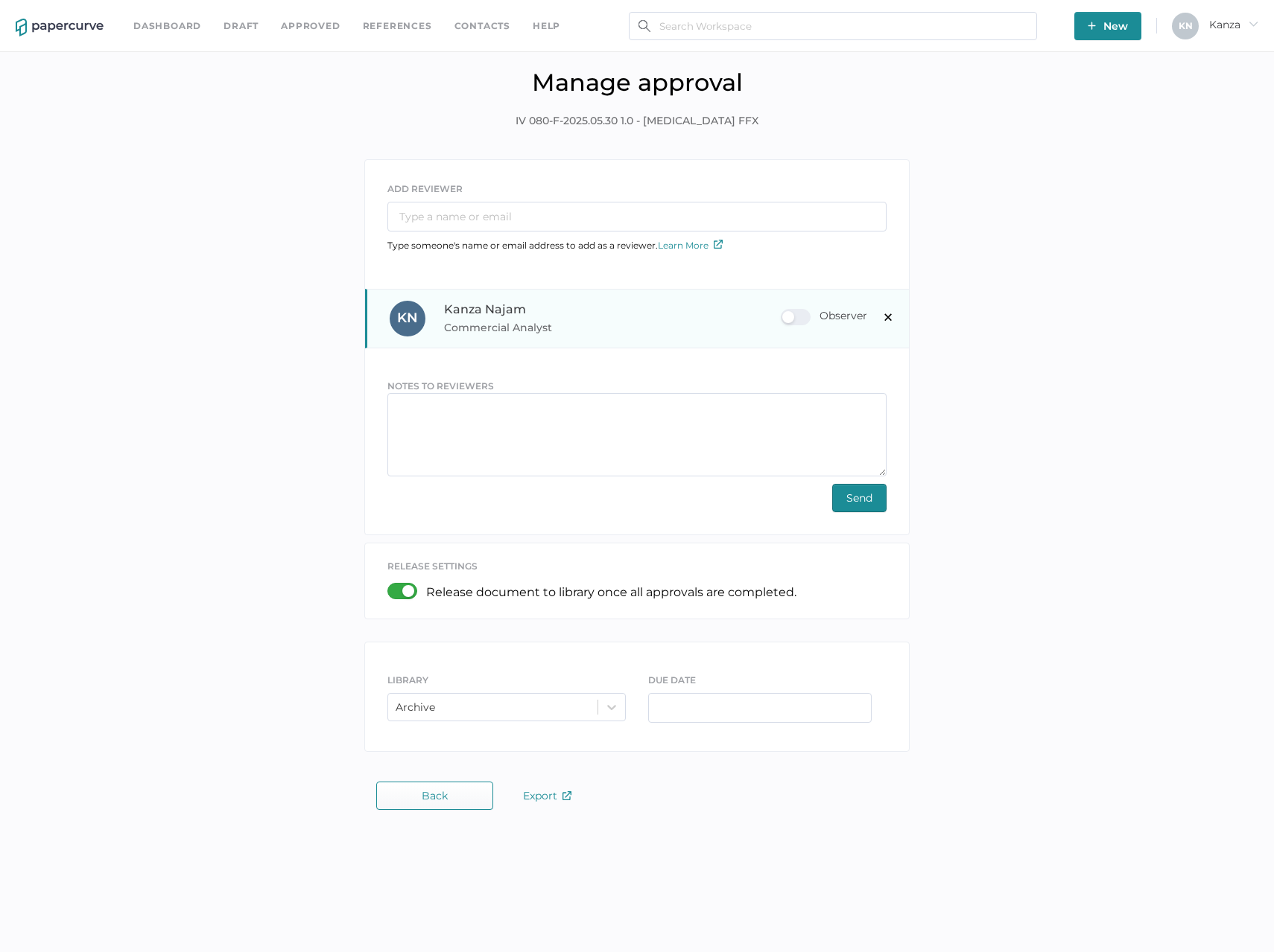
click at [814, 309] on div "Observer" at bounding box center [824, 317] width 87 height 16
click at [784, 311] on input "Observer" at bounding box center [784, 311] width 0 height 0
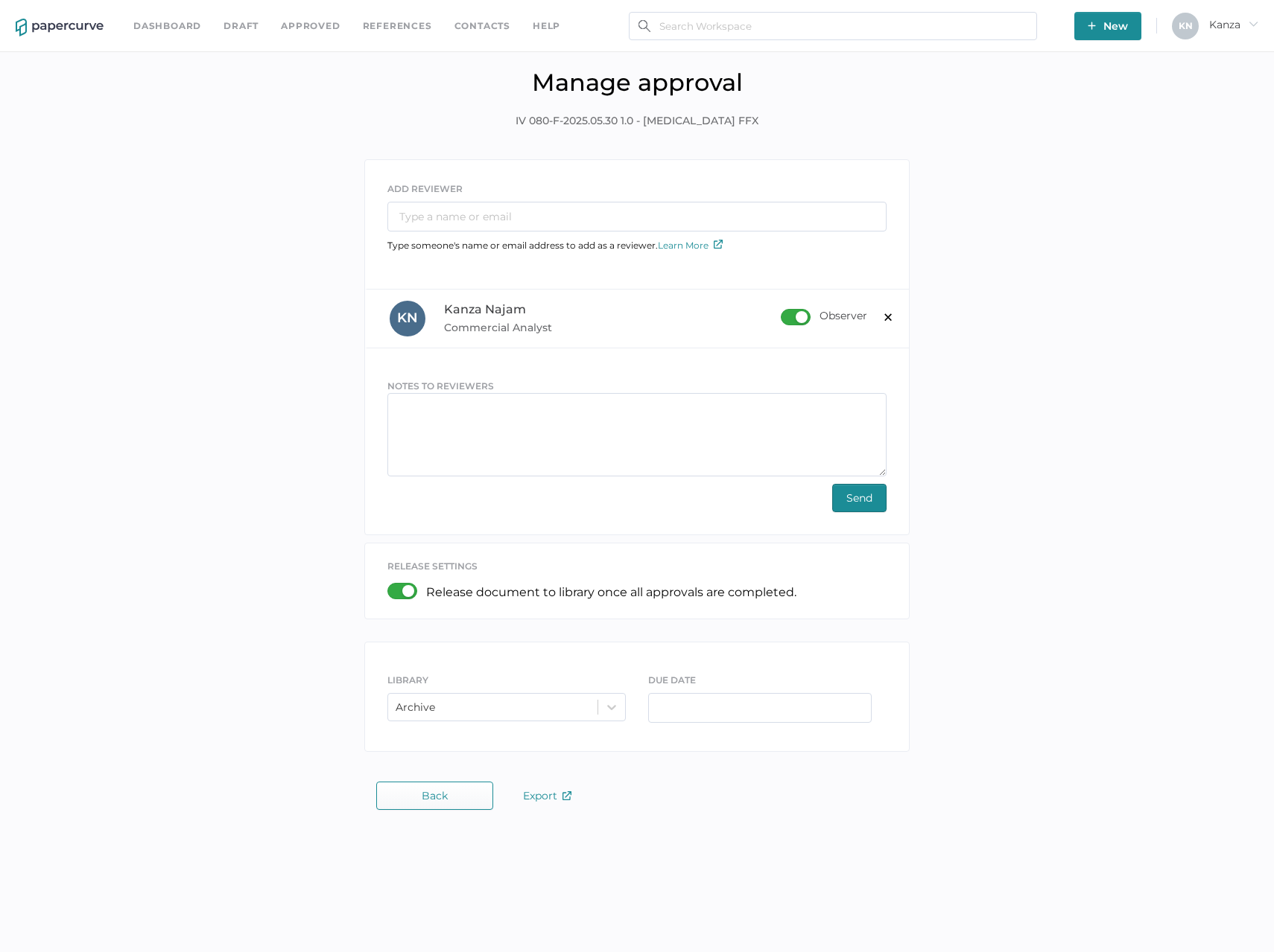
click at [856, 510] on span "Send" at bounding box center [859, 498] width 26 height 26
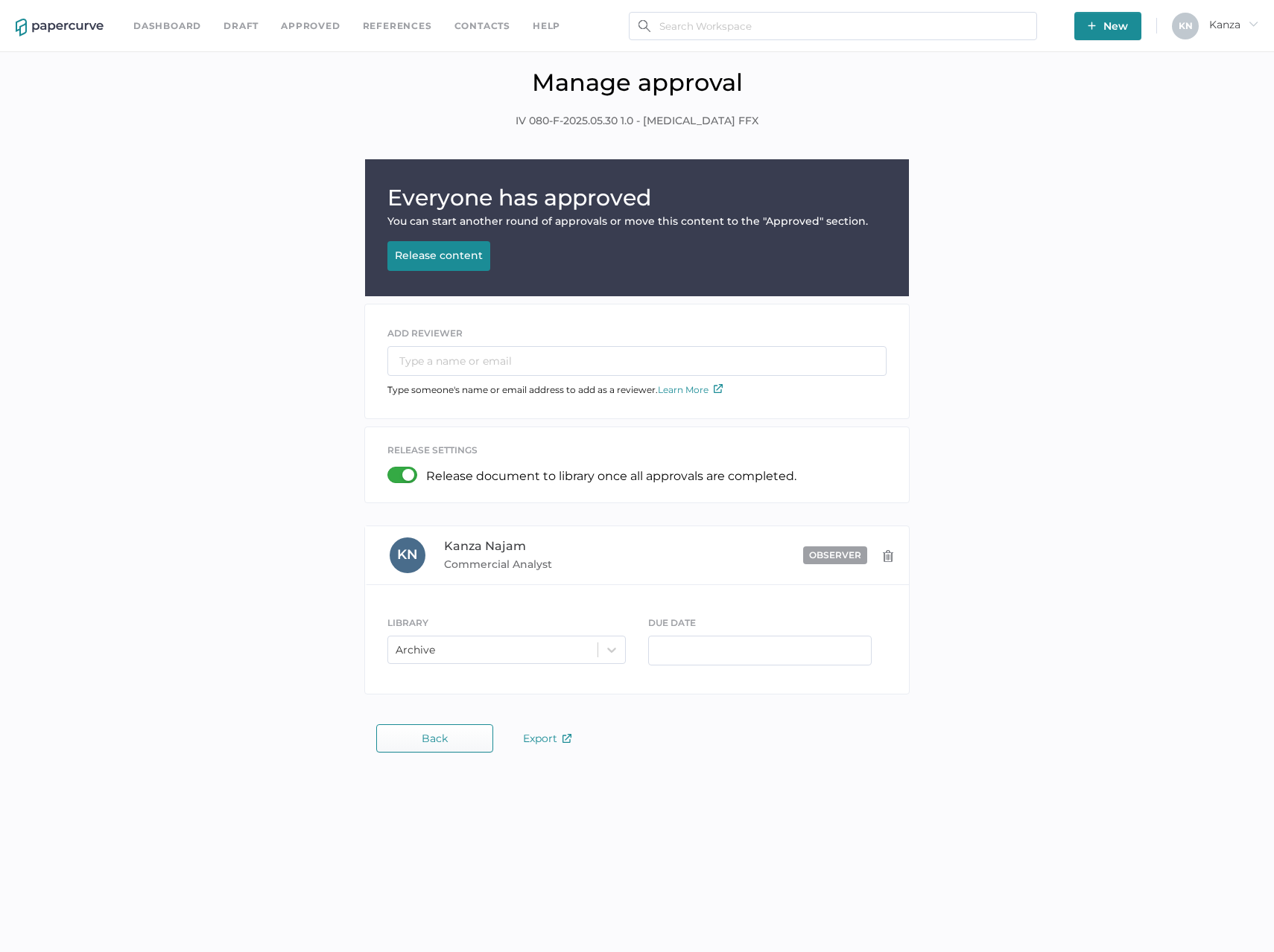
click at [450, 258] on div "Release content" at bounding box center [438, 255] width 88 height 13
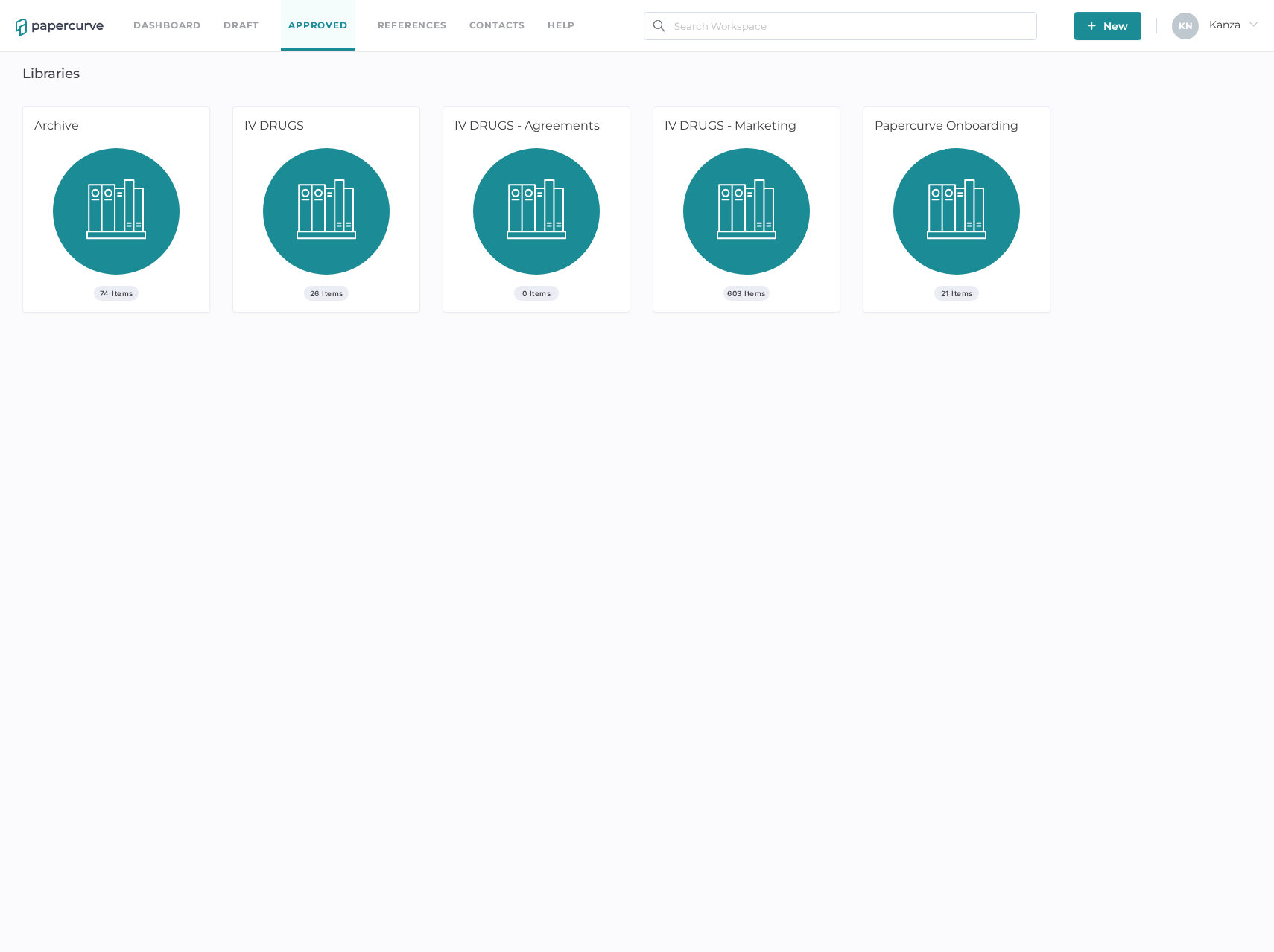
click at [169, 181] on img at bounding box center [116, 217] width 126 height 138
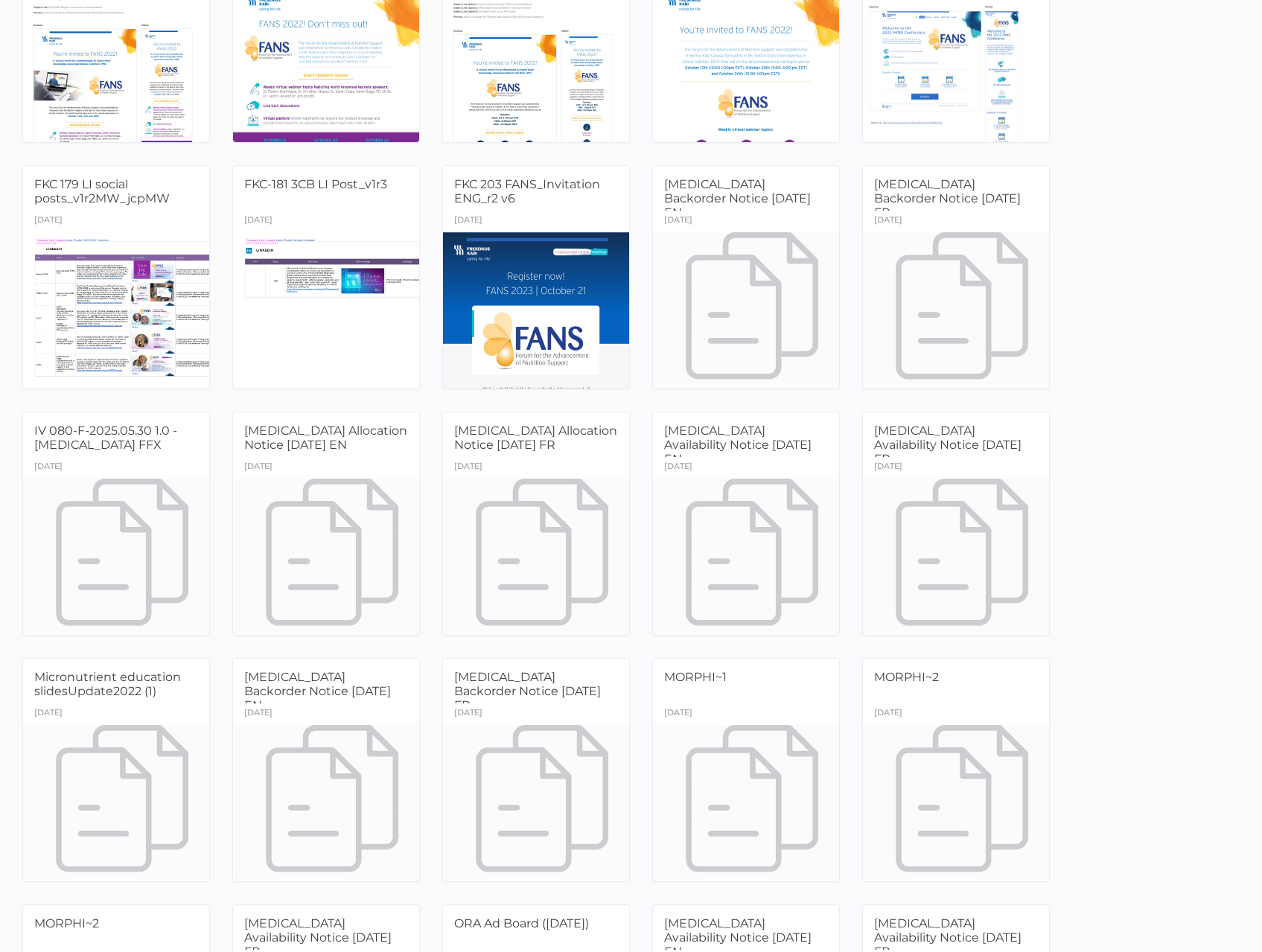
scroll to position [1564, 0]
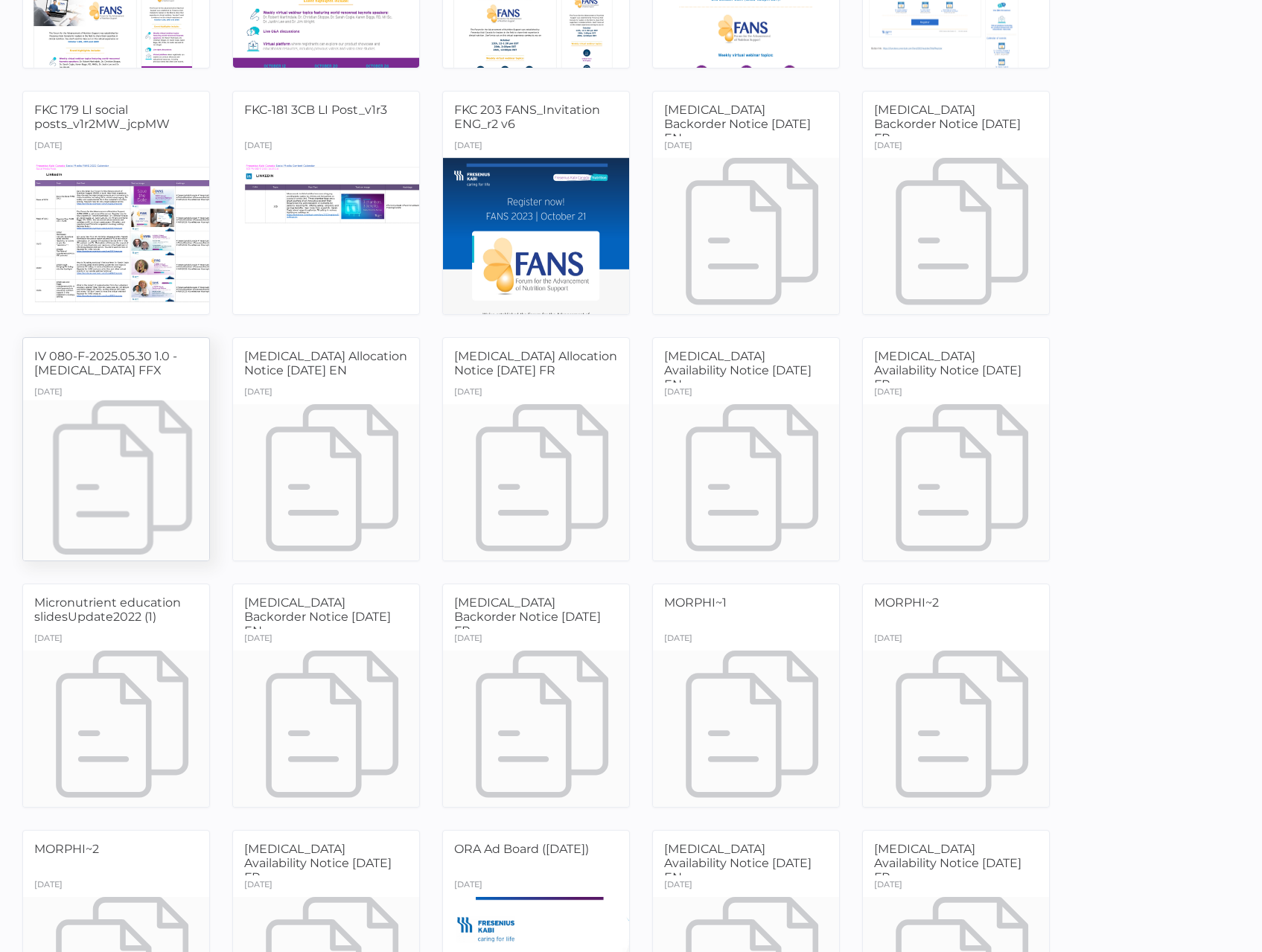
click at [59, 395] on div "[DATE]" at bounding box center [115, 393] width 186 height 22
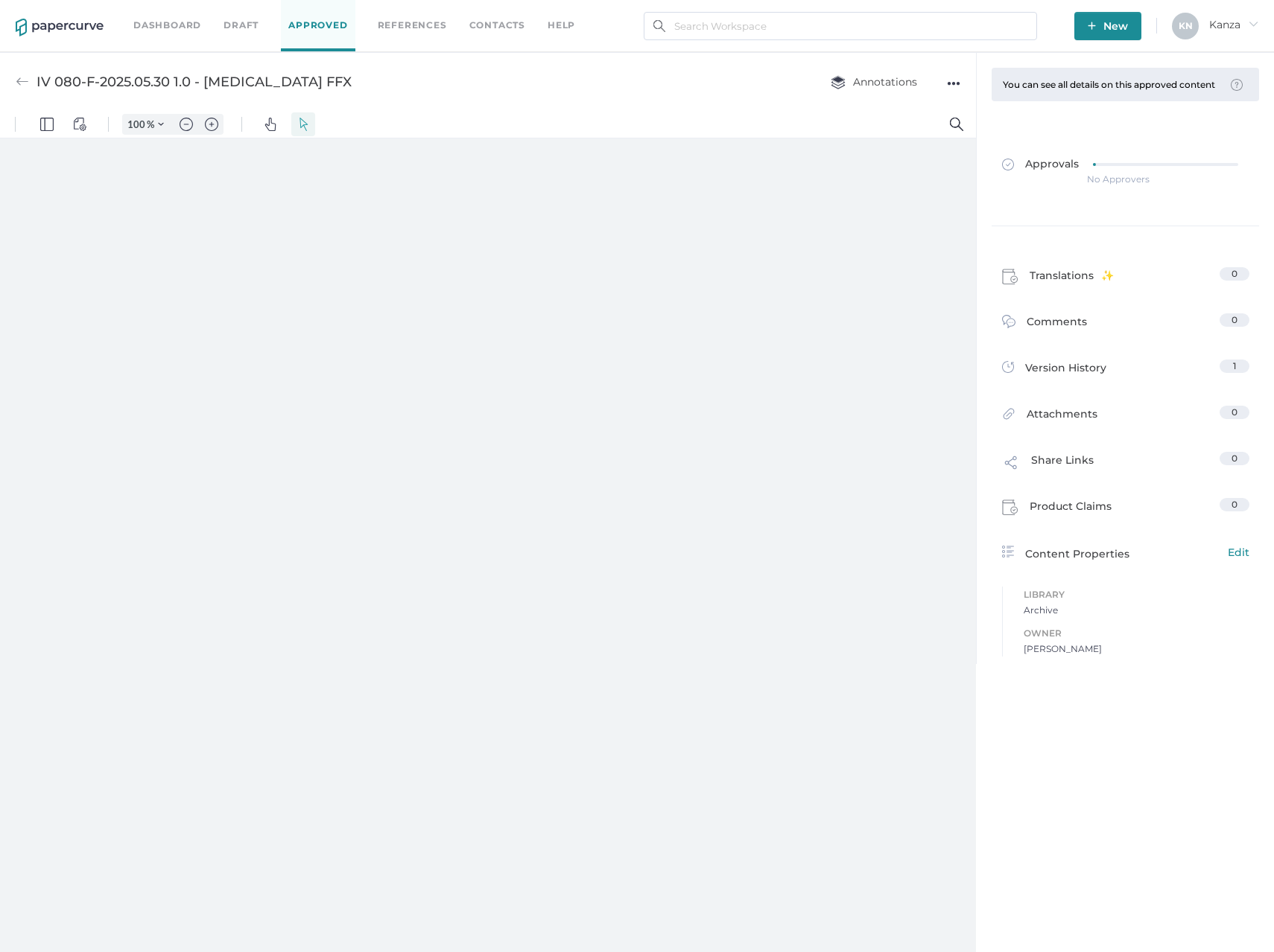
type input "157"
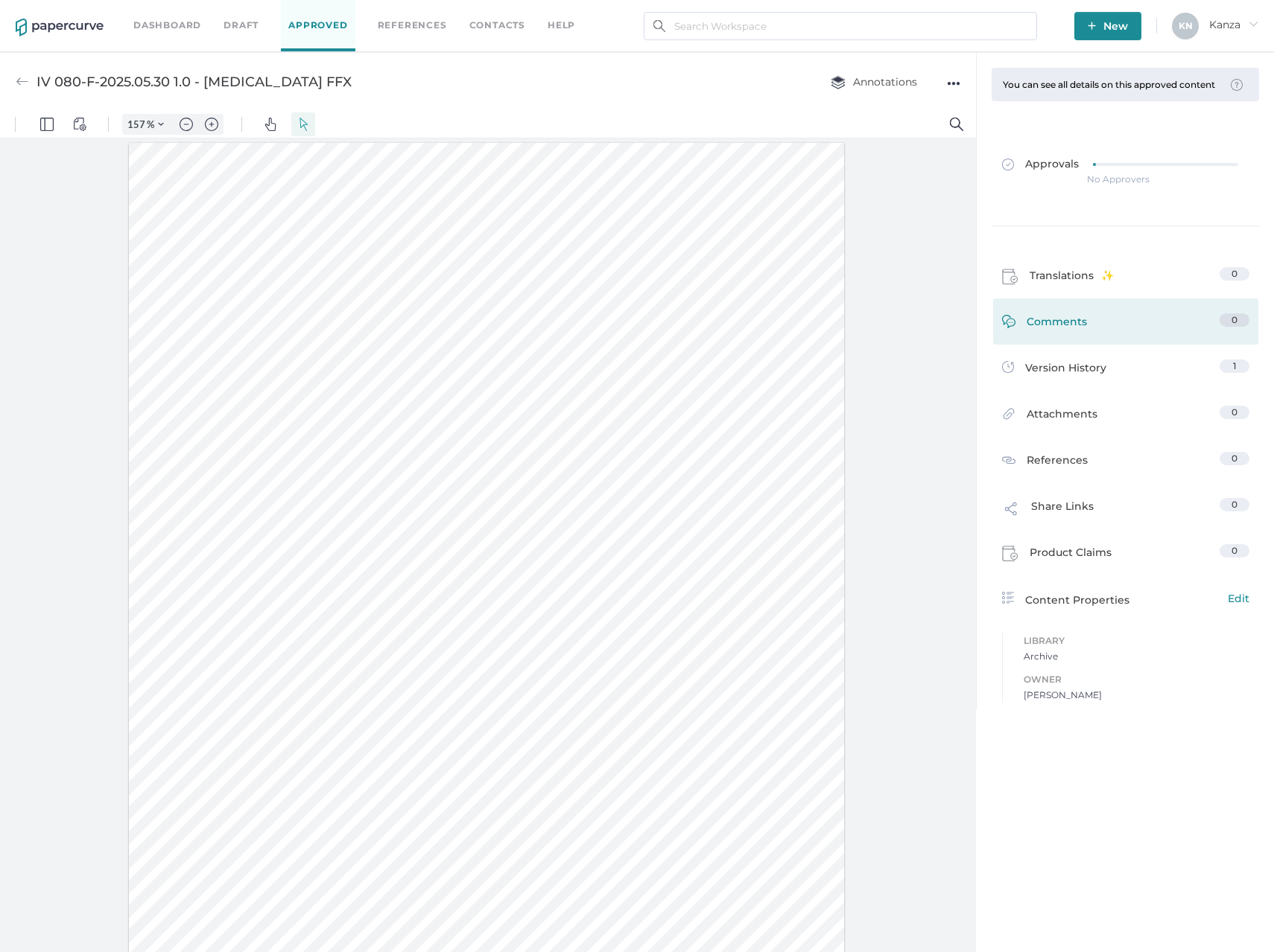
click at [1049, 330] on span "Comments" at bounding box center [1056, 325] width 60 height 23
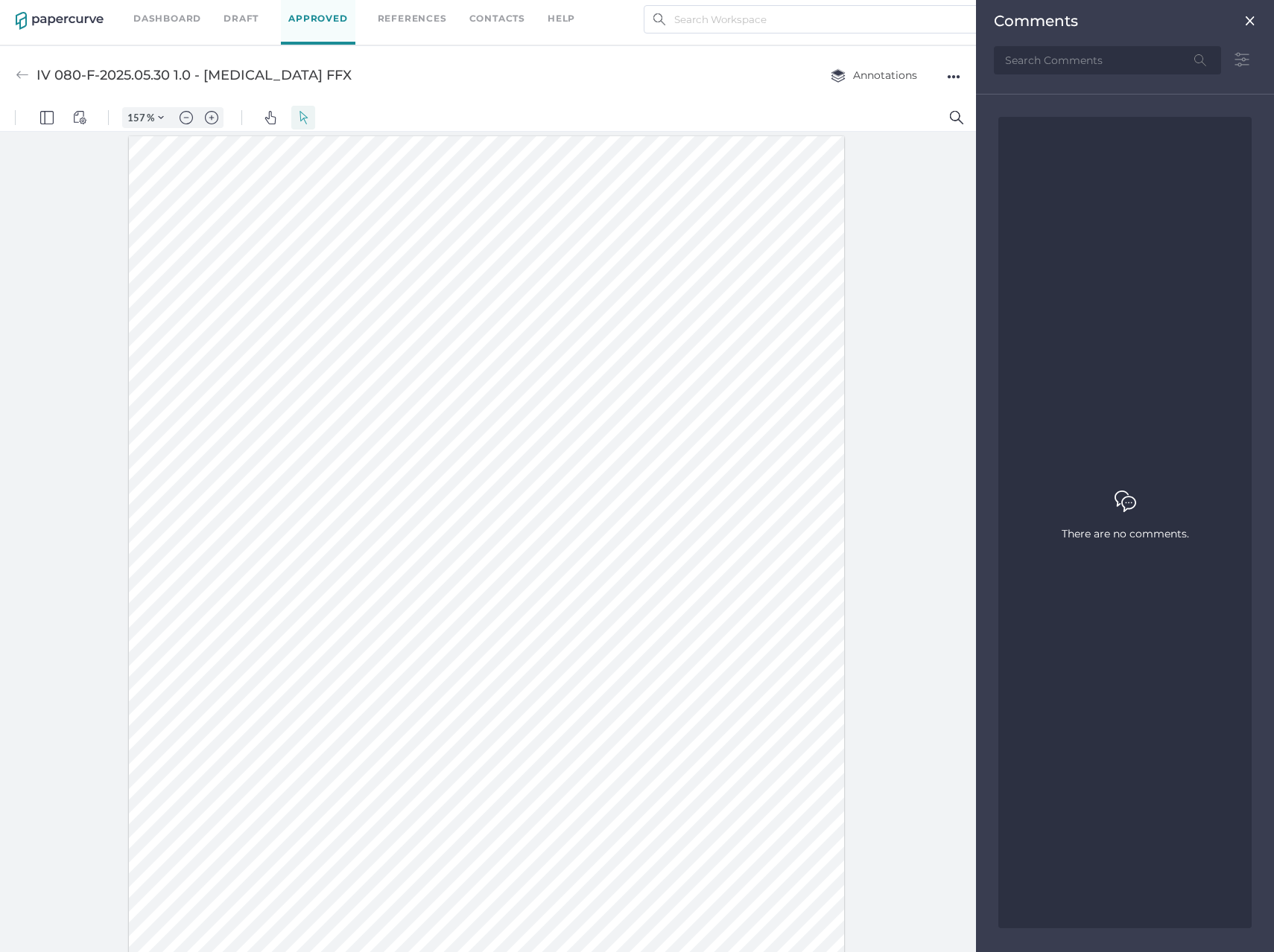
click at [1245, 20] on img at bounding box center [1249, 21] width 12 height 12
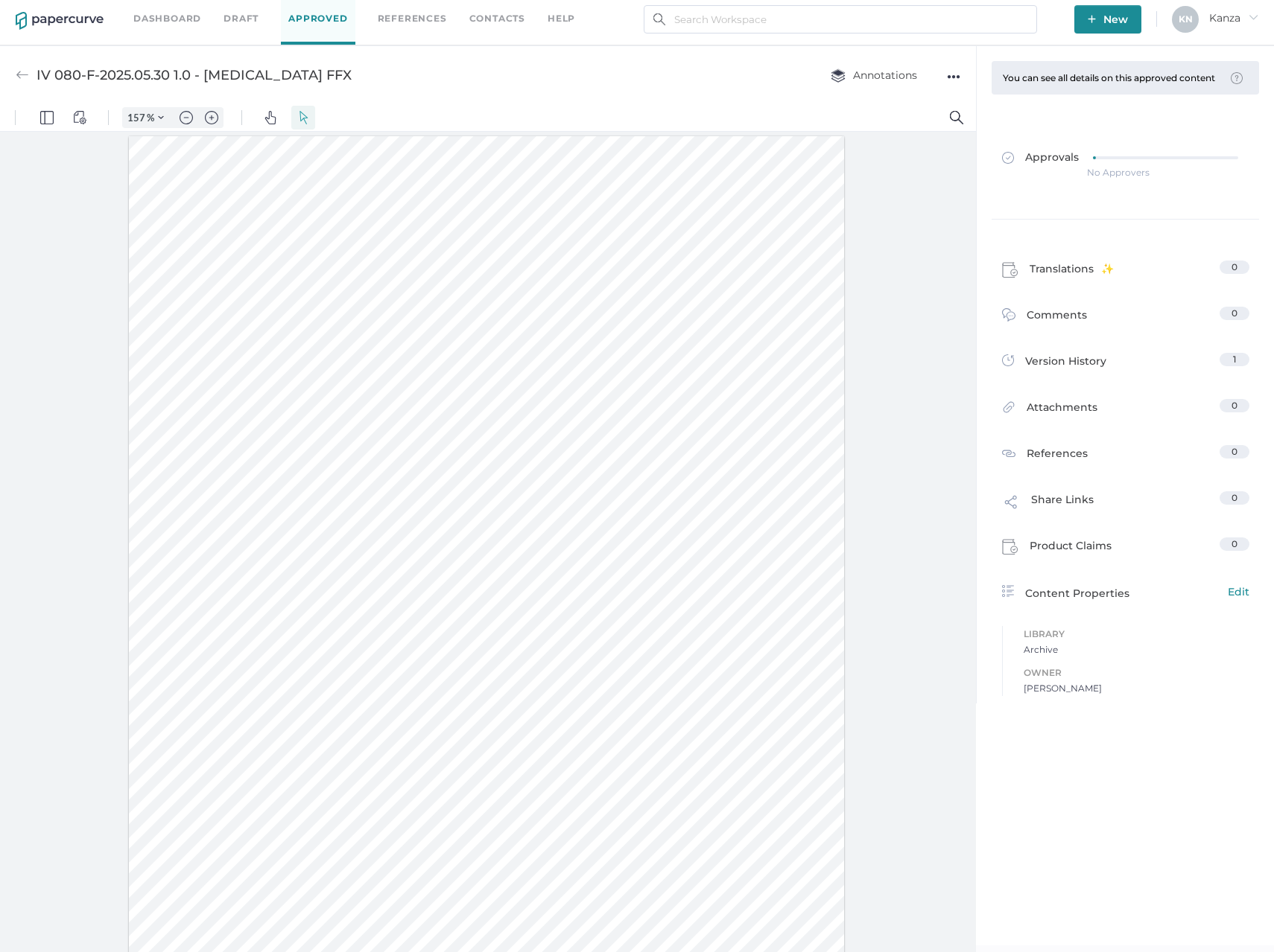
click at [200, 14] on link "Dashboard" at bounding box center [167, 18] width 68 height 16
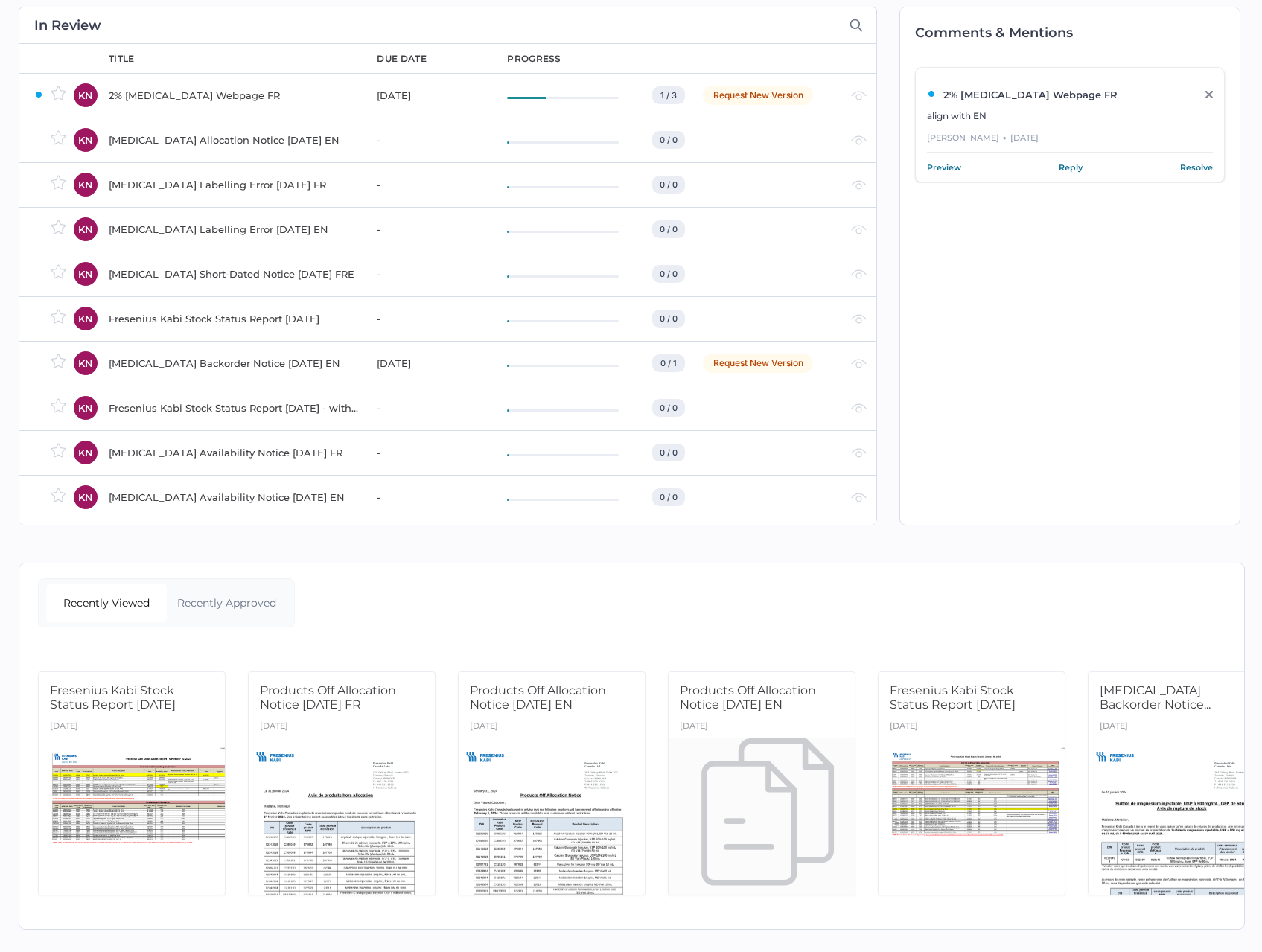
click at [201, 87] on div "2% [MEDICAL_DATA] Webpage FR" at bounding box center [233, 95] width 250 height 18
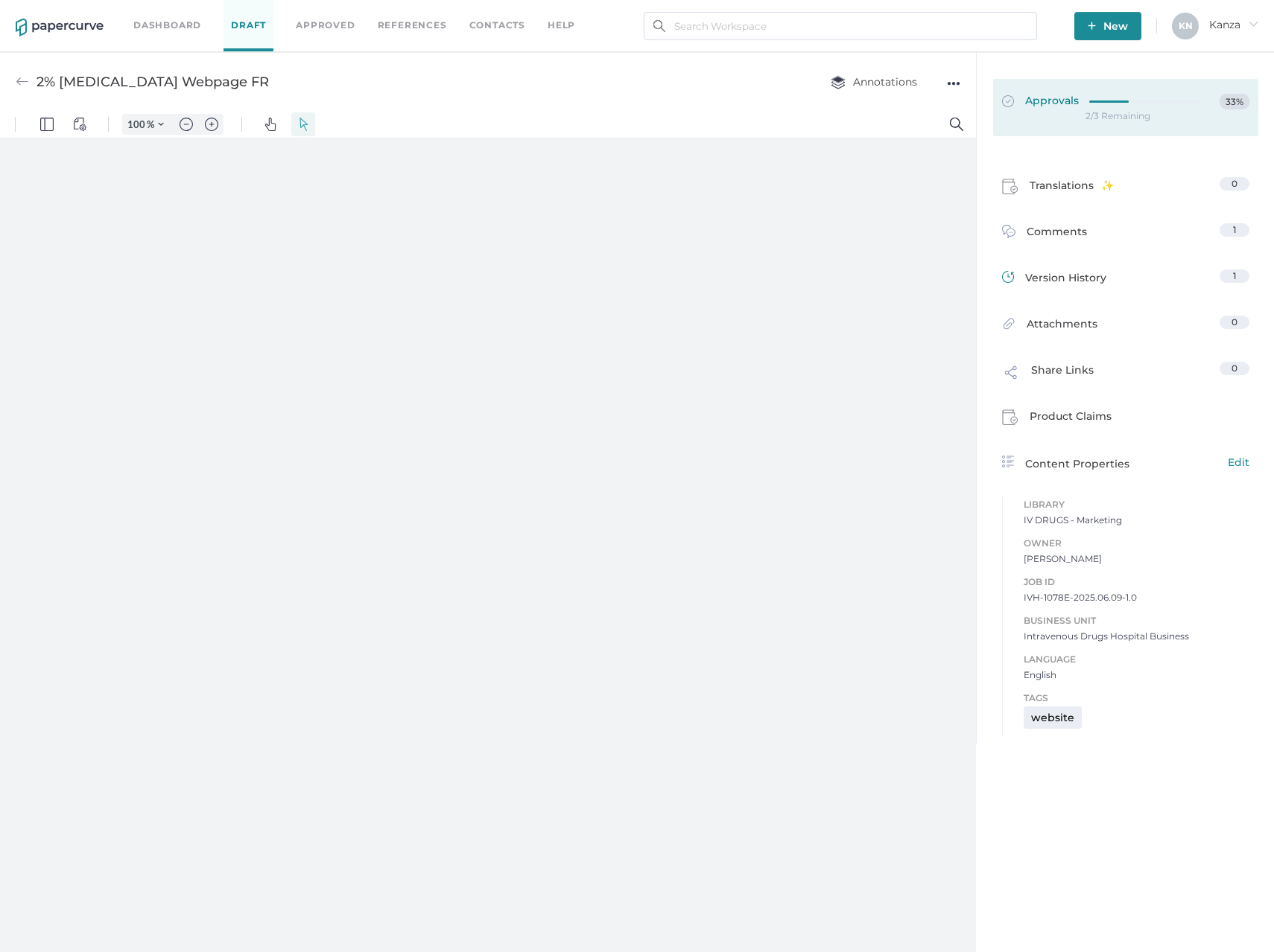
type input "157"
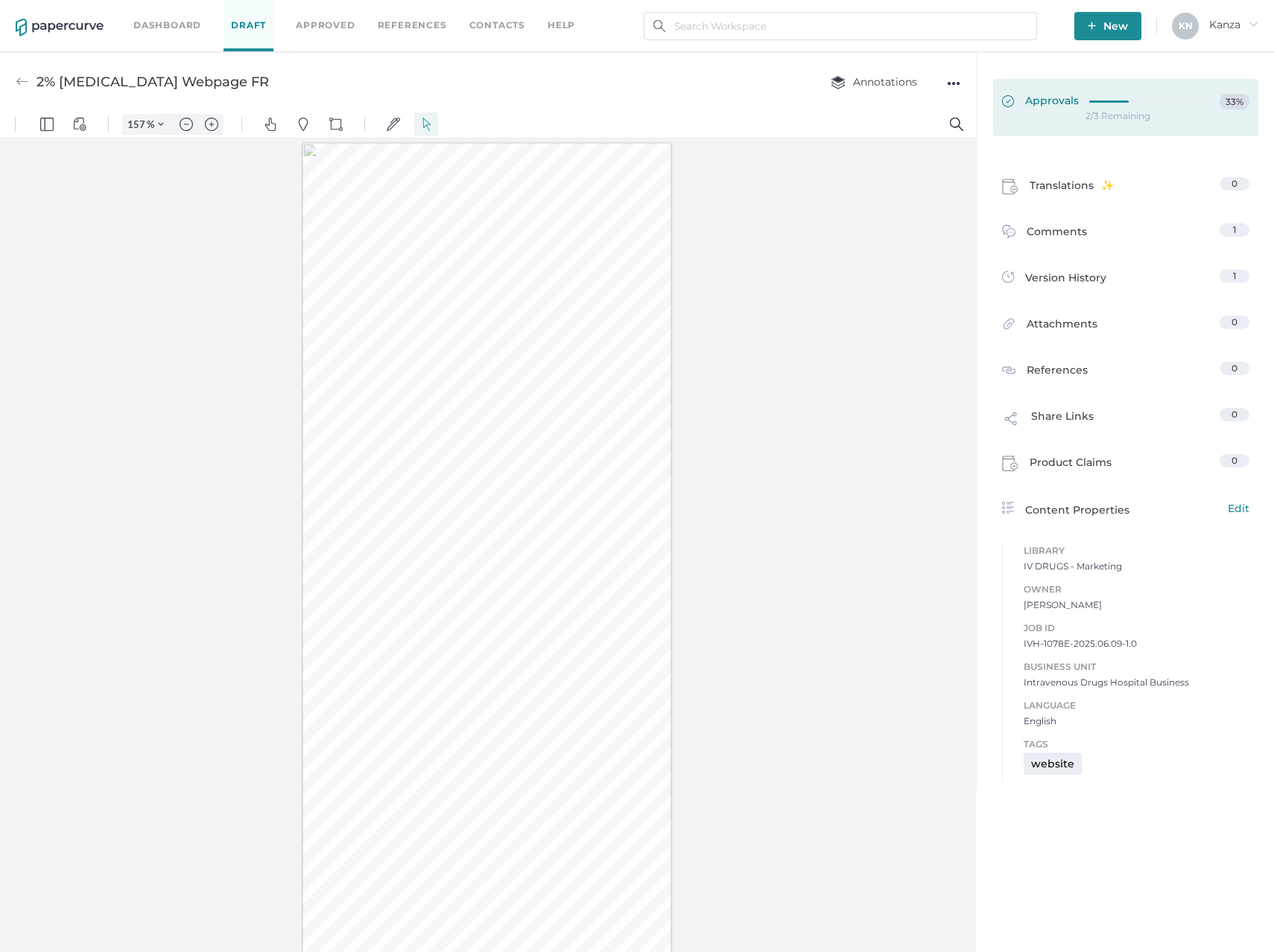
click at [1065, 103] on span "Approvals" at bounding box center [1039, 102] width 76 height 16
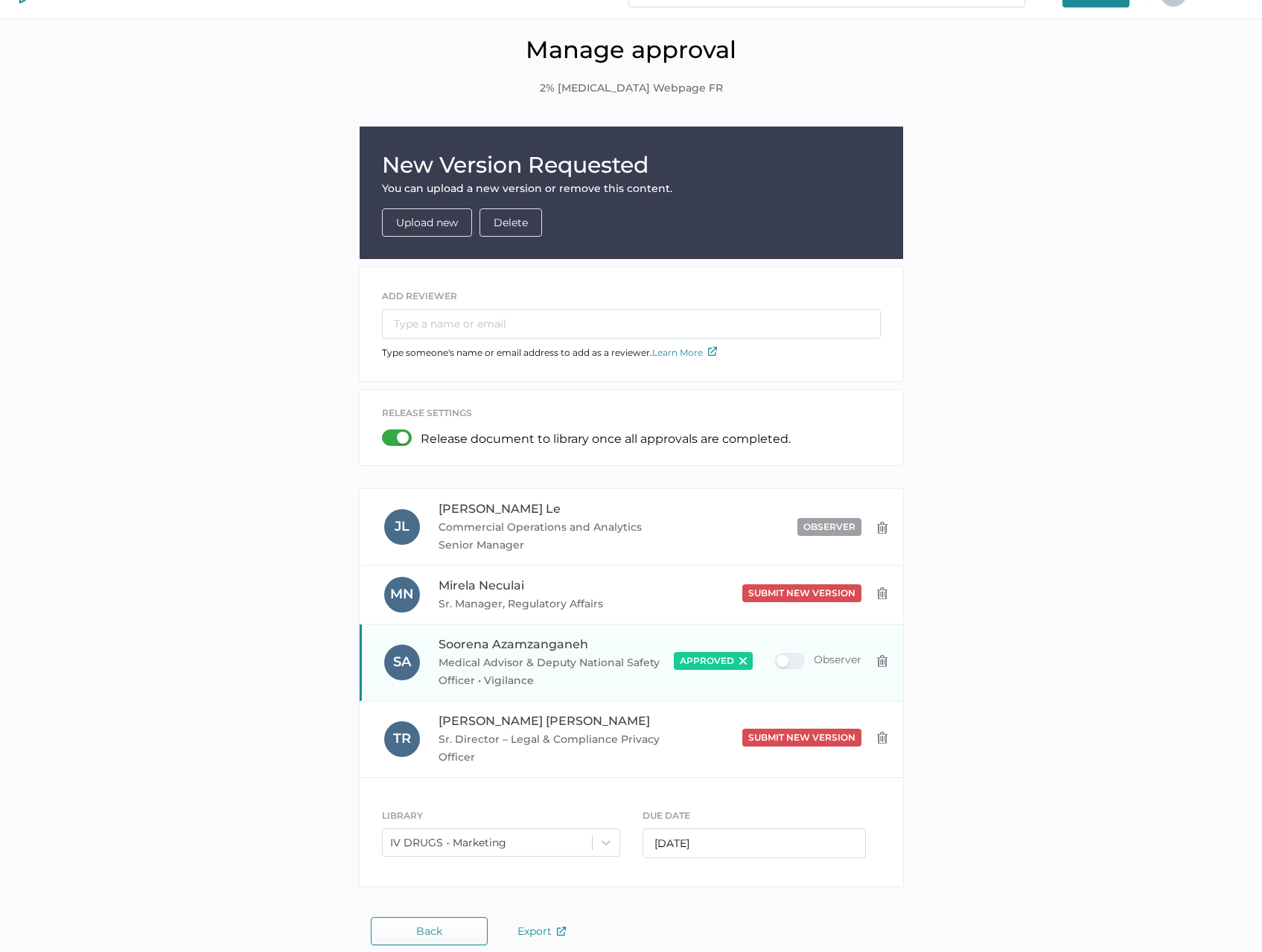
scroll to position [48, 0]
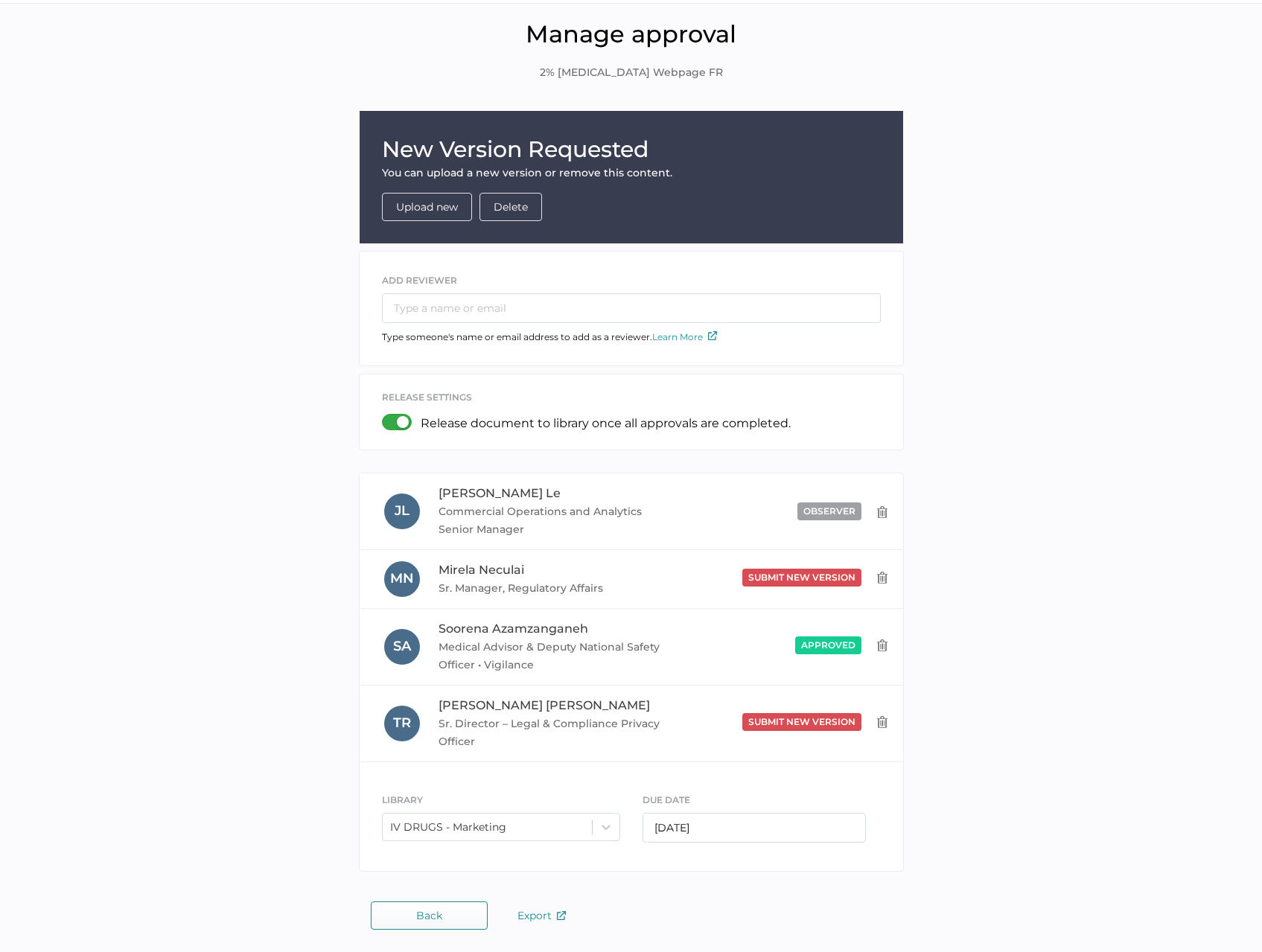
click at [445, 913] on button "Back" at bounding box center [429, 916] width 117 height 28
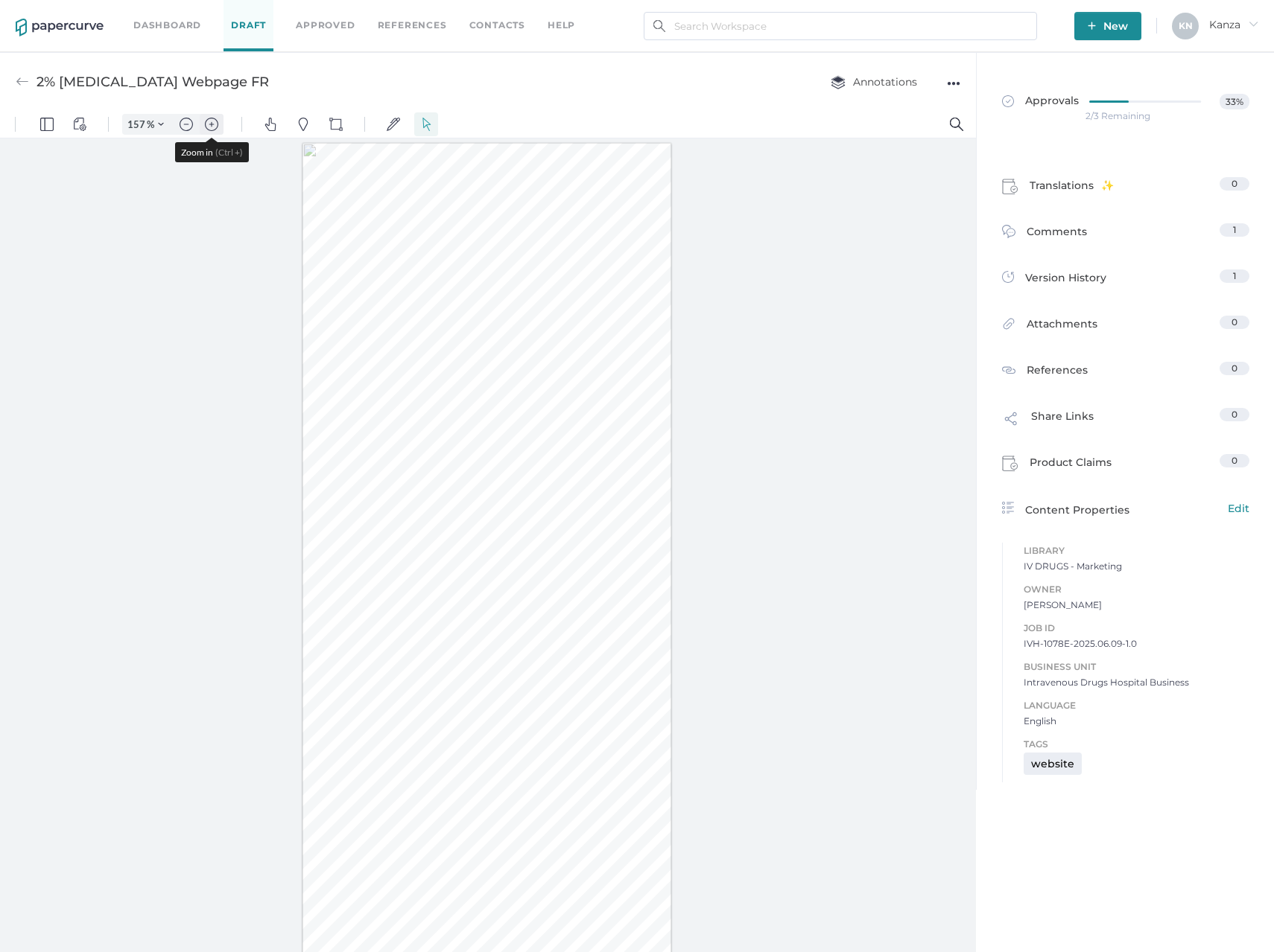
click at [209, 124] on img "Zoom in" at bounding box center [211, 124] width 13 height 13
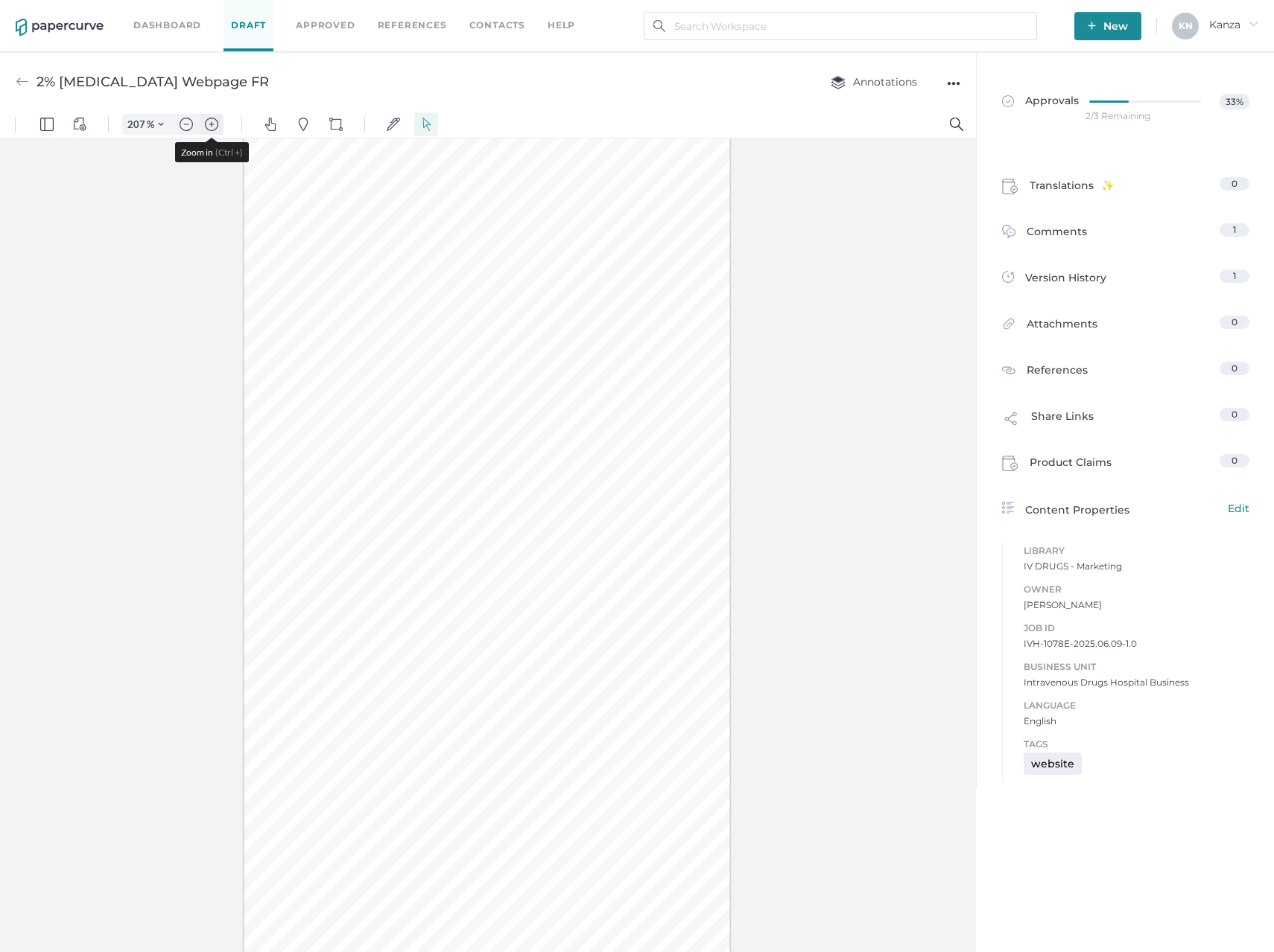
click at [209, 124] on img "Zoom in" at bounding box center [211, 124] width 13 height 13
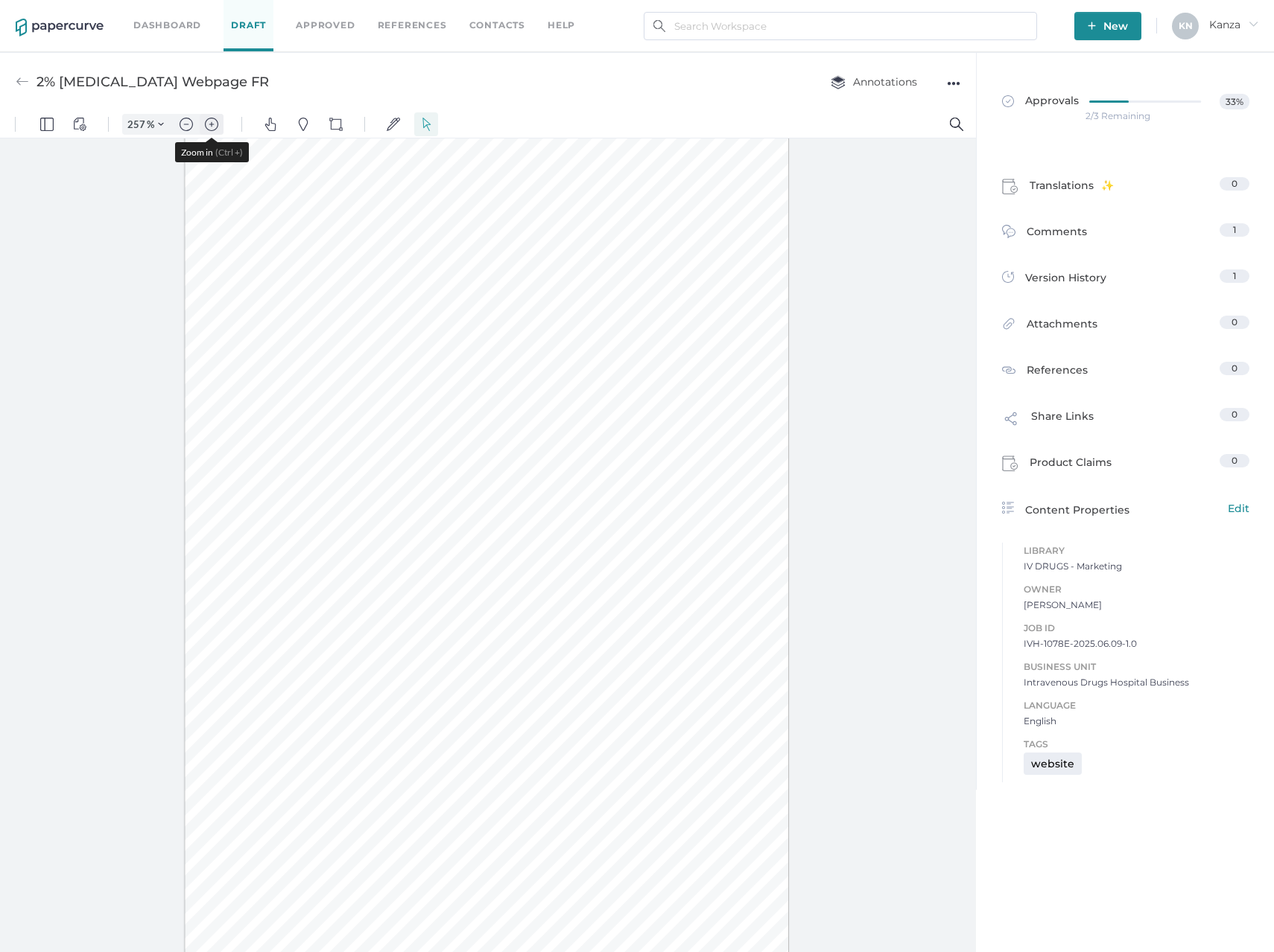
click at [209, 124] on img "Zoom in" at bounding box center [211, 124] width 13 height 13
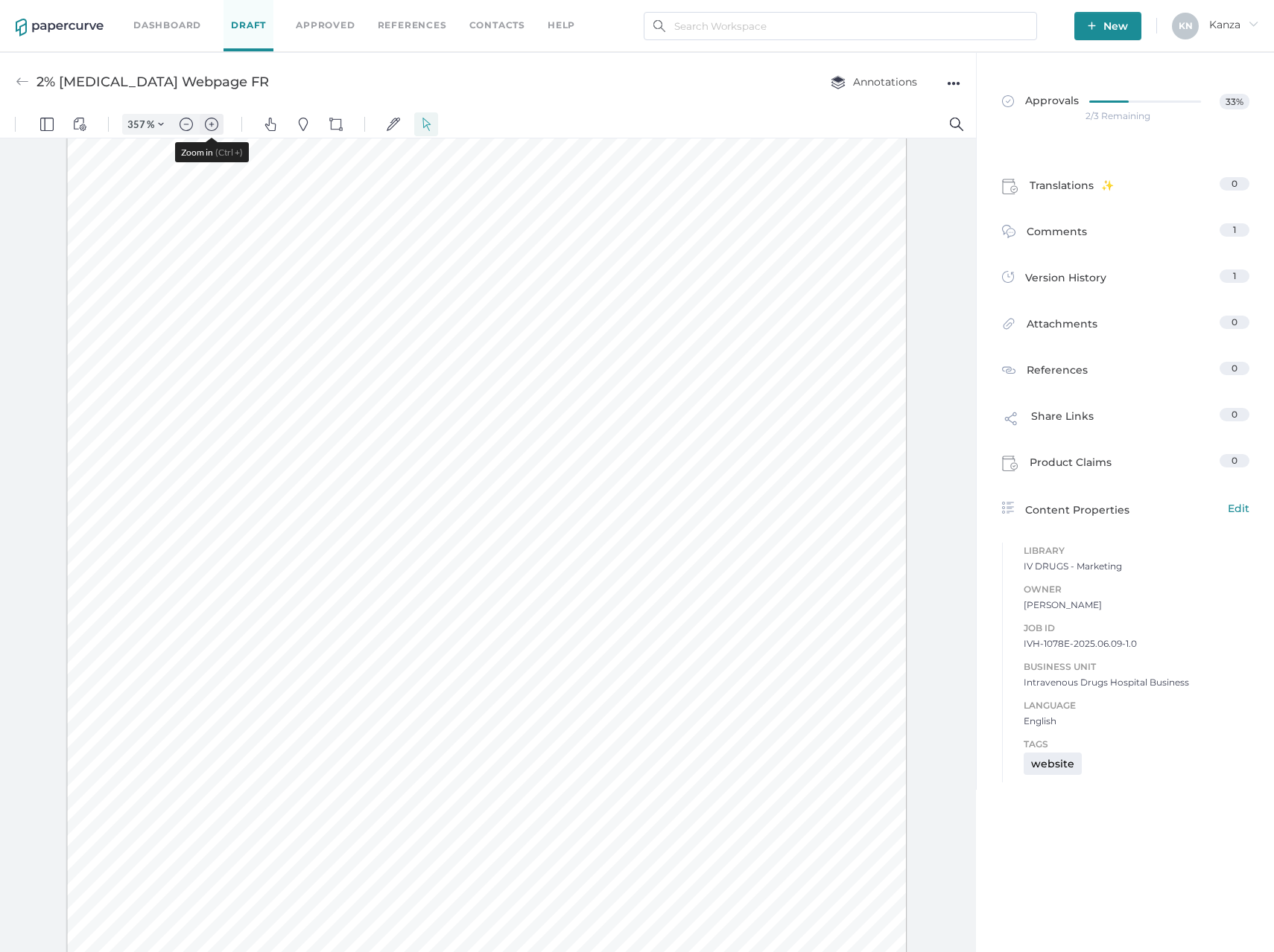
click at [209, 124] on img "Zoom in" at bounding box center [211, 124] width 13 height 13
type input "457"
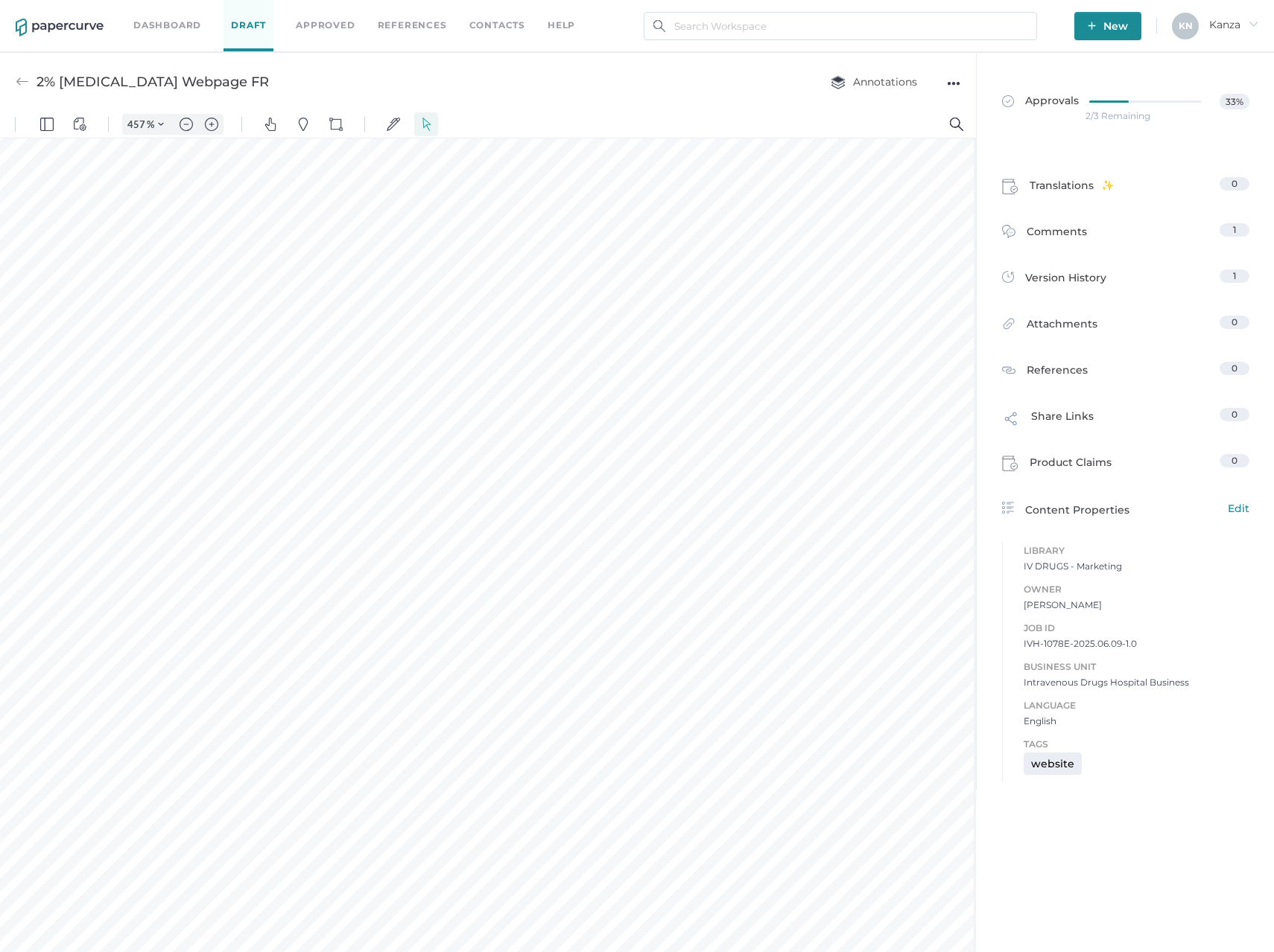
scroll to position [387, 67]
click at [1090, 232] on link "Comments 1" at bounding box center [1125, 235] width 247 height 23
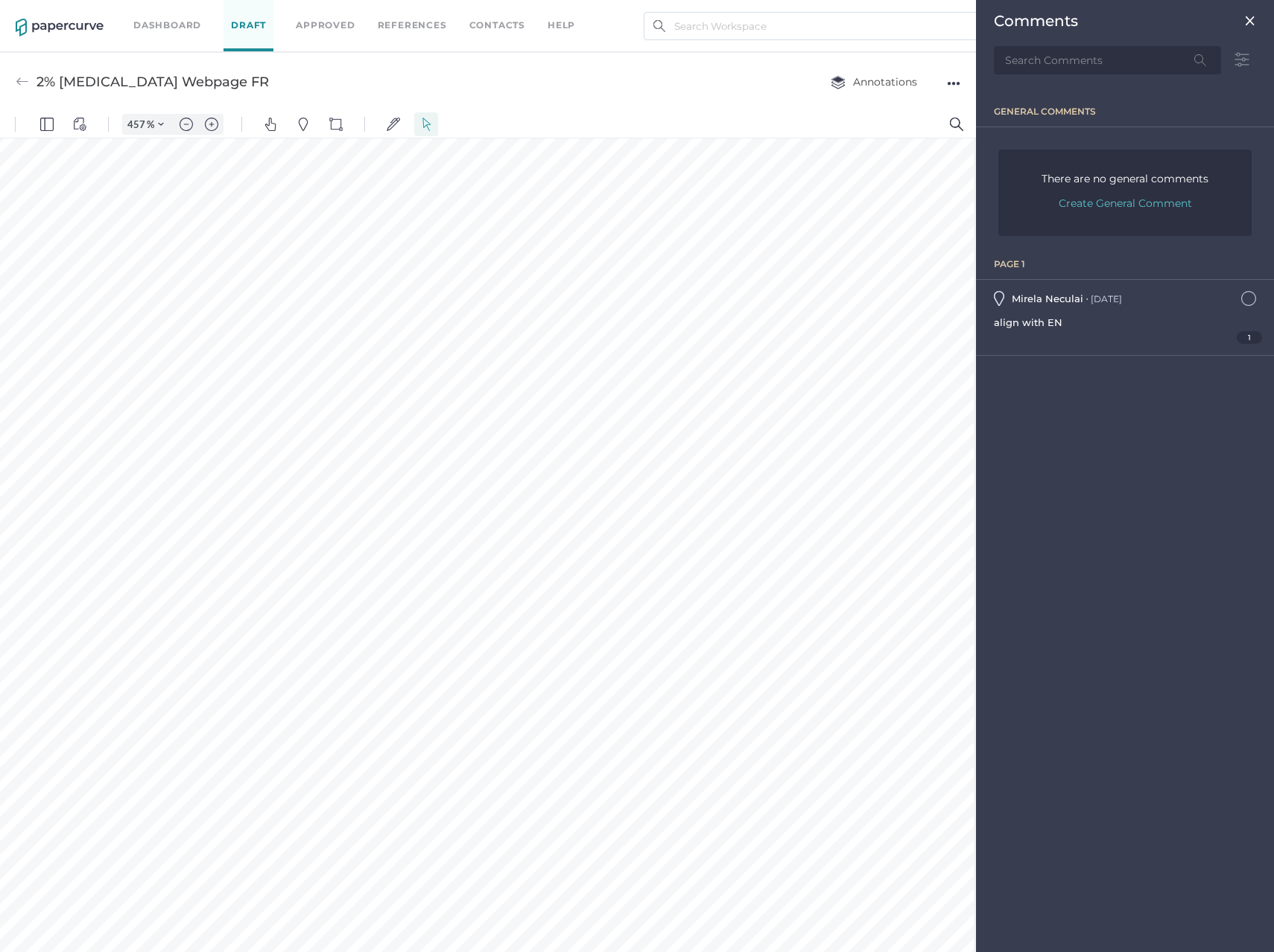
scroll to position [7, 0]
click at [1072, 66] on input "text" at bounding box center [1107, 60] width 227 height 28
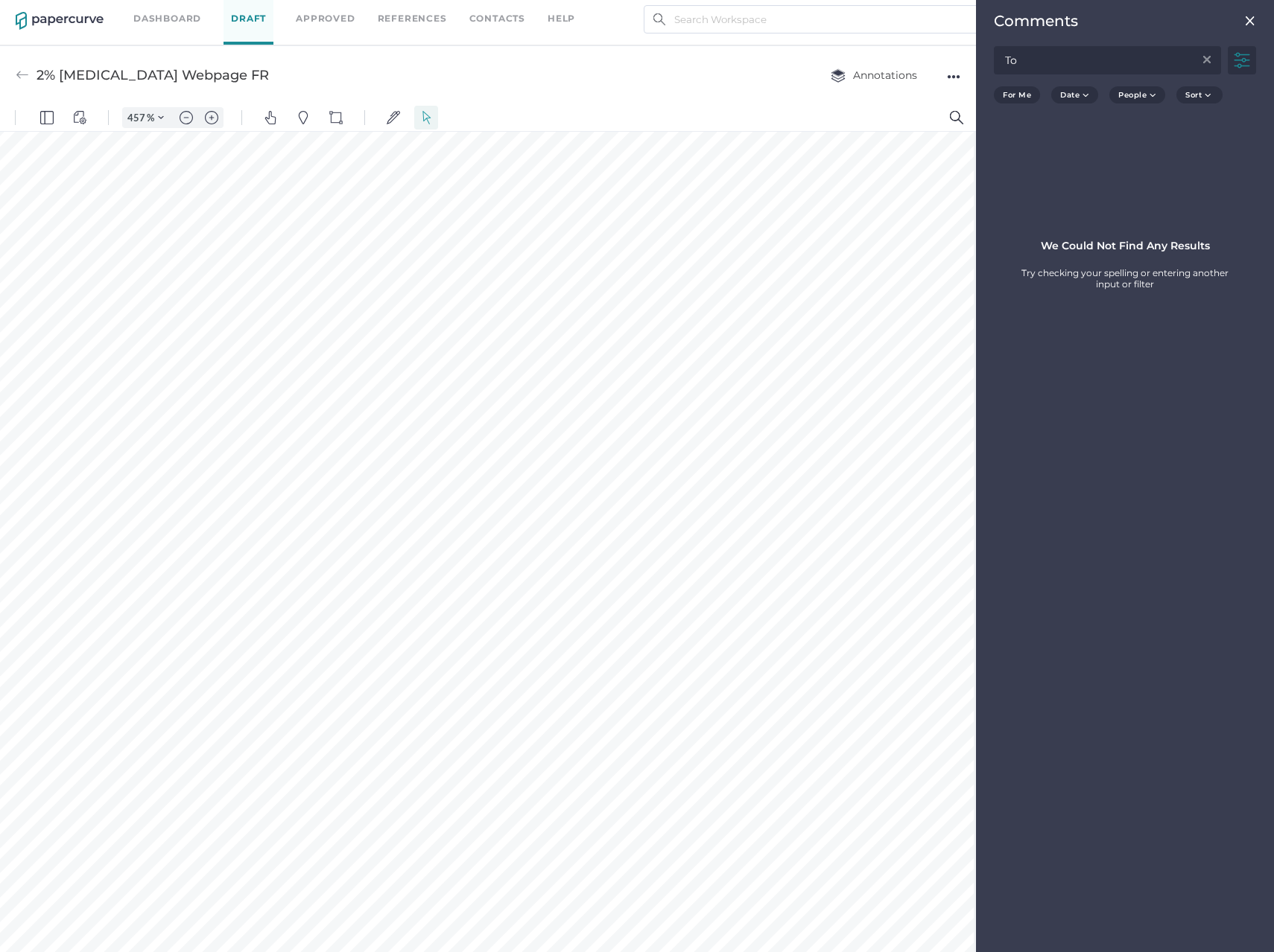
type input "T"
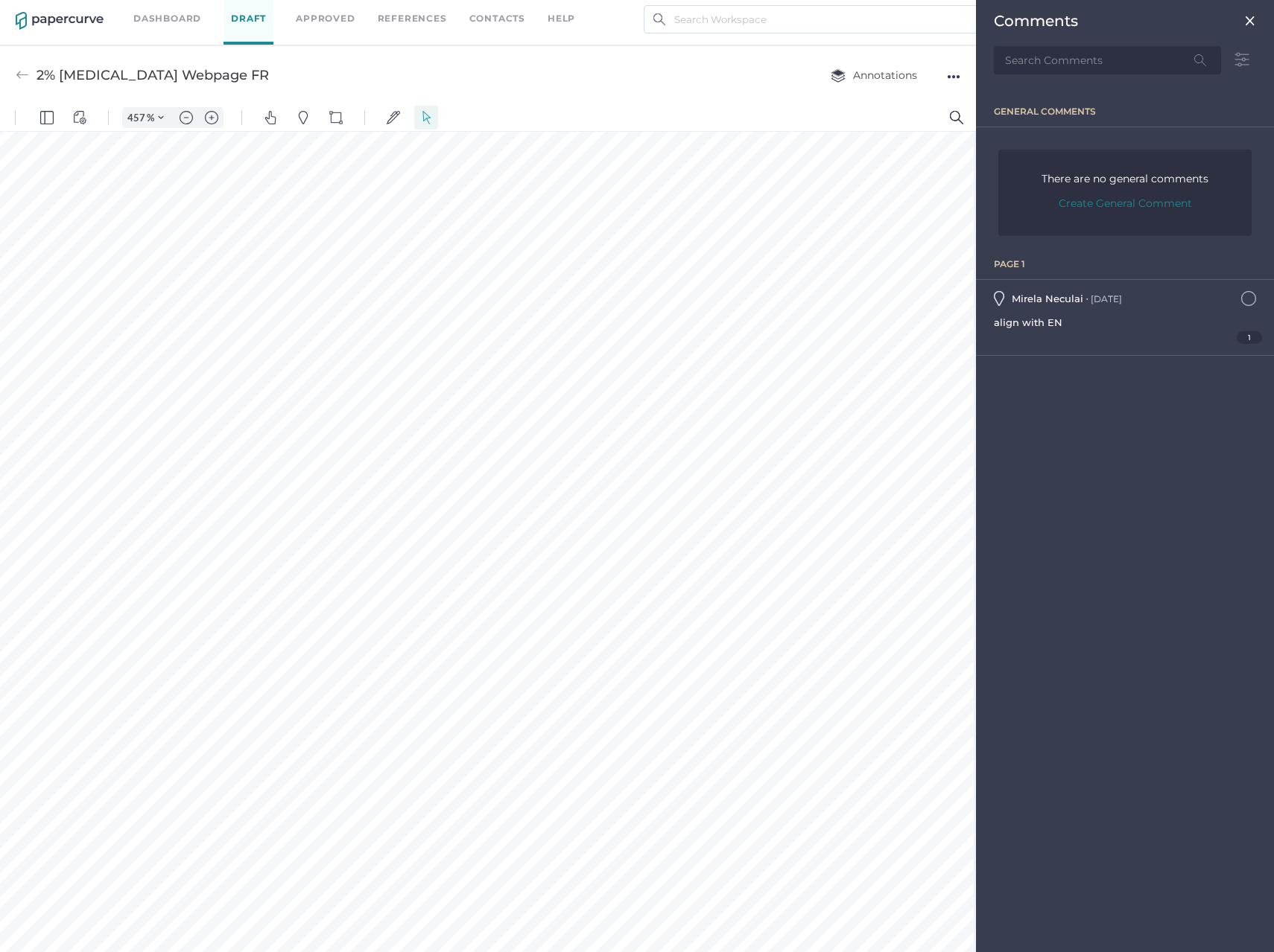
click at [1121, 200] on span "Create General Comment" at bounding box center [1124, 204] width 133 height 21
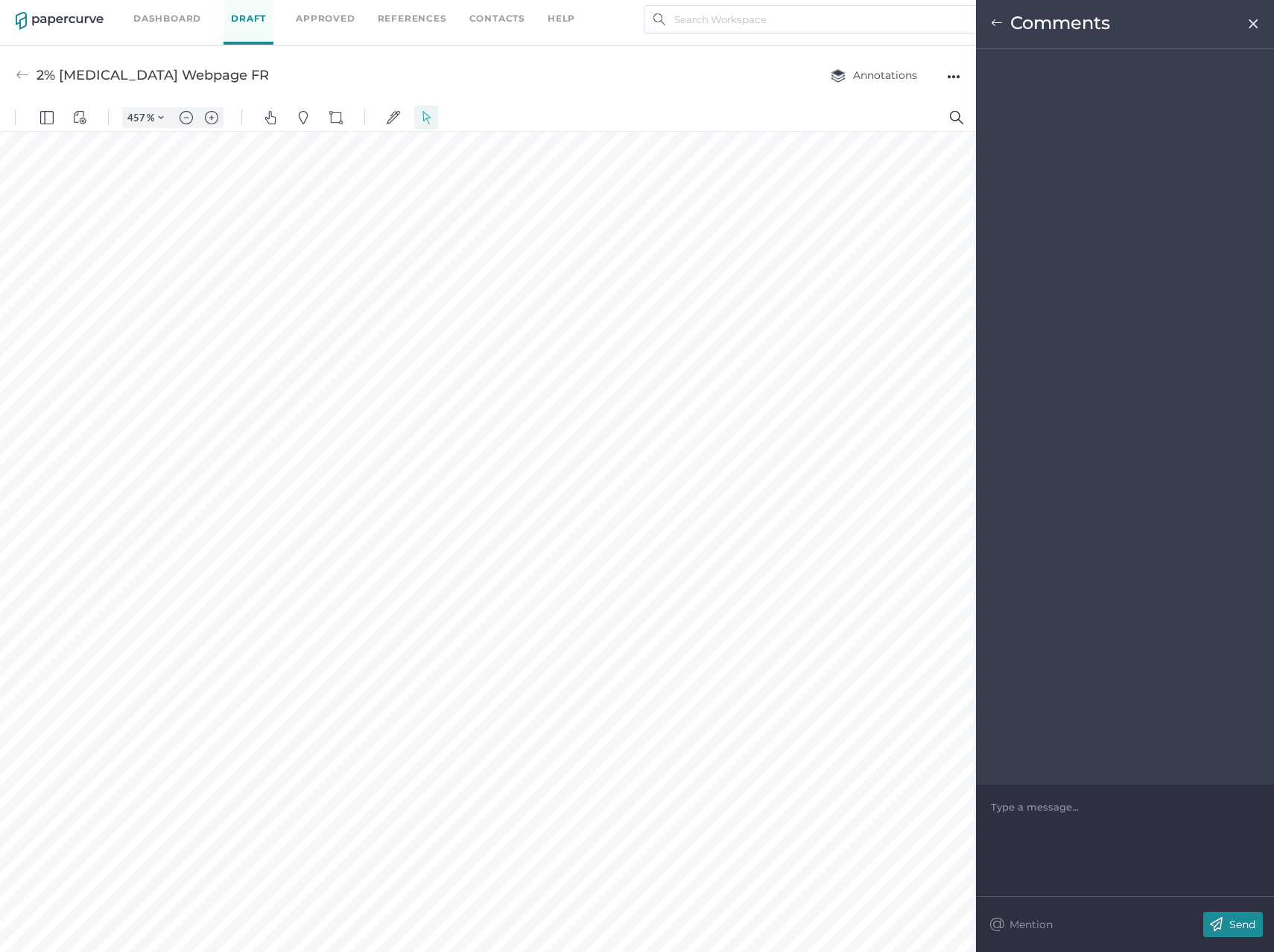
click at [1100, 816] on div "Type a message..." at bounding box center [1124, 806] width 268 height 44
click at [1060, 808] on div at bounding box center [1125, 807] width 268 height 15
click at [1195, 810] on span "Archive - English approved version job ID . This version was not posted" at bounding box center [1110, 814] width 239 height 26
click at [1208, 824] on div "Archive - English approved version job ID IVH-1077E-2025.06.09-2.0. This versio…" at bounding box center [1125, 814] width 268 height 30
drag, startPoint x: 1223, startPoint y: 821, endPoint x: 1065, endPoint y: 820, distance: 158.0
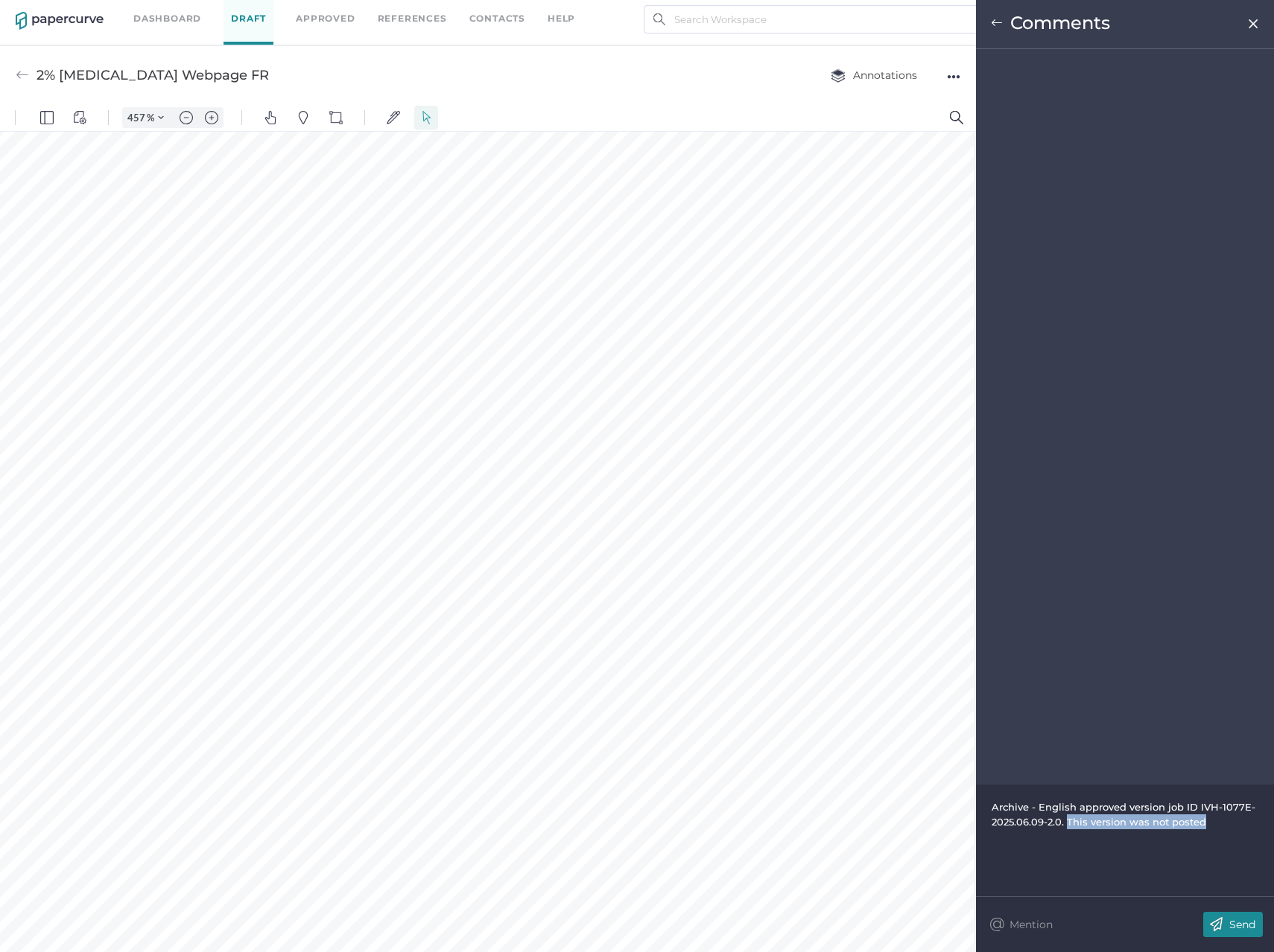
click at [1065, 820] on div "Archive - English approved version job ID IVH-1077E-2025.06.09-2.0. This versio…" at bounding box center [1125, 814] width 268 height 30
click at [1252, 838] on div "Archive - English approved version job ID IVH-1077E-2025.06.09-2.0. See attachm…" at bounding box center [1125, 821] width 268 height 44
click at [1246, 918] on p "Send" at bounding box center [1242, 925] width 26 height 13
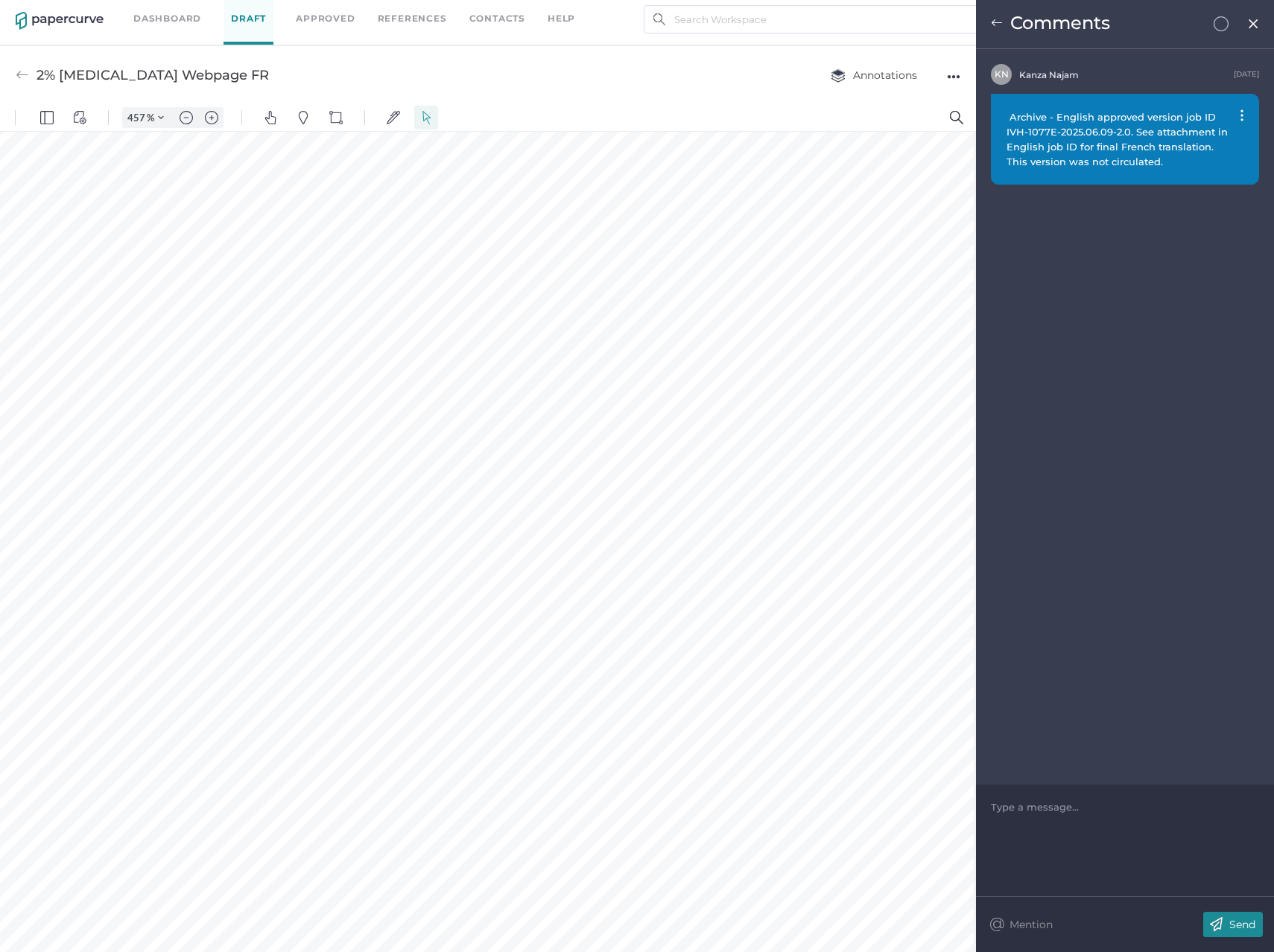
click at [1249, 23] on img at bounding box center [1252, 24] width 12 height 12
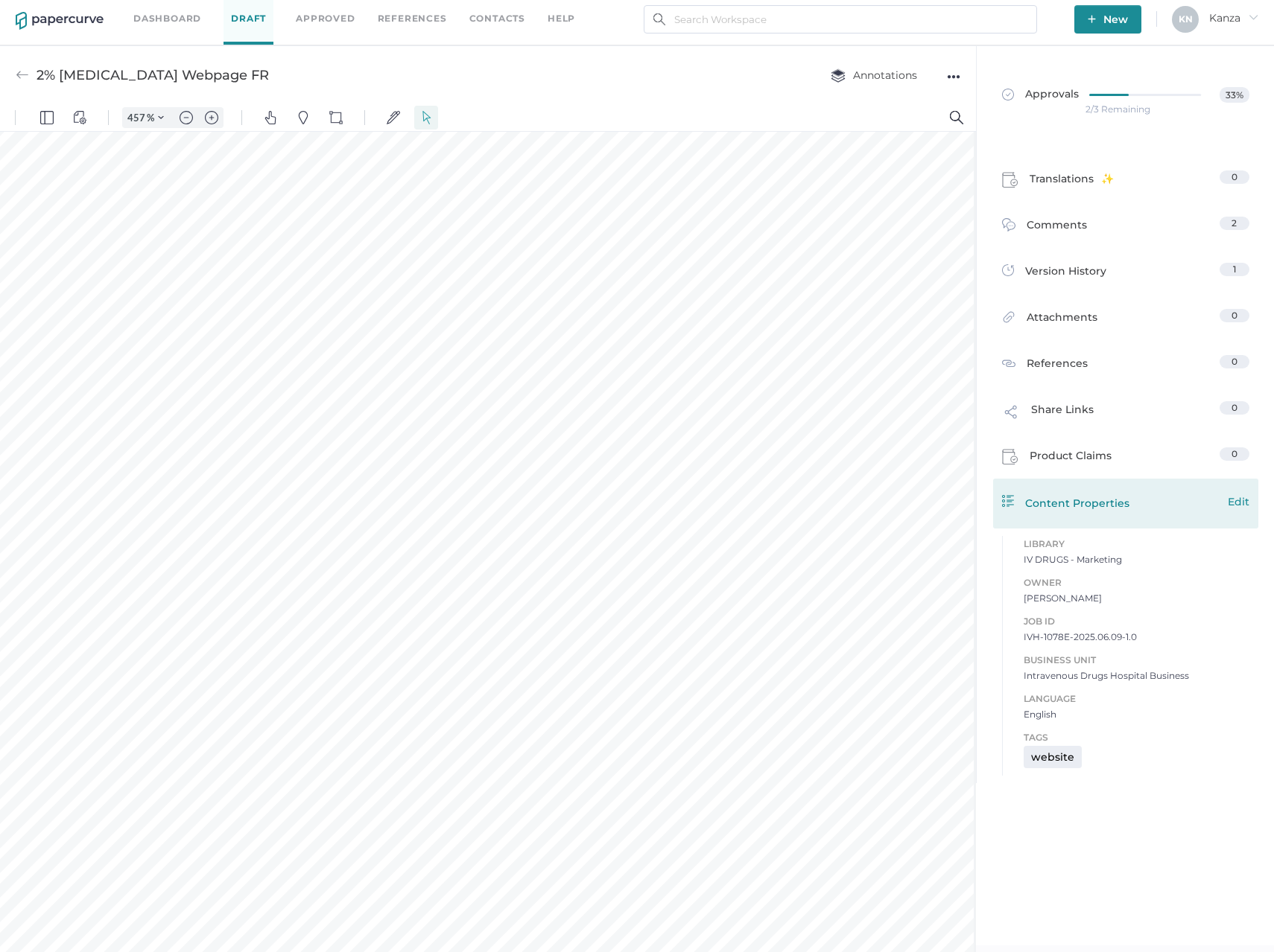
click at [1234, 505] on span "Edit" at bounding box center [1238, 501] width 22 height 16
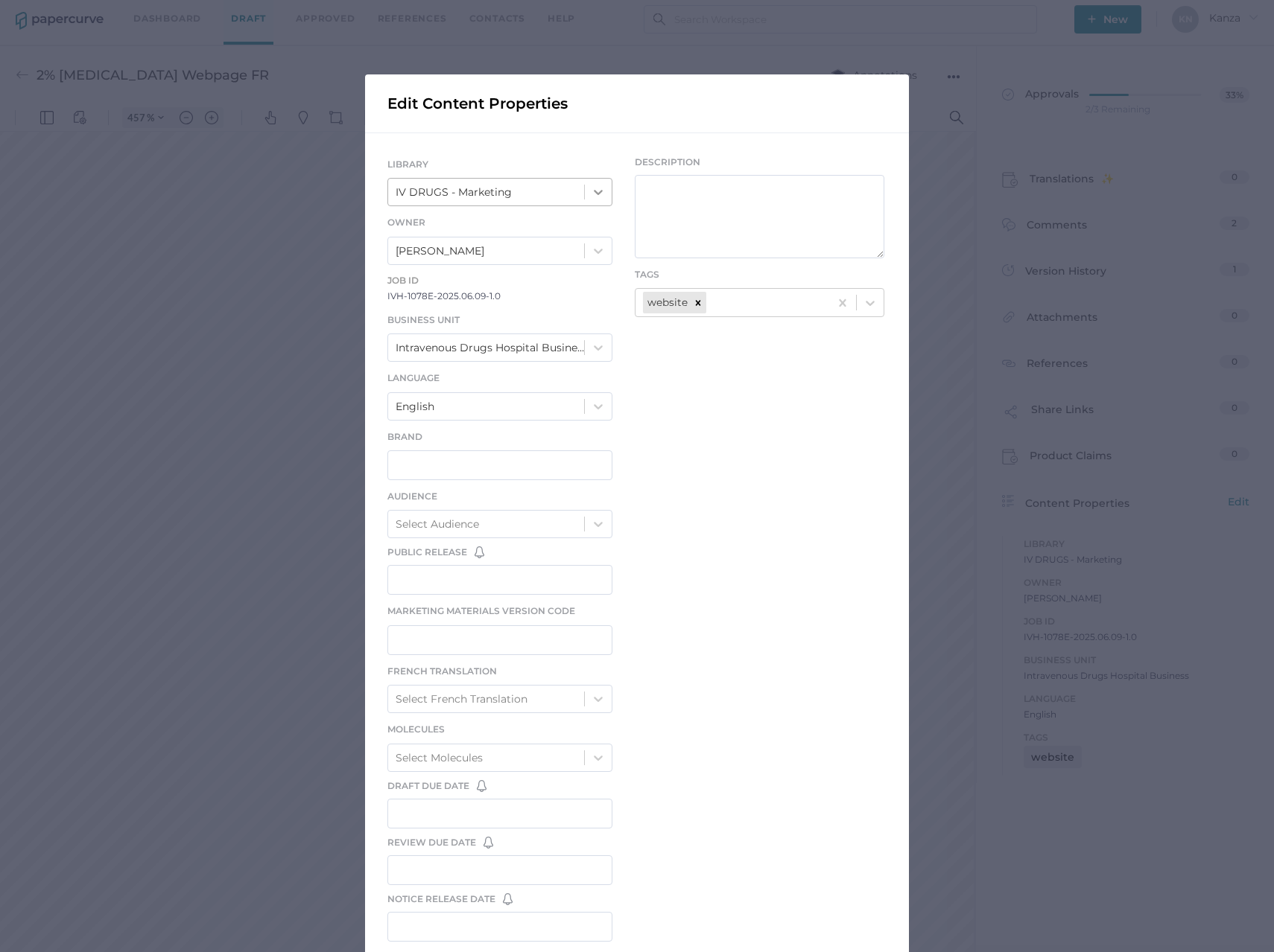
click at [585, 200] on div at bounding box center [598, 192] width 26 height 26
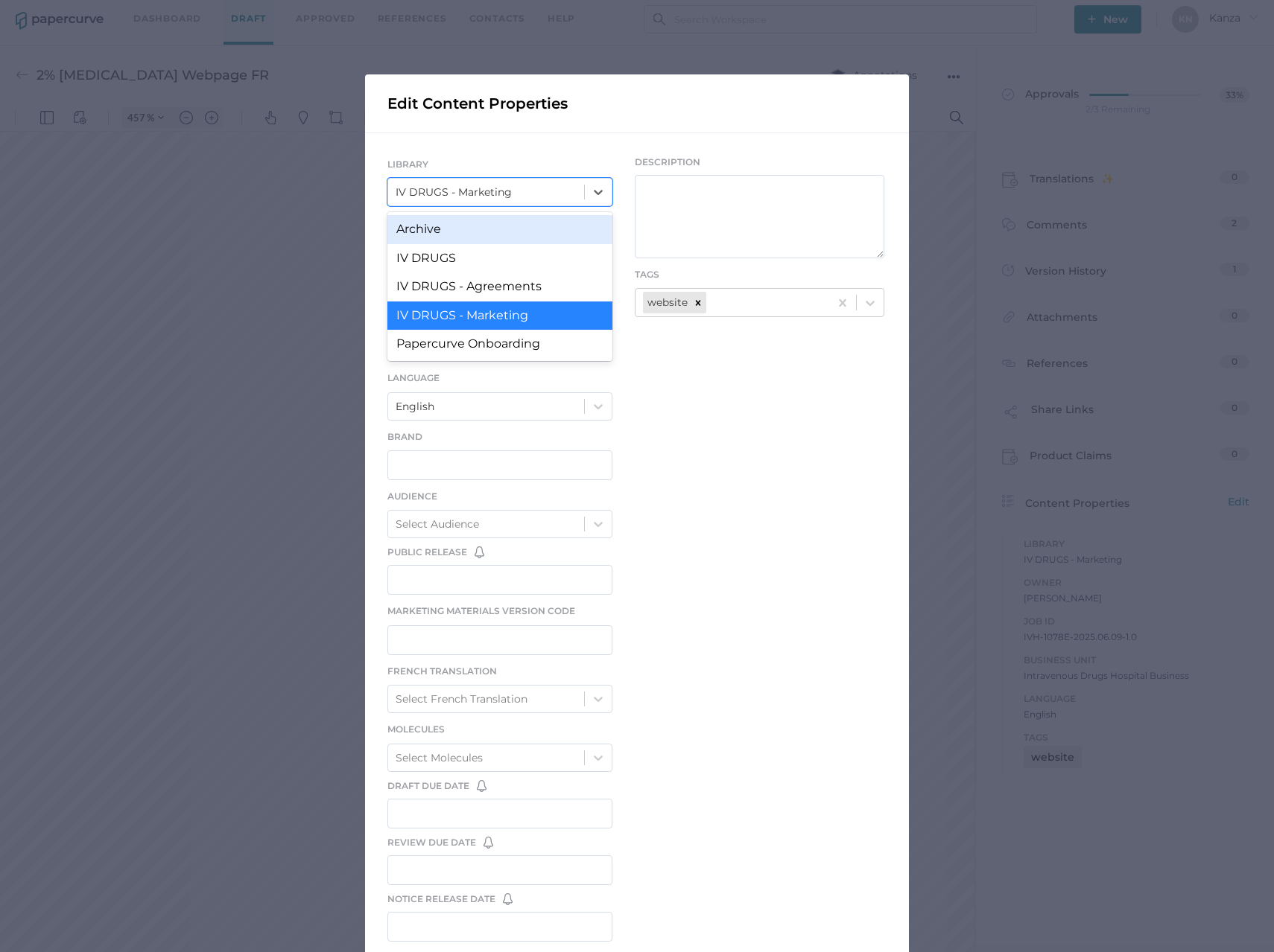
click at [530, 228] on div "Archive" at bounding box center [500, 229] width 225 height 28
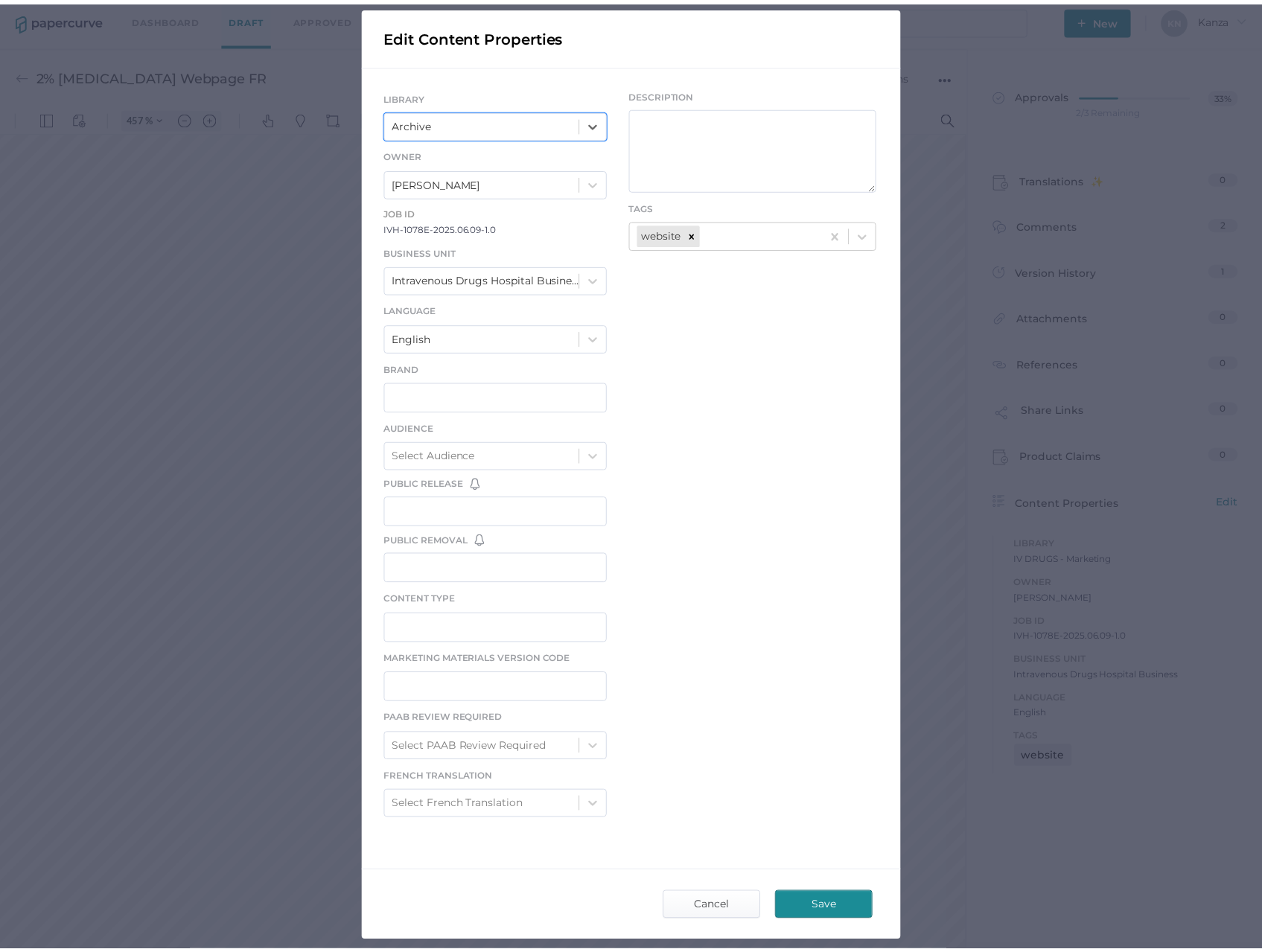
scroll to position [133, 0]
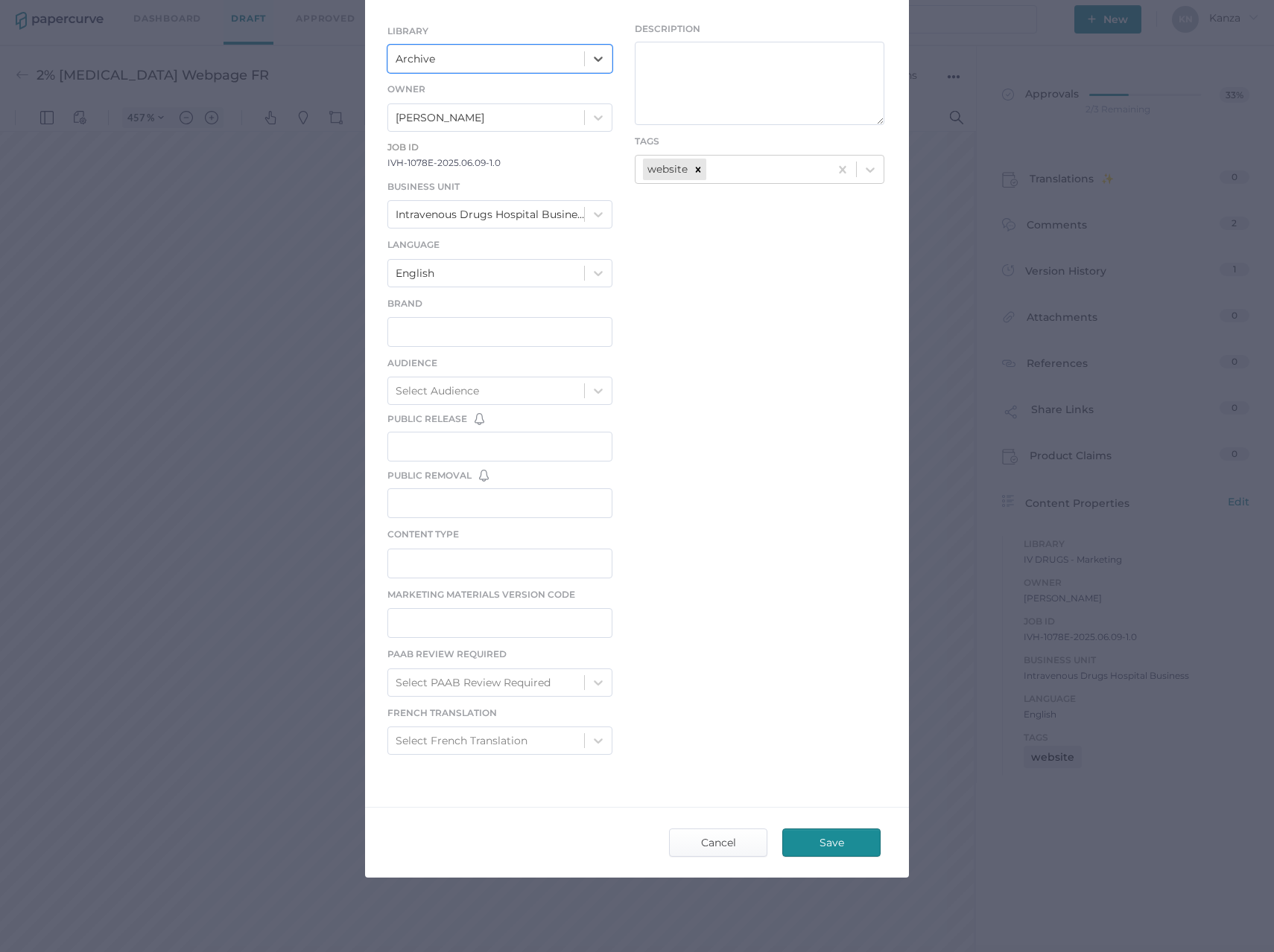
click at [823, 843] on span "Save" at bounding box center [831, 843] width 70 height 26
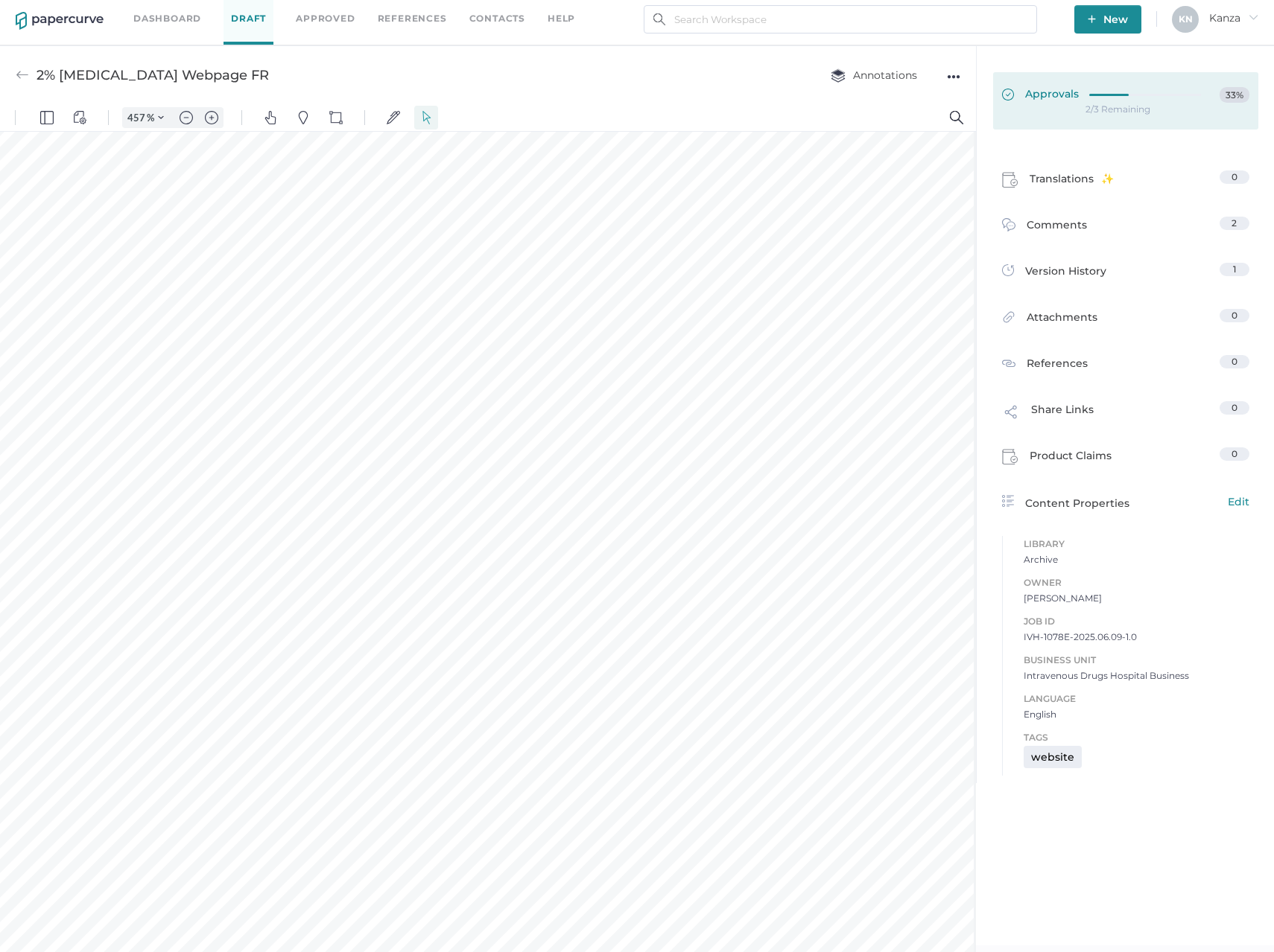
click at [1122, 96] on div at bounding box center [1150, 92] width 121 height 11
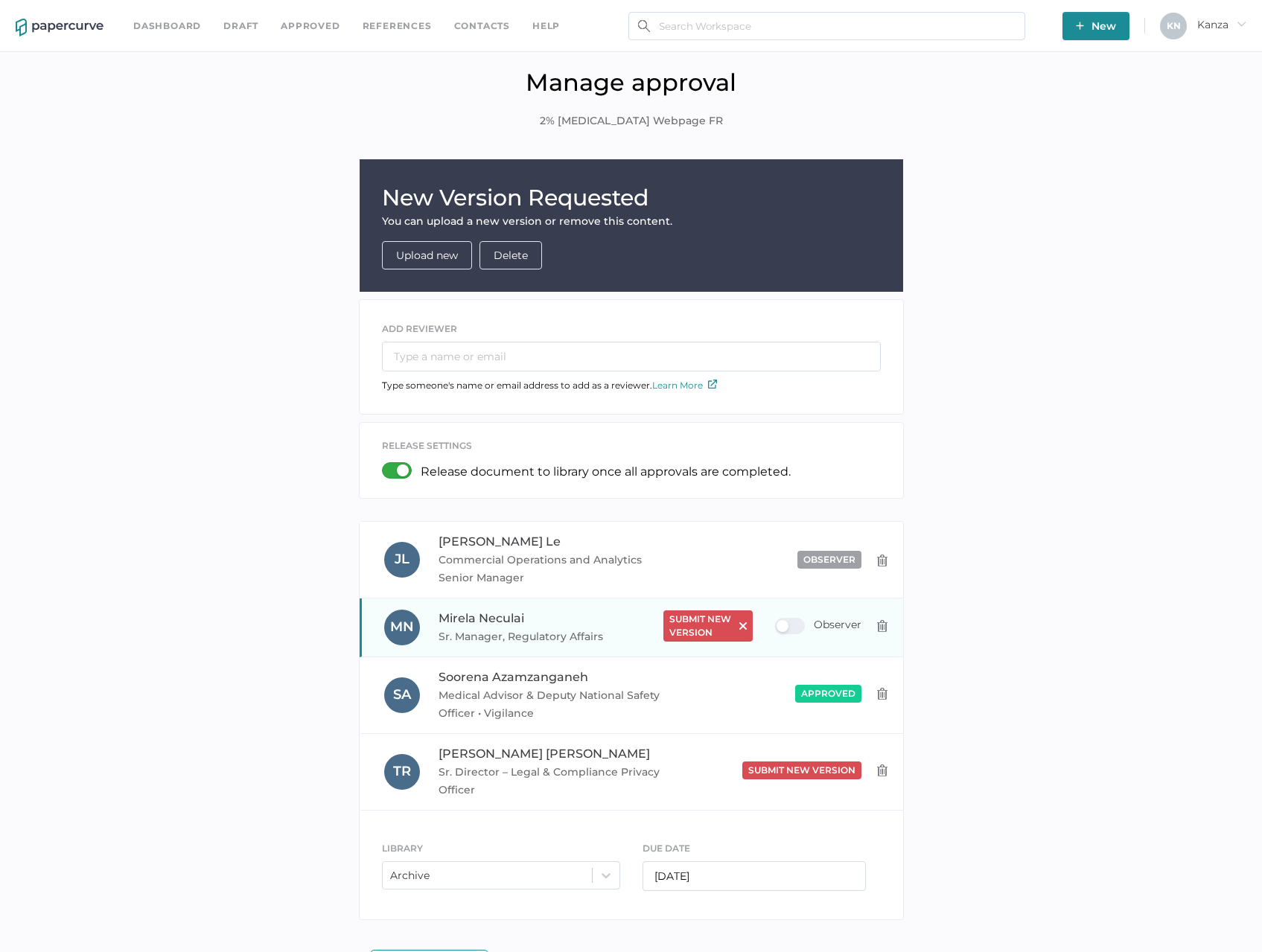
click at [803, 625] on div "Observer" at bounding box center [818, 626] width 87 height 16
click at [778, 620] on input "Observer" at bounding box center [778, 620] width 0 height 0
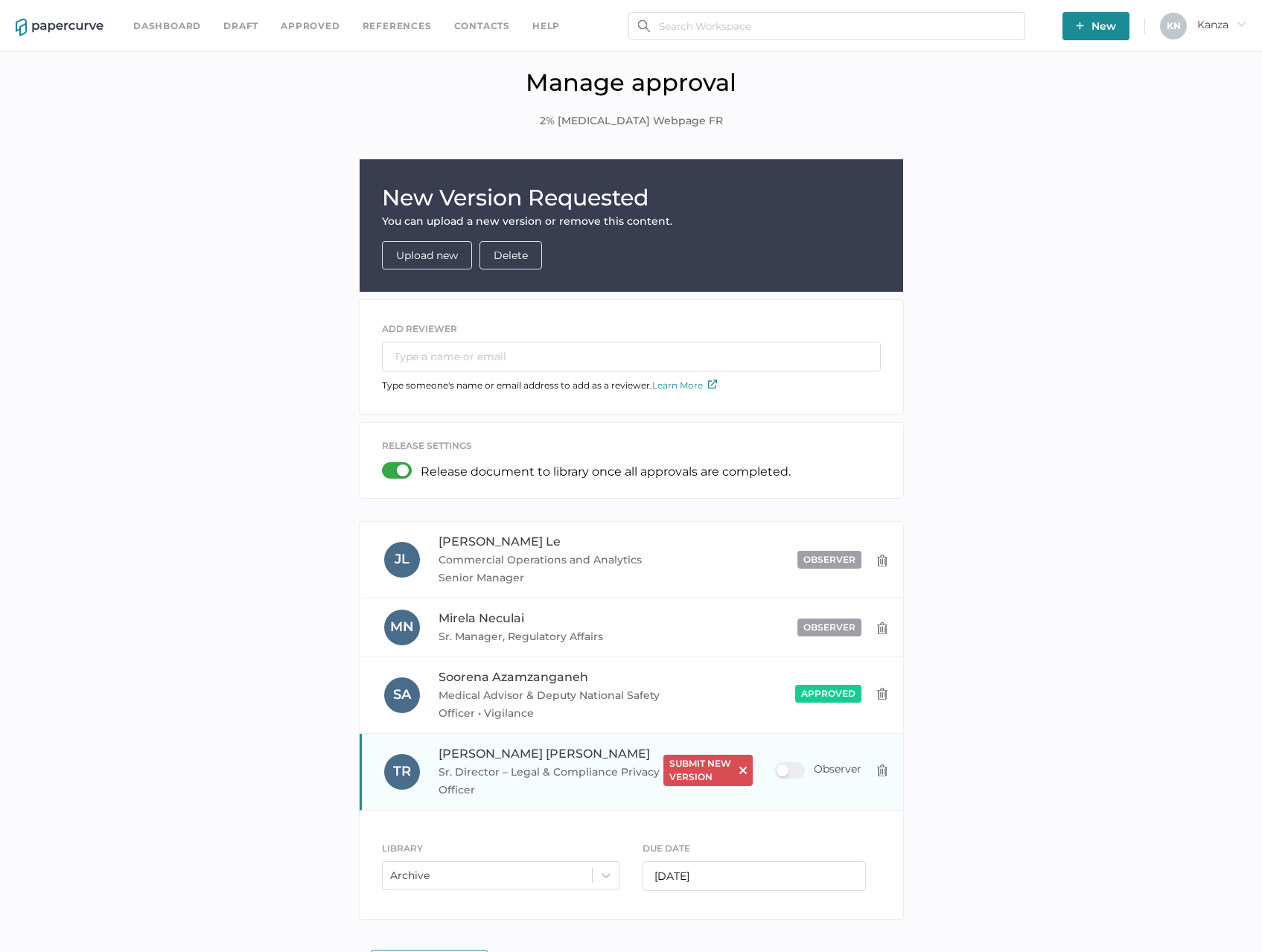
click at [795, 763] on div "Observer" at bounding box center [818, 770] width 87 height 16
click at [778, 764] on input "Observer" at bounding box center [778, 764] width 0 height 0
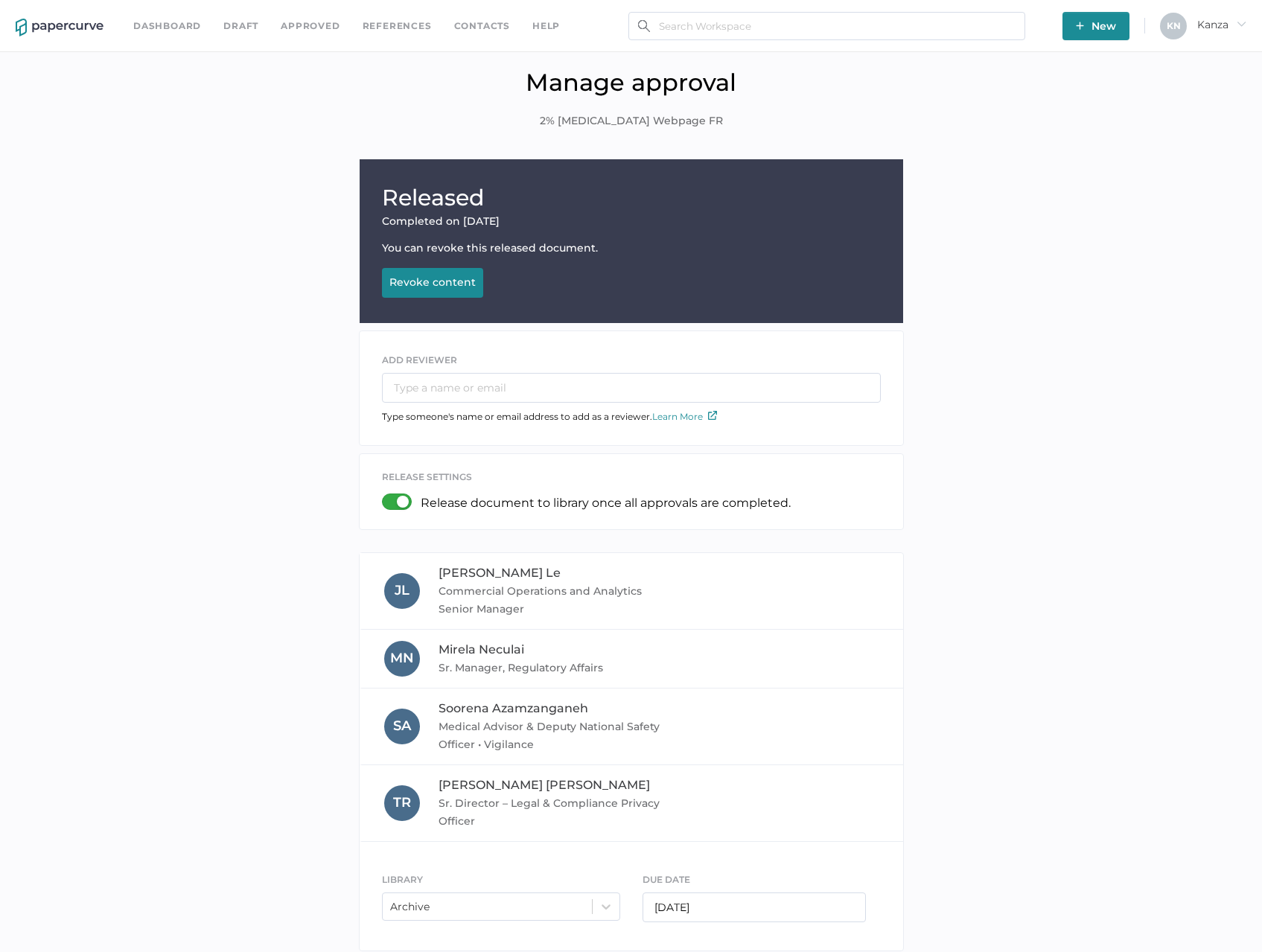
click at [993, 605] on div "Released Completed on Jun 10, 2025 You can revoke this released document. Revok…" at bounding box center [631, 559] width 1239 height 799
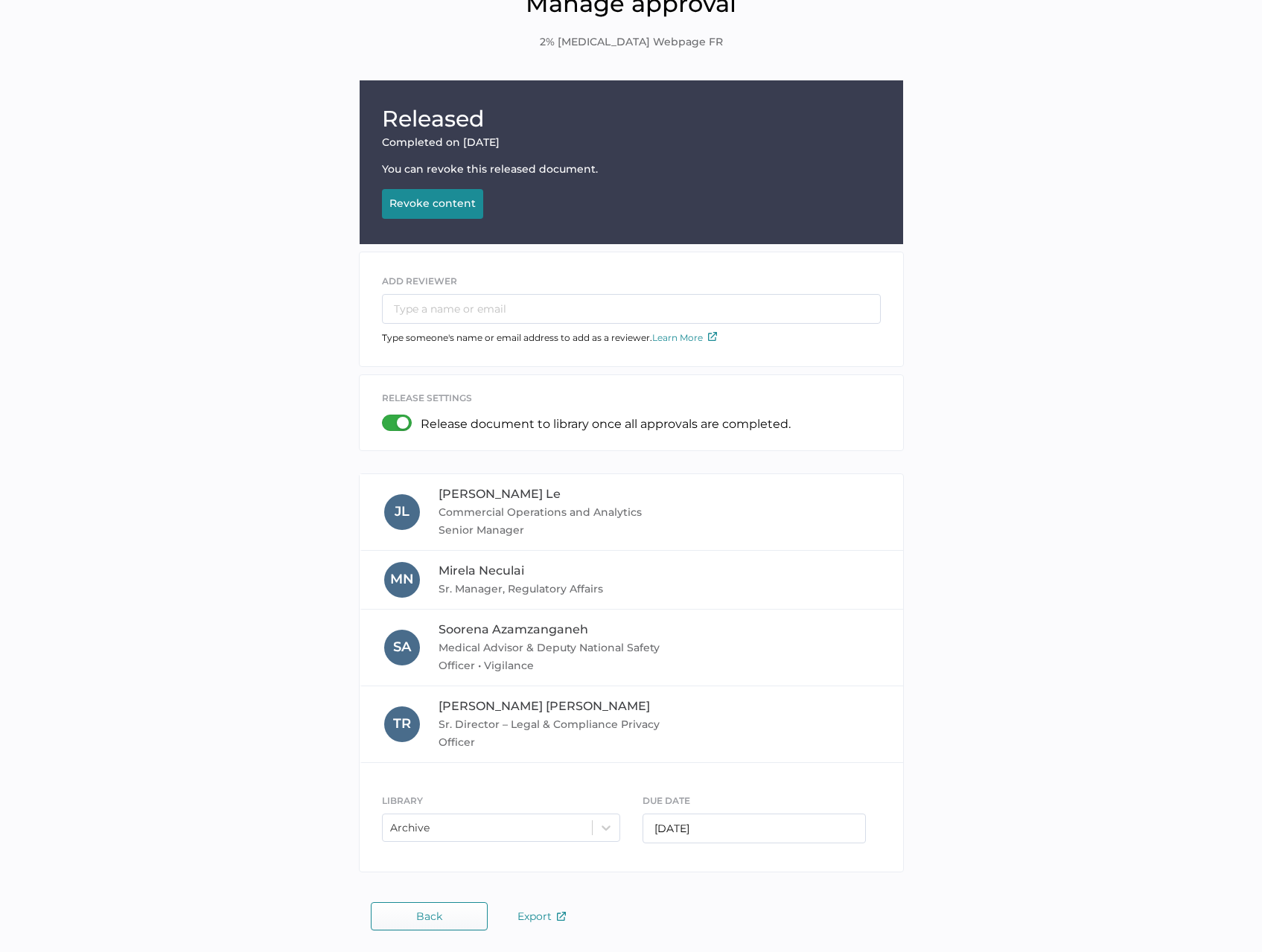
scroll to position [80, 0]
click at [416, 203] on div "Revoke content" at bounding box center [433, 203] width 87 height 13
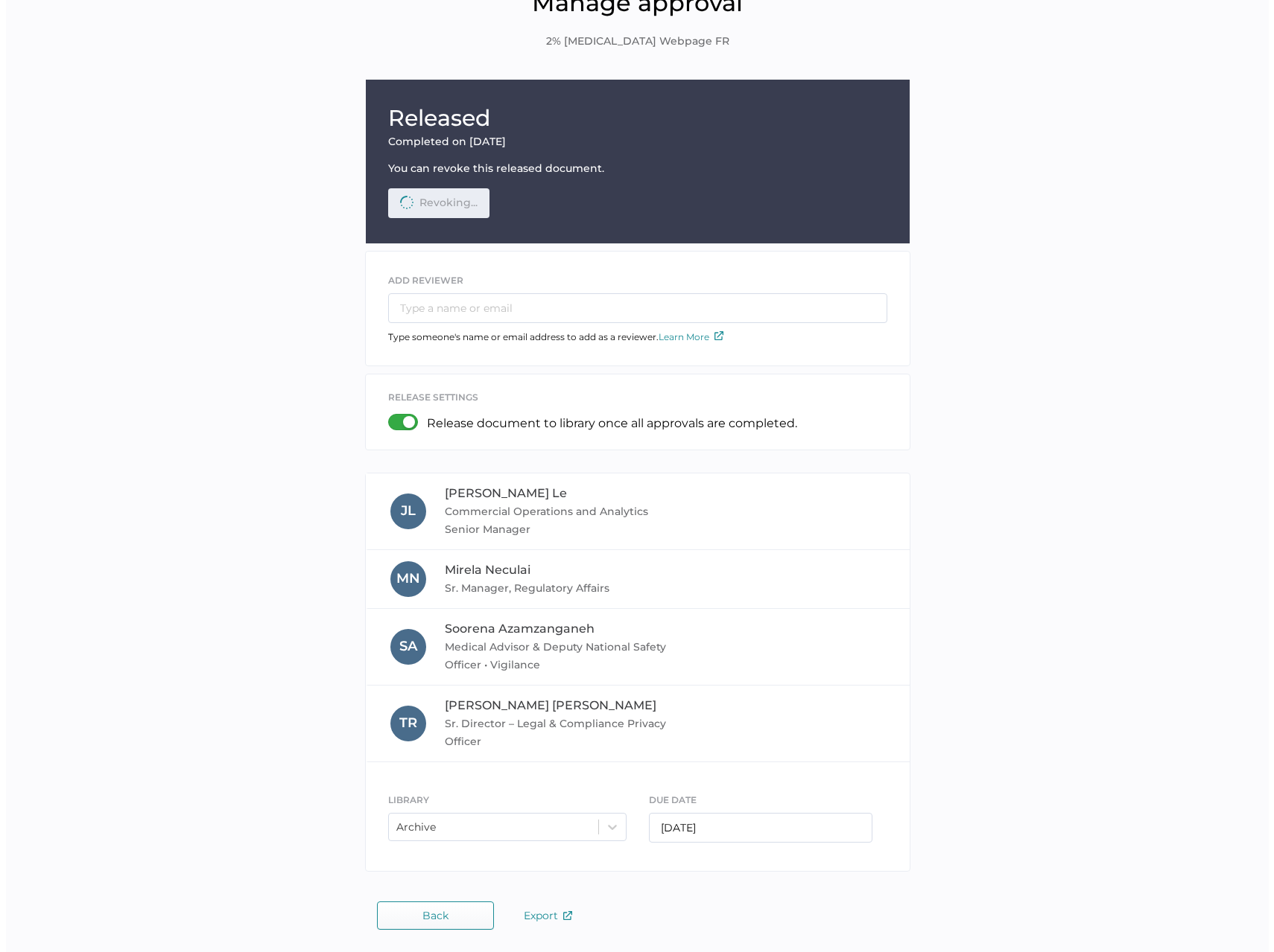
scroll to position [0, 0]
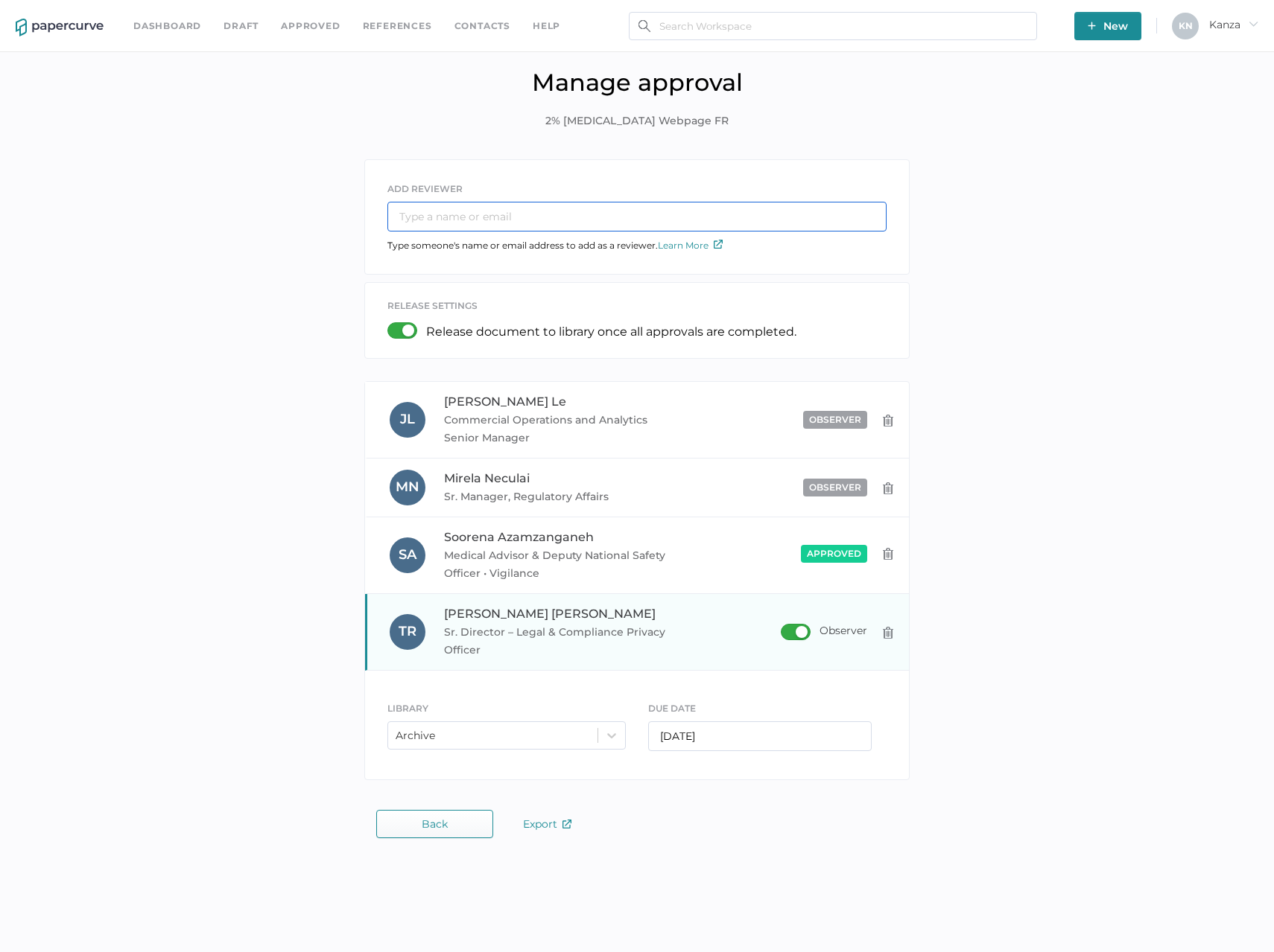
click at [475, 215] on input "text" at bounding box center [637, 217] width 499 height 30
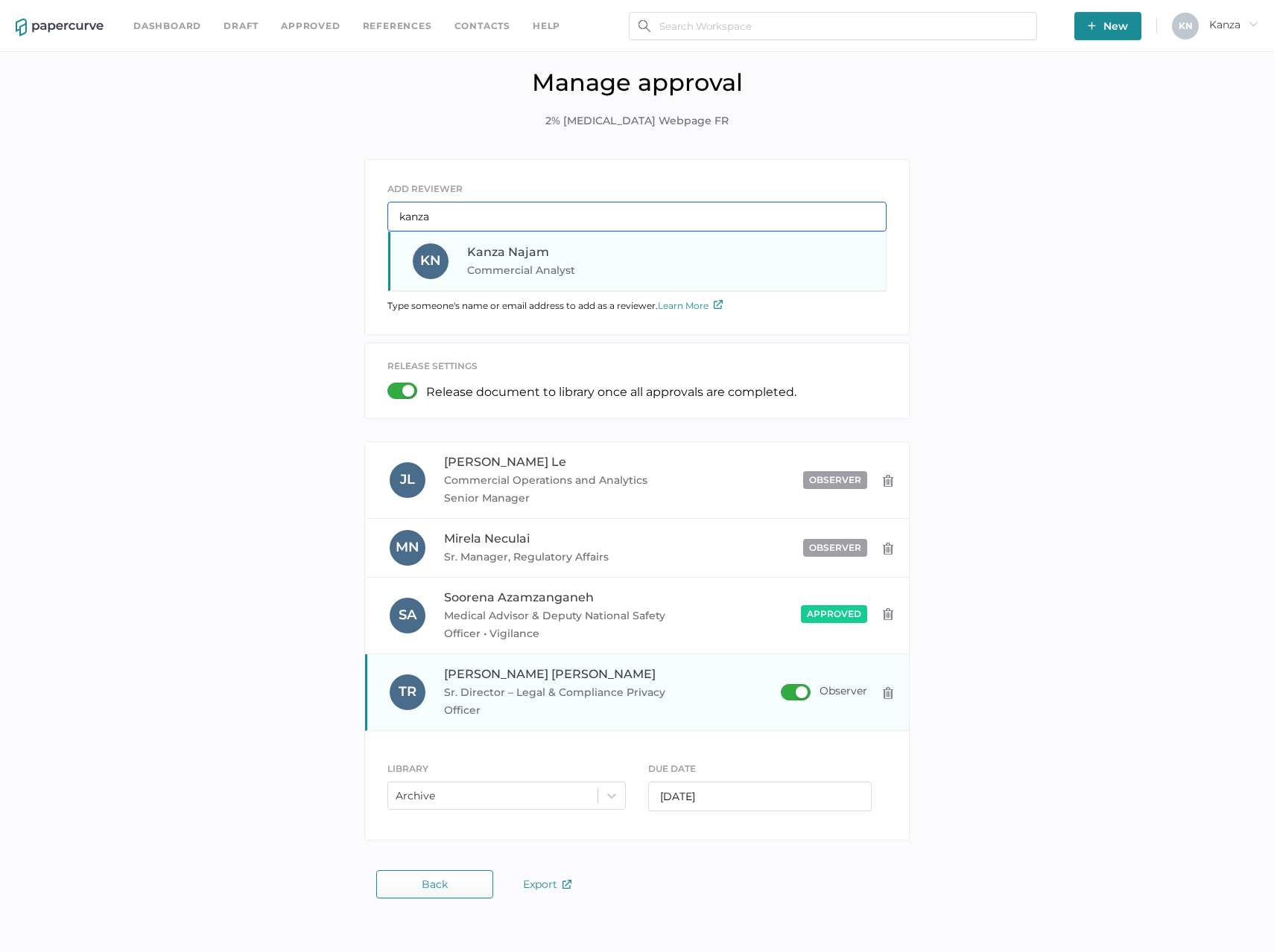
type input "kanza"
click at [482, 251] on span "Kanza Najam" at bounding box center [507, 252] width 82 height 14
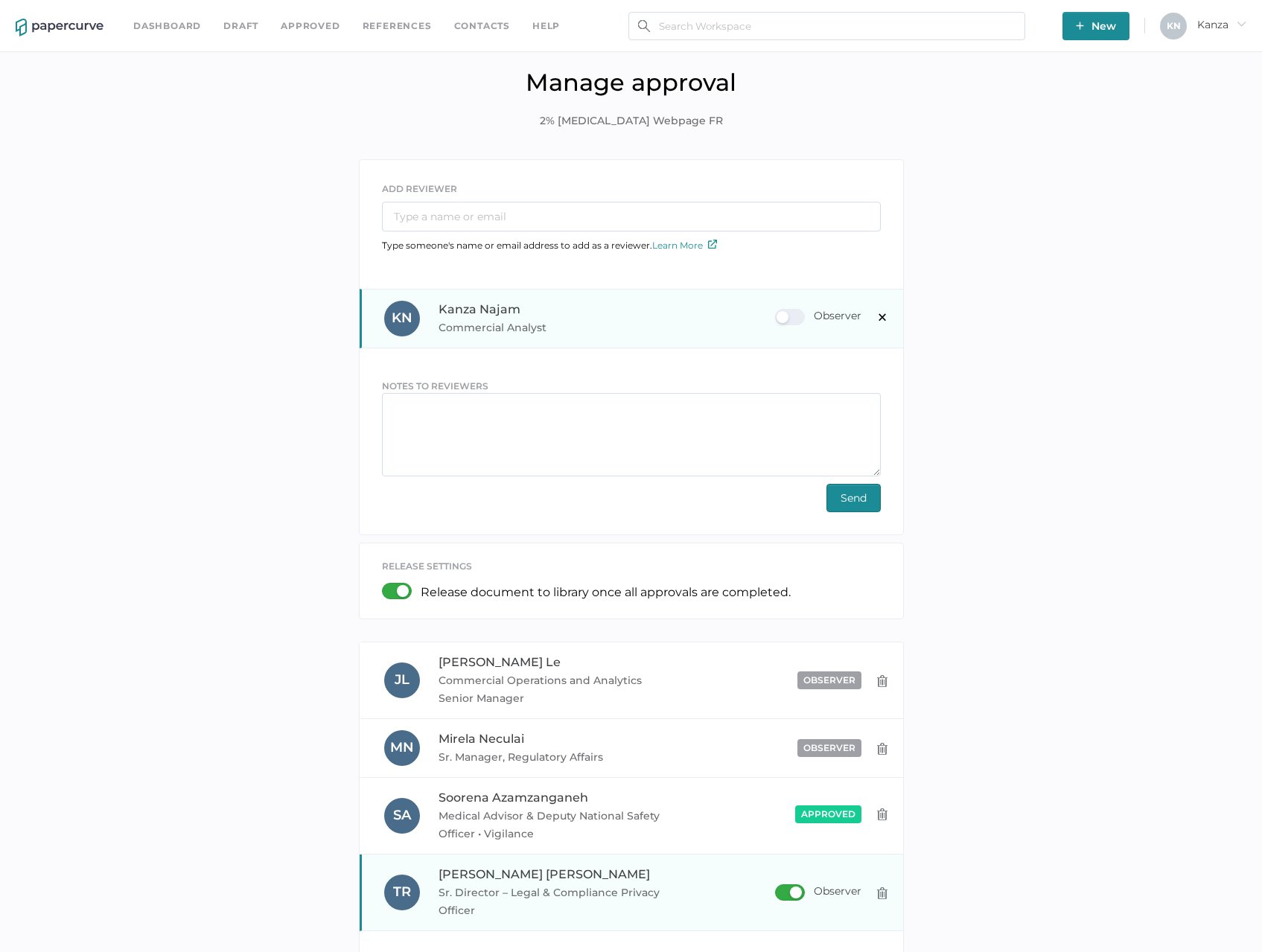
click at [779, 319] on div "Observer" at bounding box center [818, 317] width 87 height 16
click at [778, 311] on input "Observer" at bounding box center [778, 311] width 0 height 0
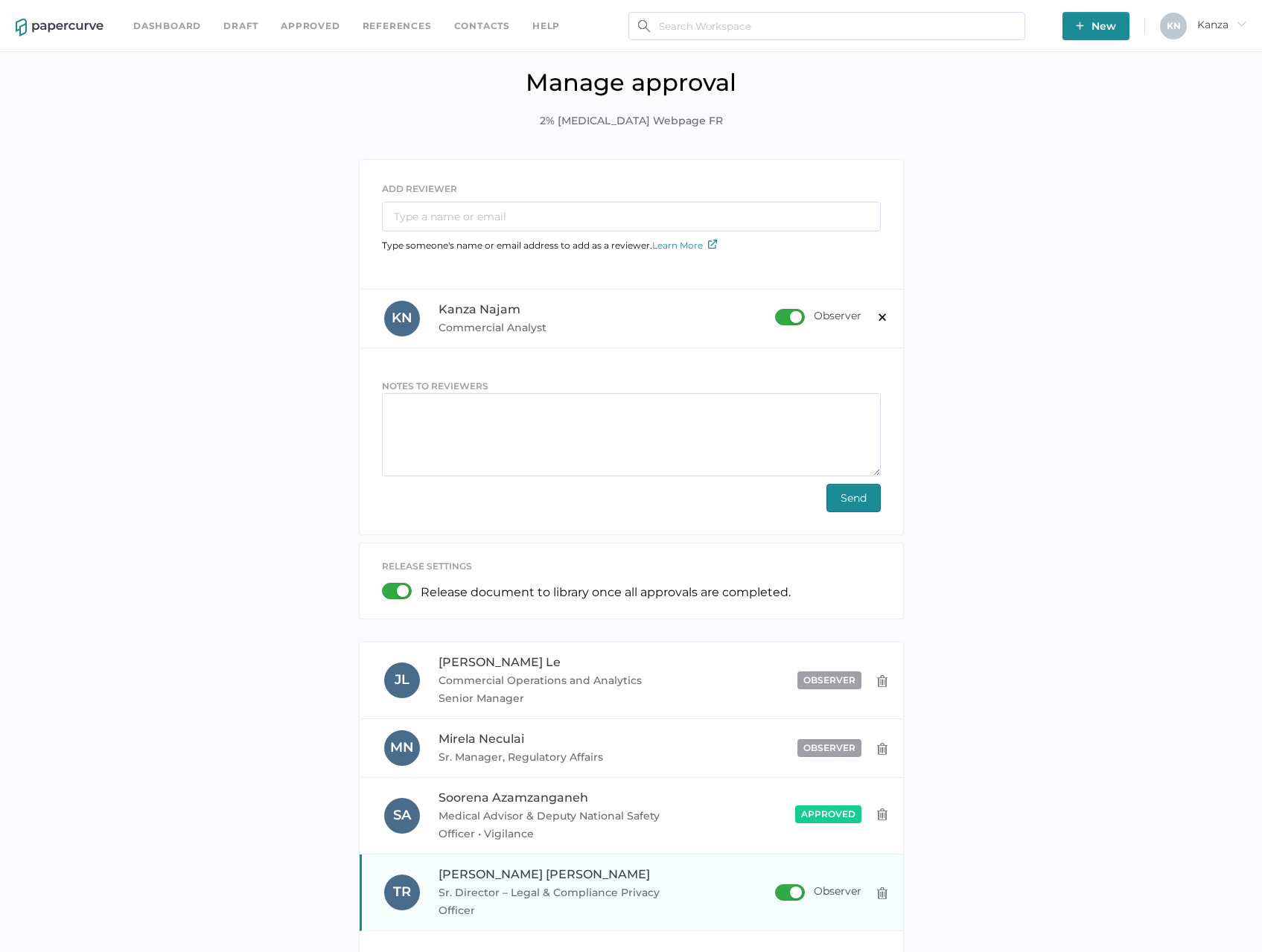
click at [841, 501] on span "Send" at bounding box center [854, 498] width 26 height 26
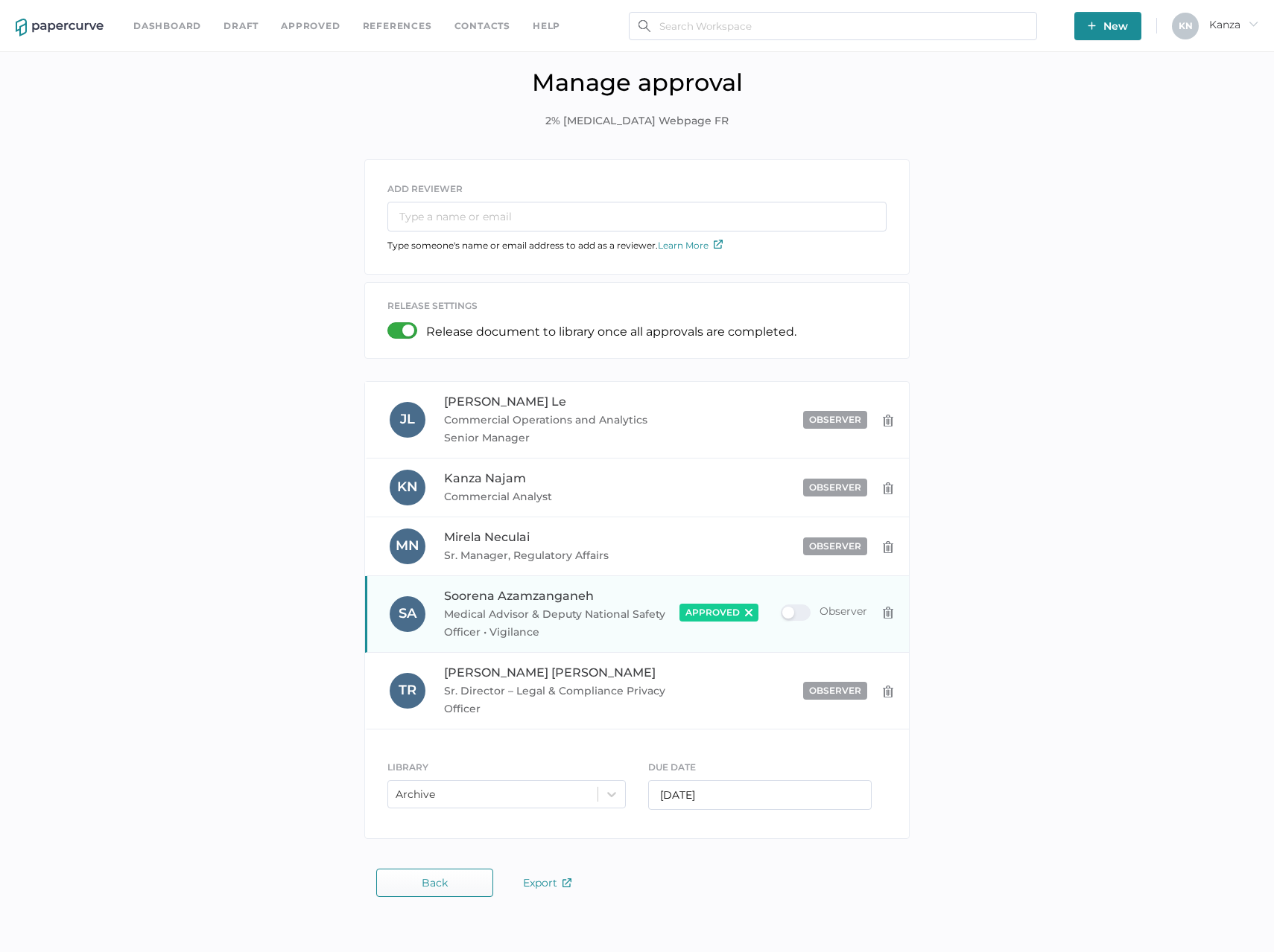
click at [434, 881] on span "Back" at bounding box center [435, 882] width 26 height 12
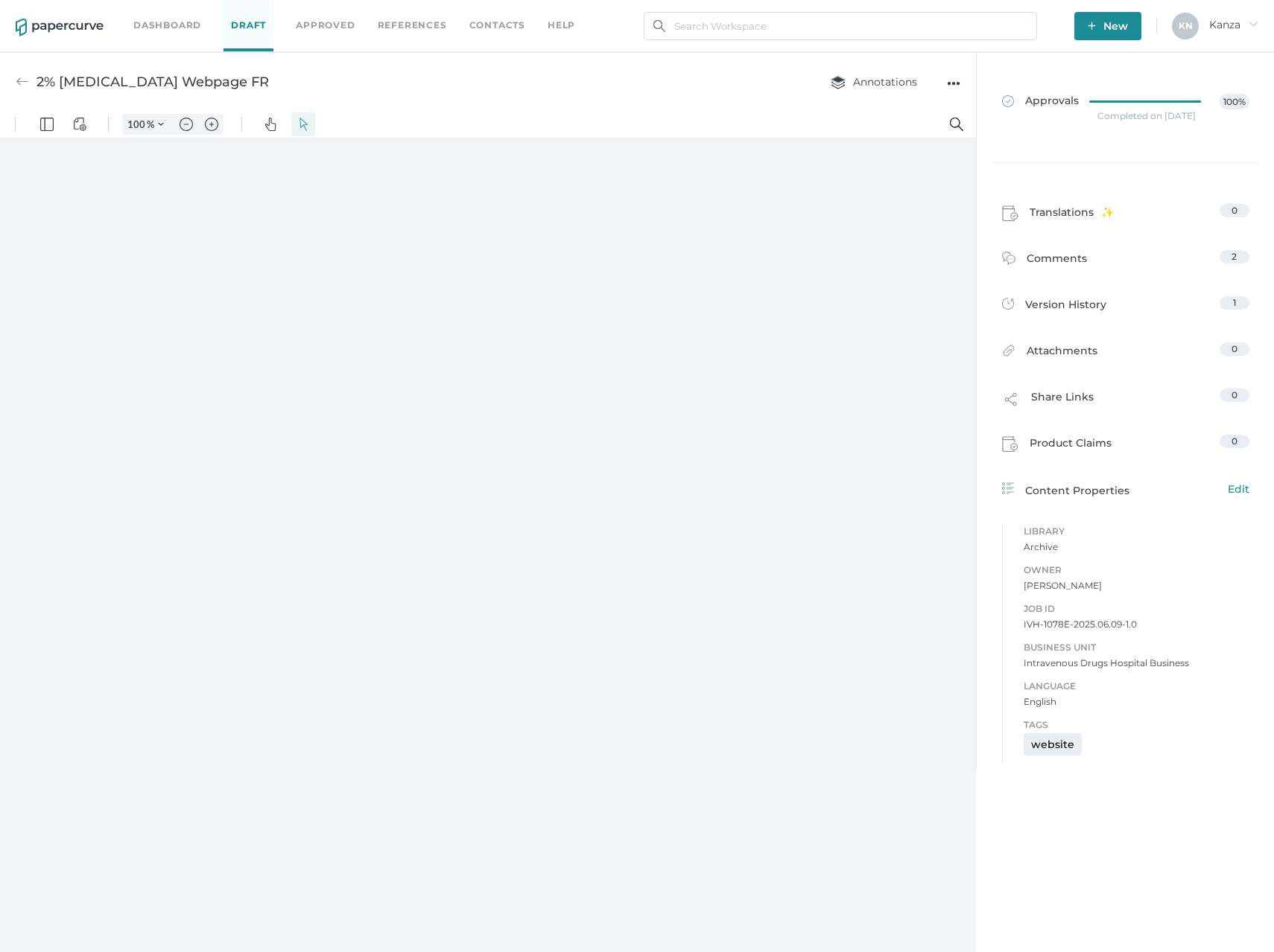
type input "457"
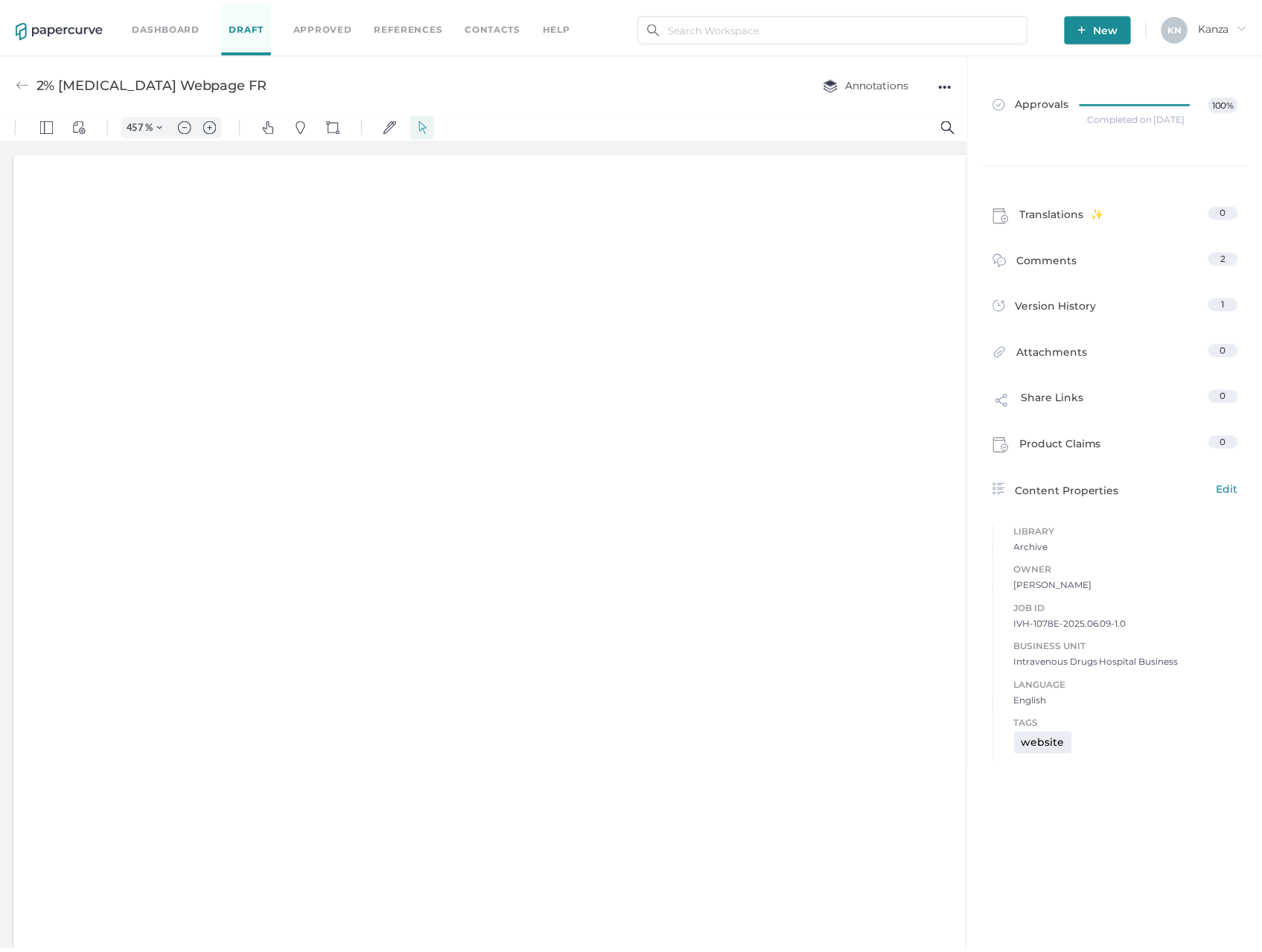
scroll to position [8, 0]
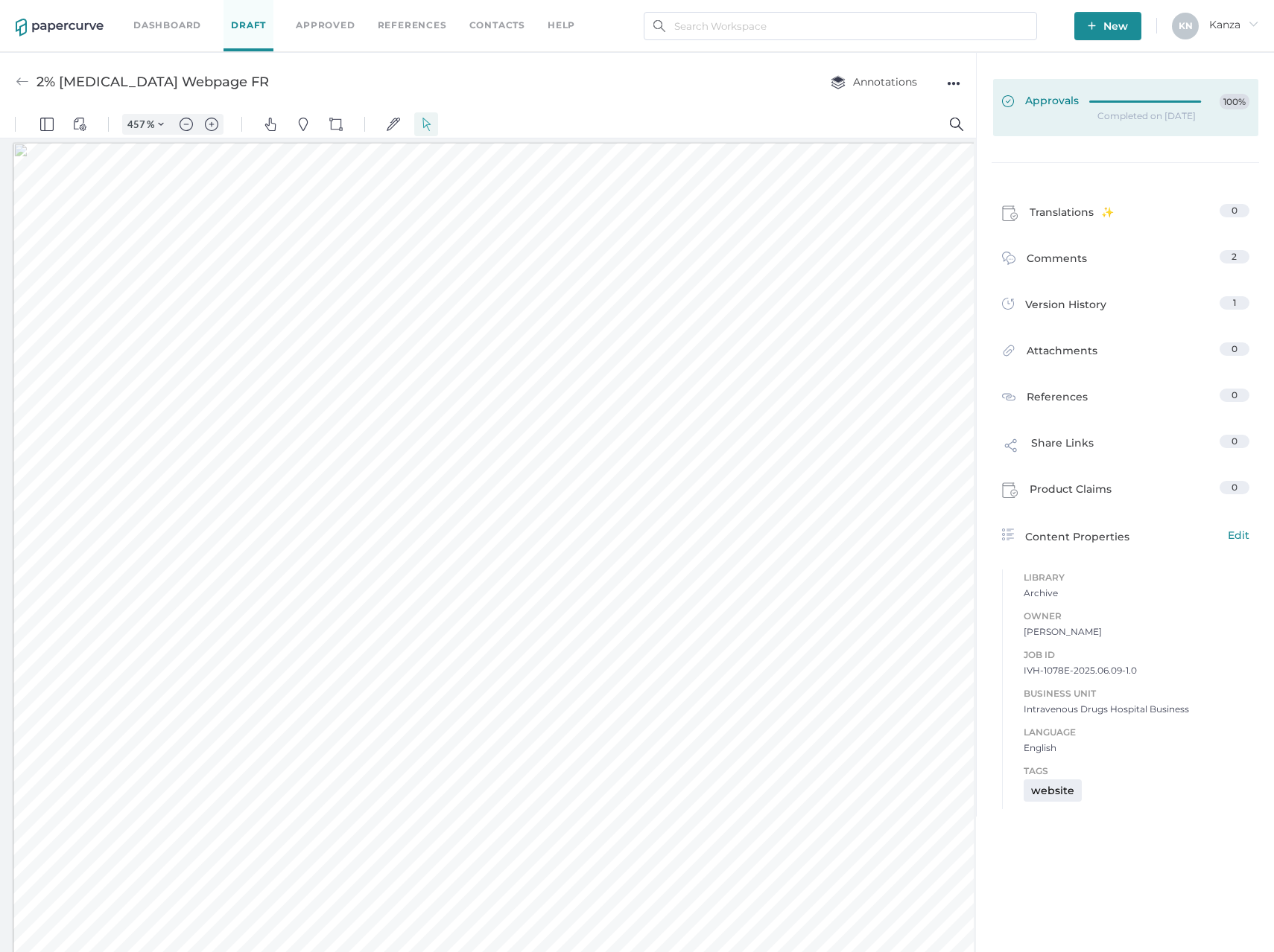
click at [1099, 97] on div at bounding box center [1150, 100] width 121 height 11
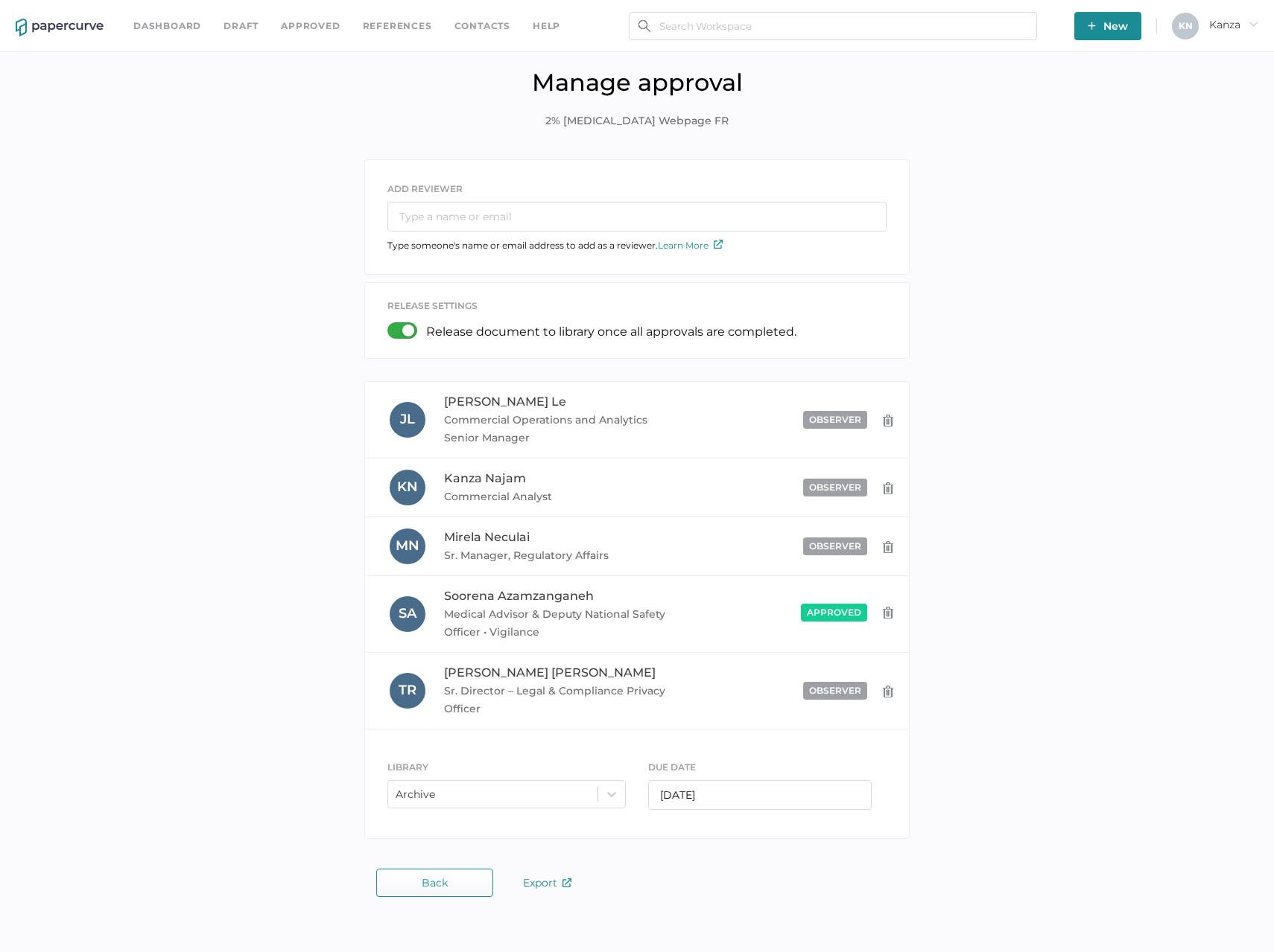
click at [405, 334] on div at bounding box center [406, 330] width 39 height 16
click at [390, 324] on input "checkbox" at bounding box center [390, 324] width 0 height 0
click at [405, 334] on div at bounding box center [406, 330] width 39 height 16
click at [390, 324] on input "checkbox" at bounding box center [390, 324] width 0 height 0
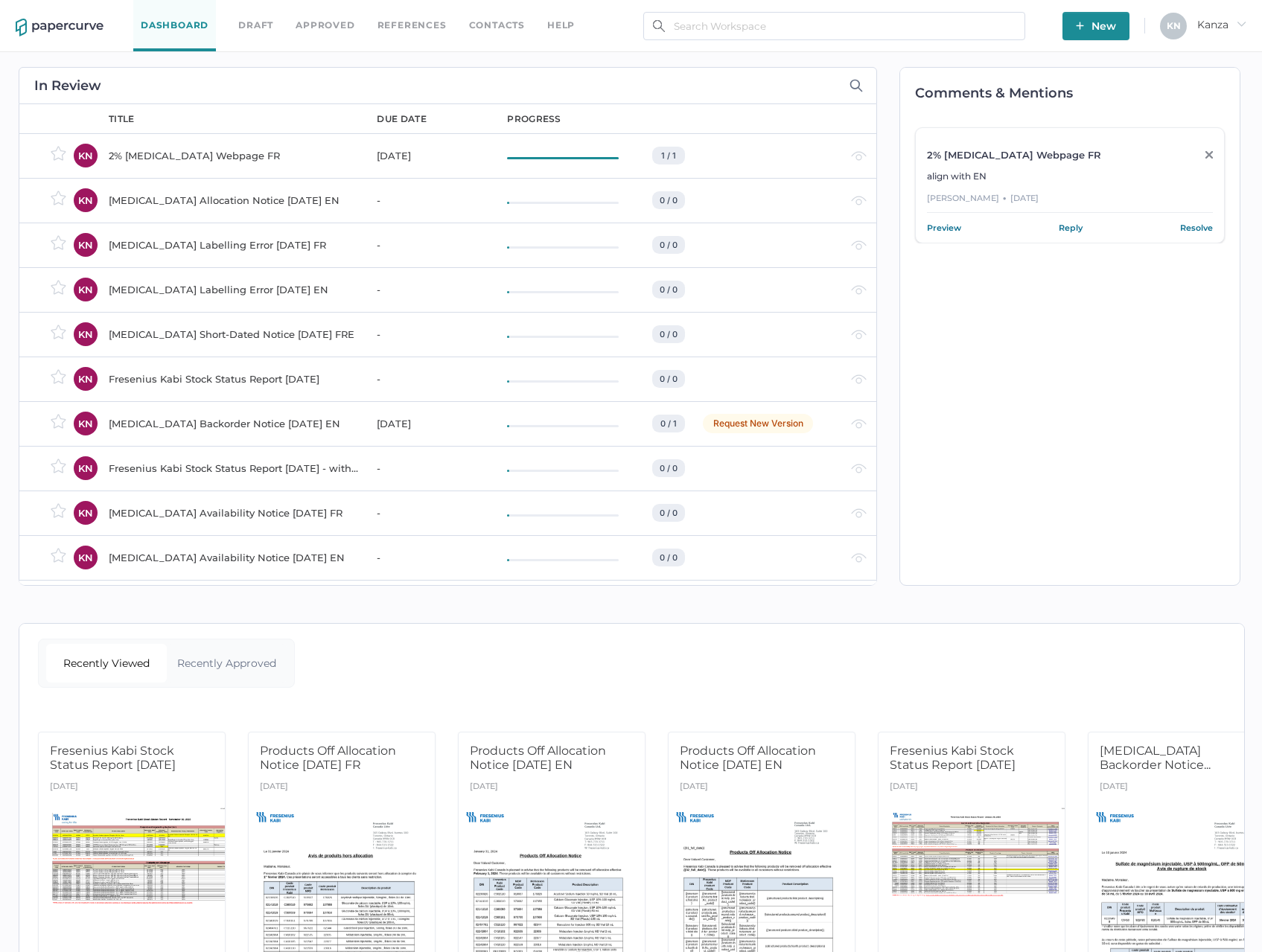
click at [252, 151] on div "2% [MEDICAL_DATA] Webpage FR" at bounding box center [233, 156] width 250 height 18
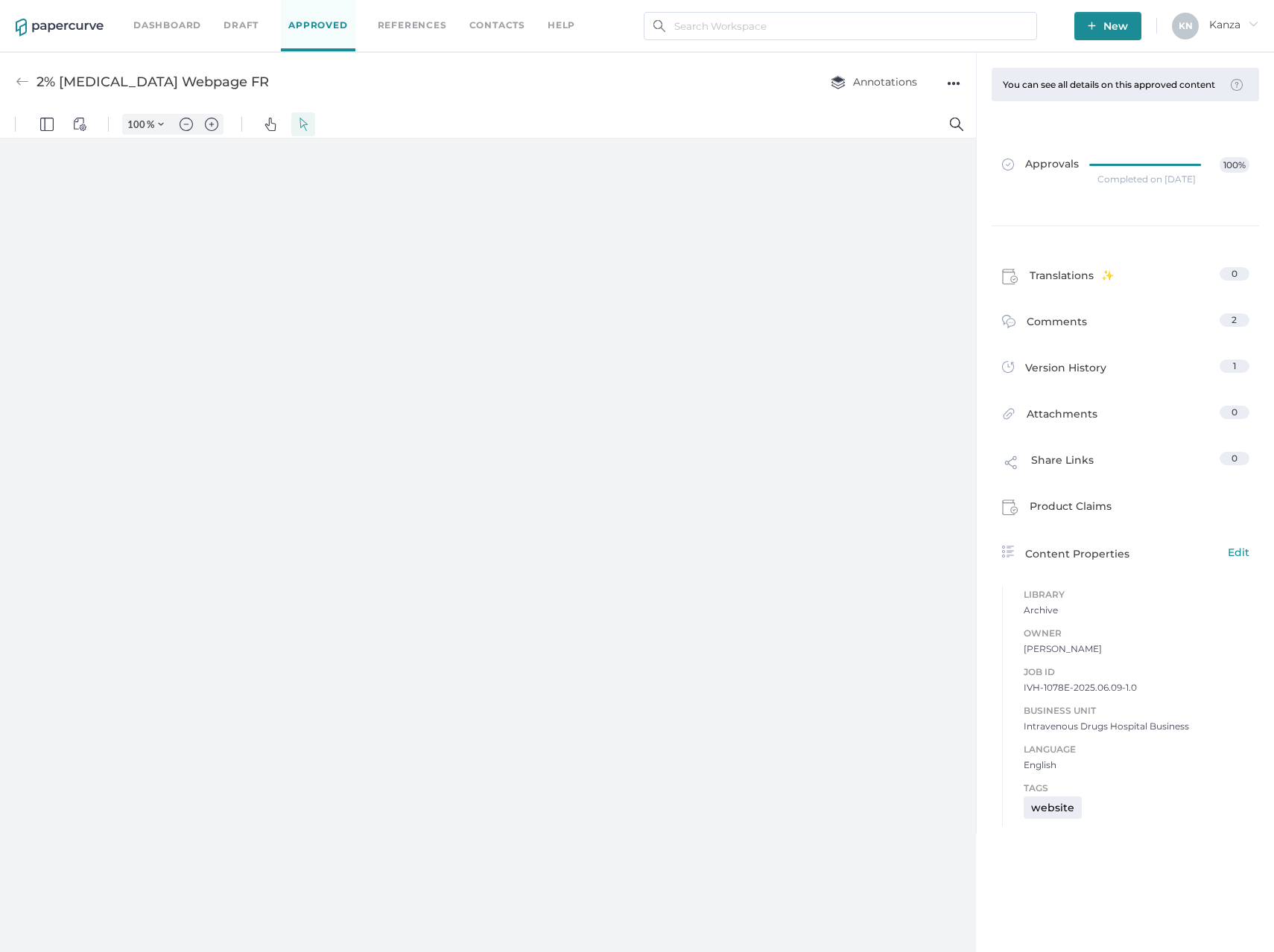
type input "457"
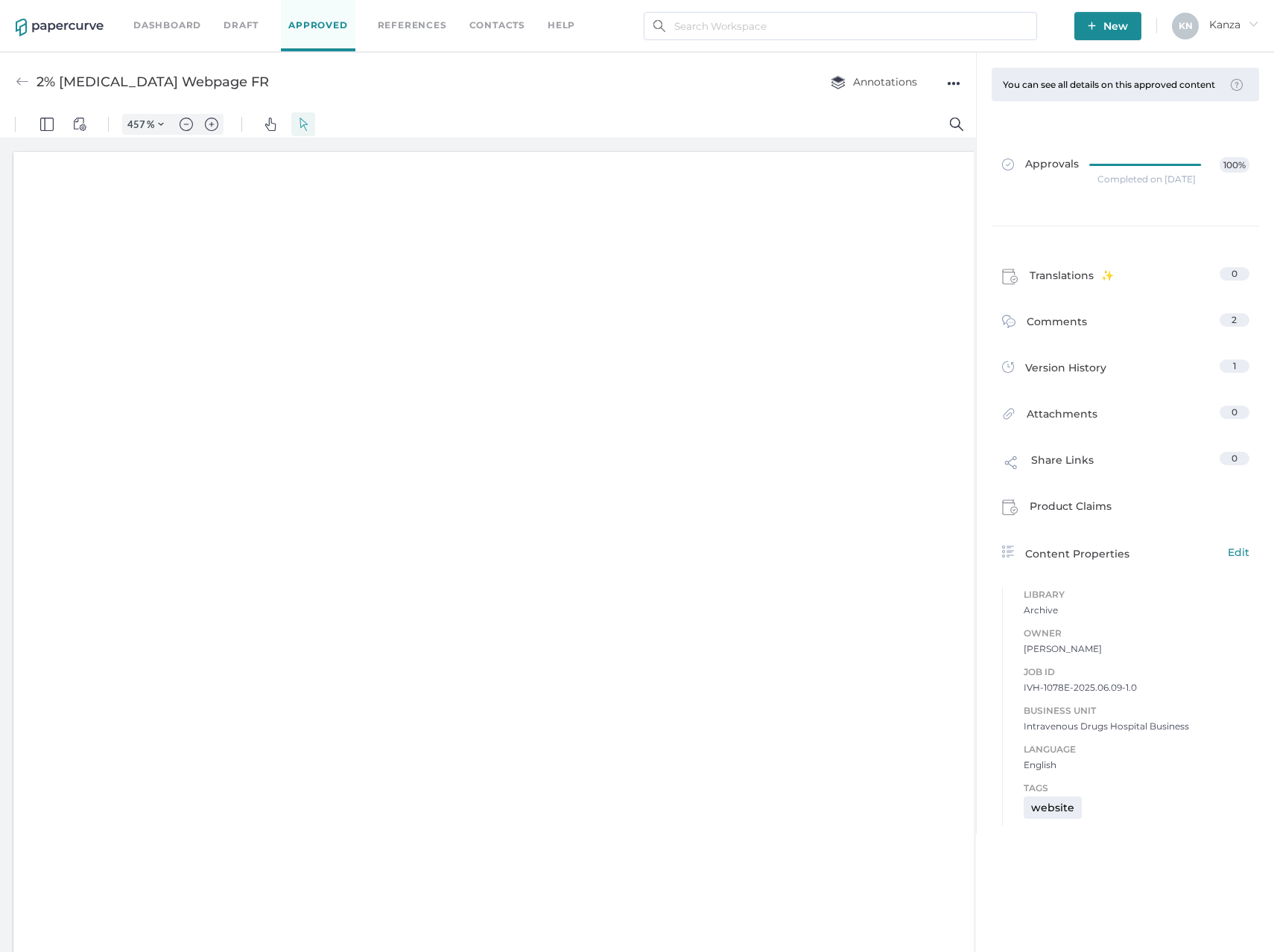
scroll to position [8, 0]
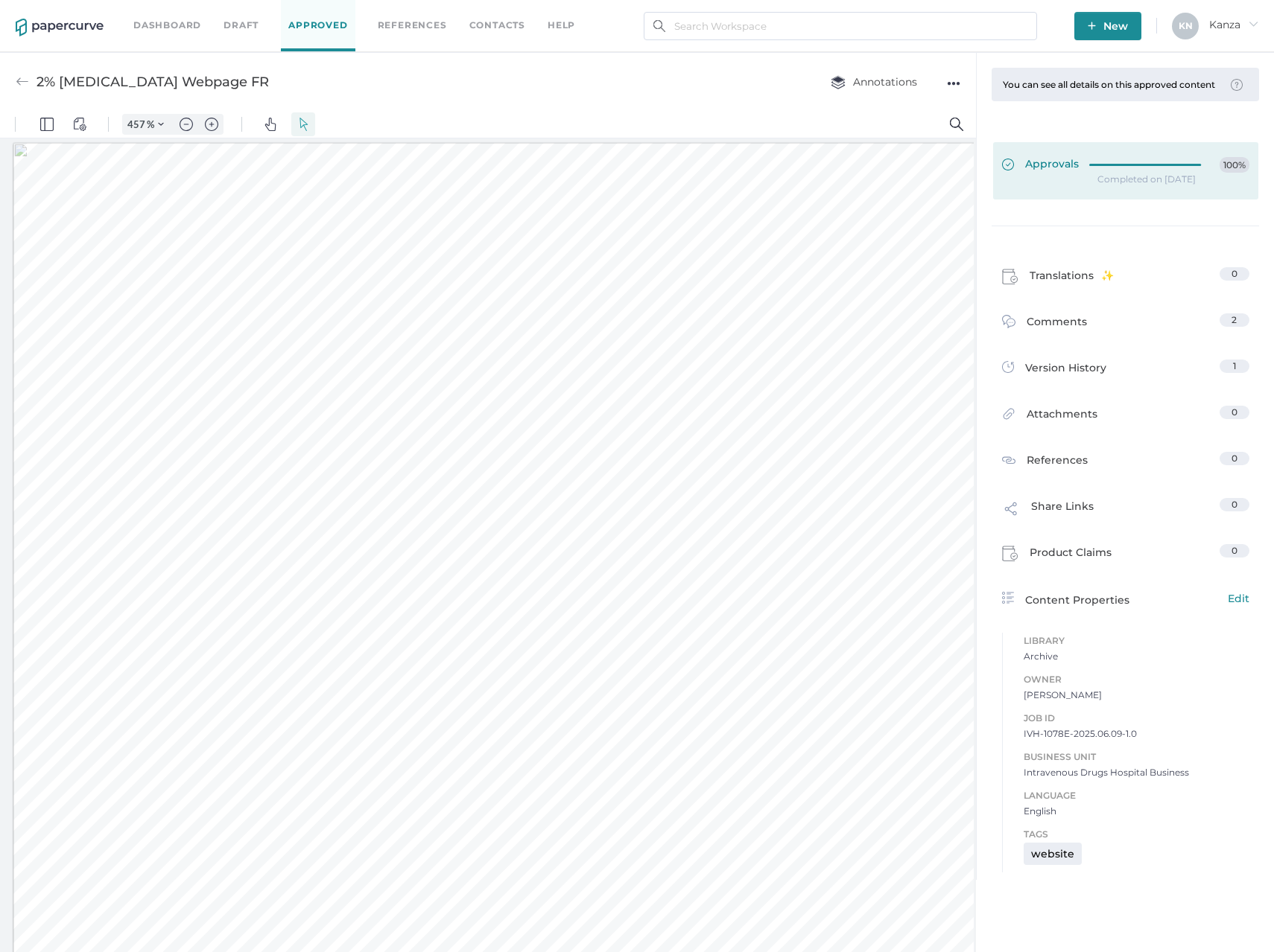
click at [1040, 161] on span "Approvals" at bounding box center [1039, 165] width 76 height 16
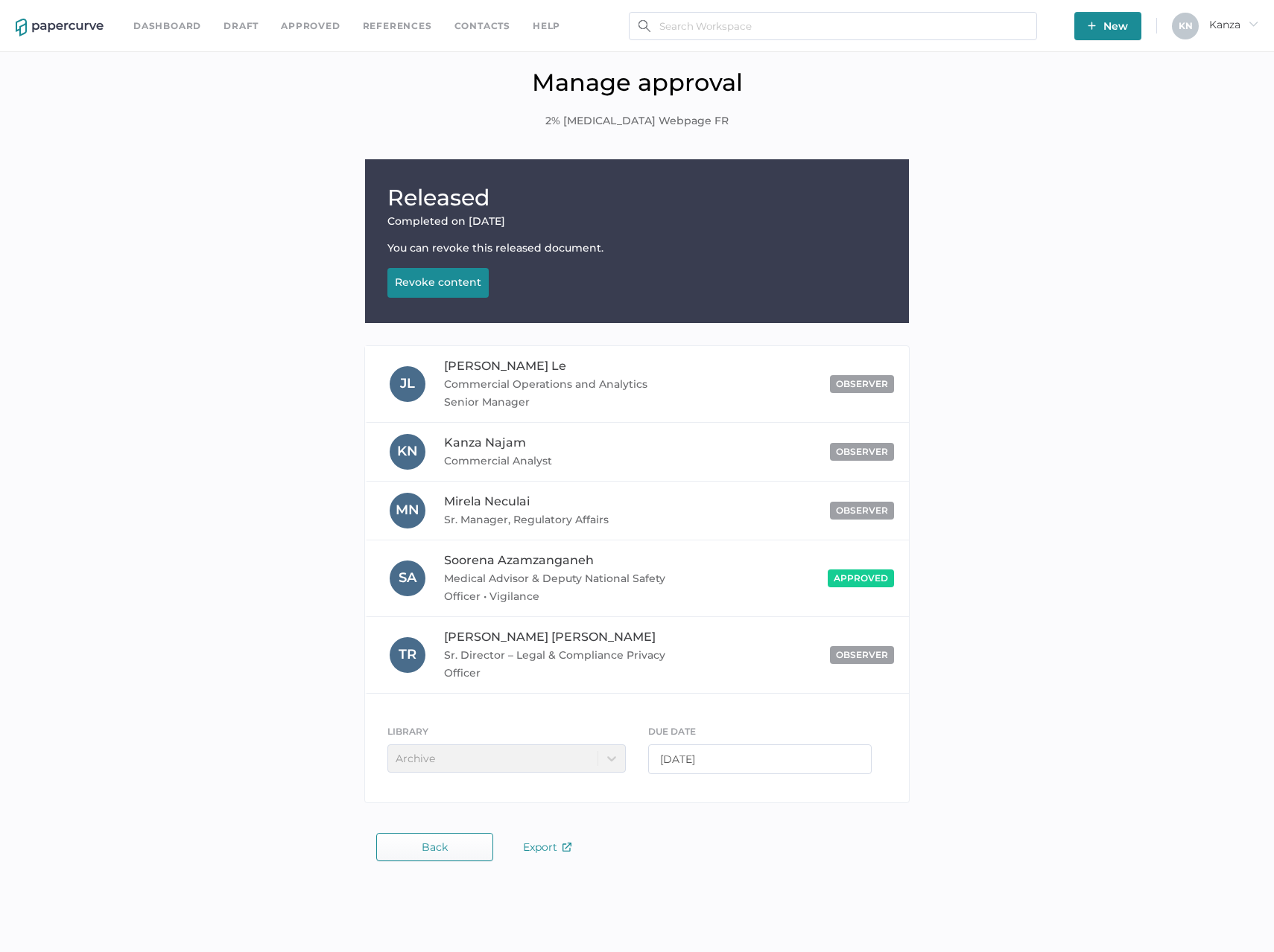
click at [308, 20] on link "Approved" at bounding box center [310, 25] width 58 height 16
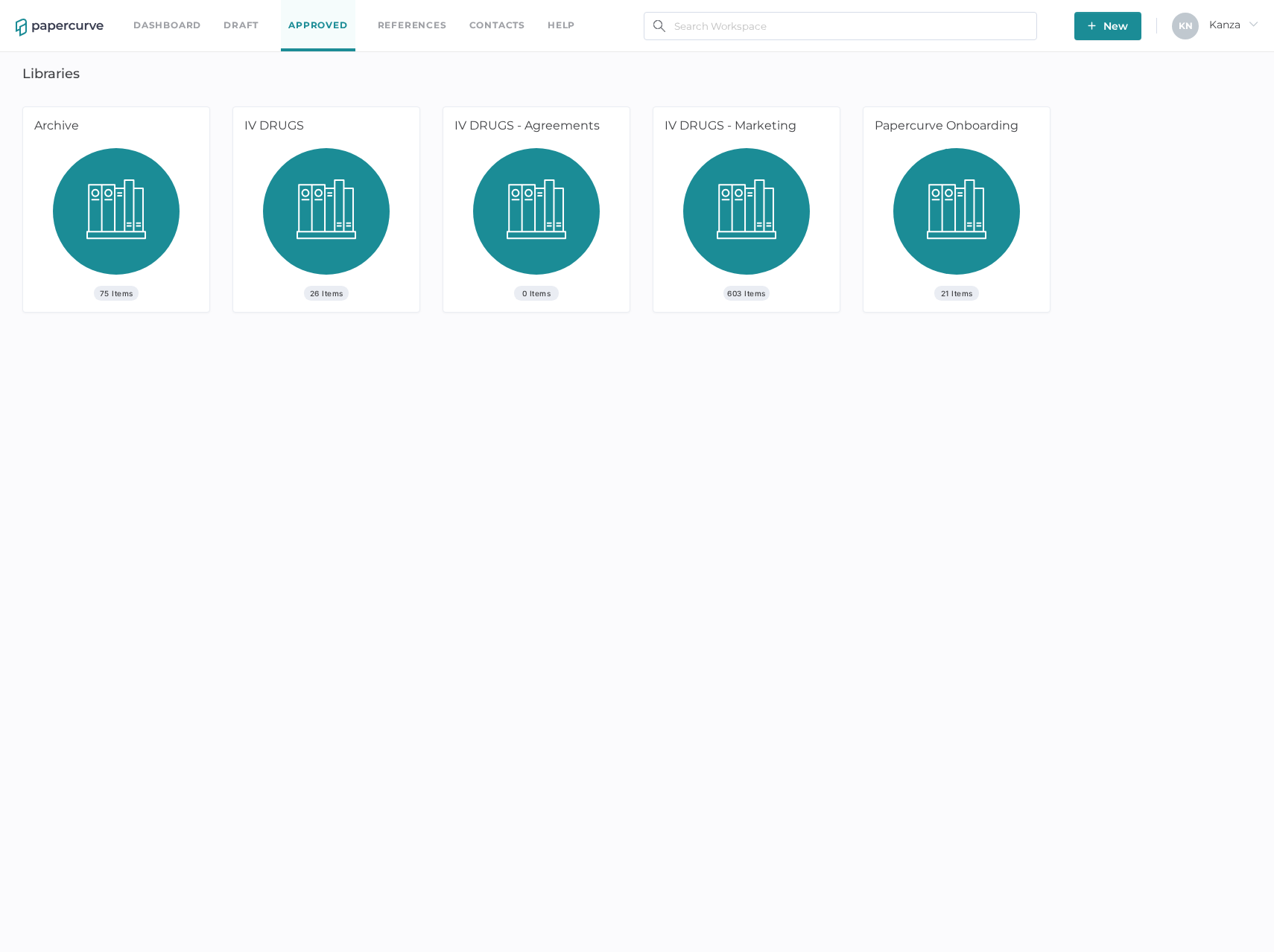
click at [149, 205] on img at bounding box center [116, 217] width 126 height 138
